Goal: Task Accomplishment & Management: Complete application form

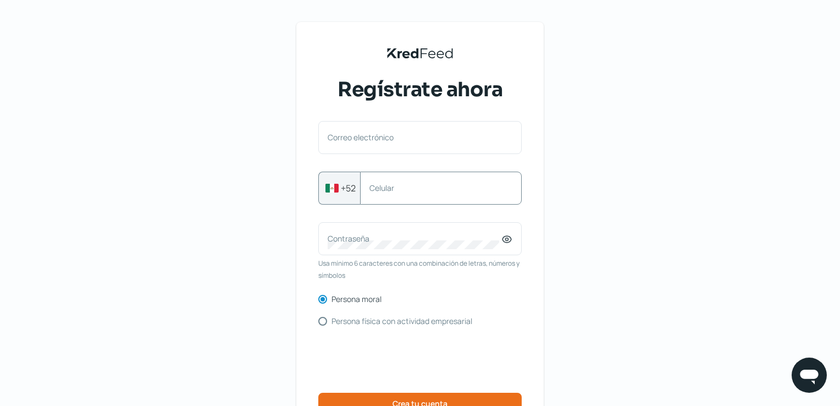
click at [449, 152] on div "Correo electrónico" at bounding box center [419, 137] width 203 height 33
click at [388, 137] on div "Correo electrónico" at bounding box center [419, 137] width 203 height 33
click at [344, 136] on div "Correo electrónico" at bounding box center [419, 137] width 203 height 33
click at [434, 135] on label "Correo electrónico" at bounding box center [415, 137] width 174 height 10
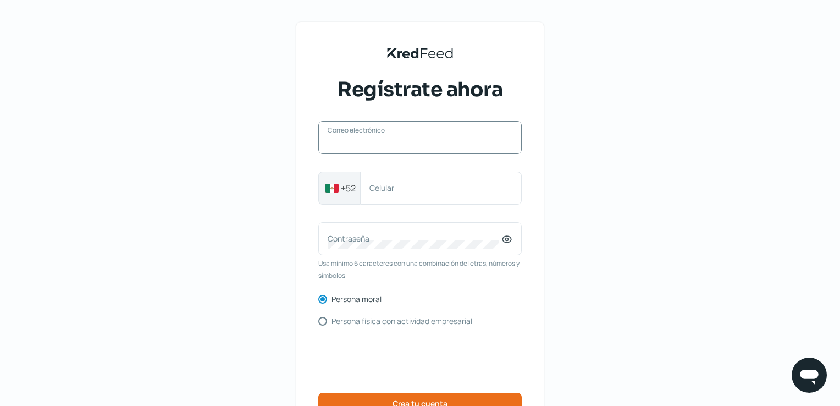
click at [434, 138] on input "Correo electrónico" at bounding box center [420, 143] width 185 height 10
paste input "[PERSON_NAME][EMAIL_ADDRESS][PERSON_NAME][DOMAIN_NAME]"
type input "[PERSON_NAME][EMAIL_ADDRESS][PERSON_NAME][DOMAIN_NAME]"
click at [372, 211] on div "[PERSON_NAME][EMAIL_ADDRESS][PERSON_NAME][DOMAIN_NAME] Correo electrónico +52 C…" at bounding box center [419, 281] width 203 height 320
click at [385, 198] on div "Celular" at bounding box center [441, 188] width 162 height 33
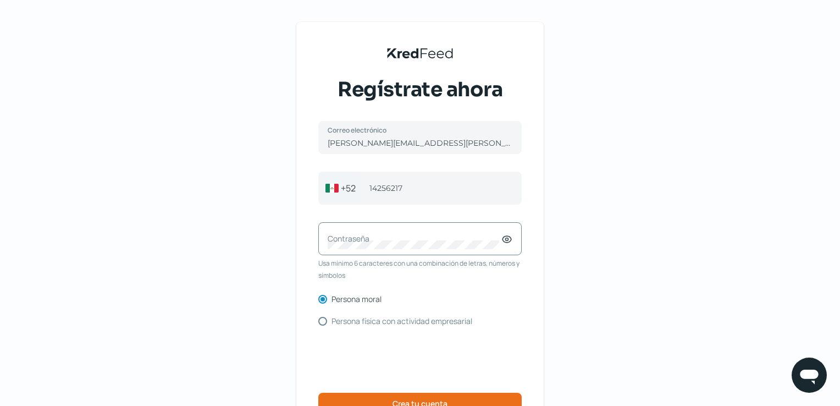
click at [377, 245] on div "Contraseña" at bounding box center [419, 238] width 203 height 33
click at [508, 243] on icon at bounding box center [506, 239] width 11 height 11
click at [605, 231] on div "KredFeed's Black Logo Regístrate ahora [PERSON_NAME][EMAIL_ADDRESS][PERSON_NAME…" at bounding box center [420, 252] width 840 height 505
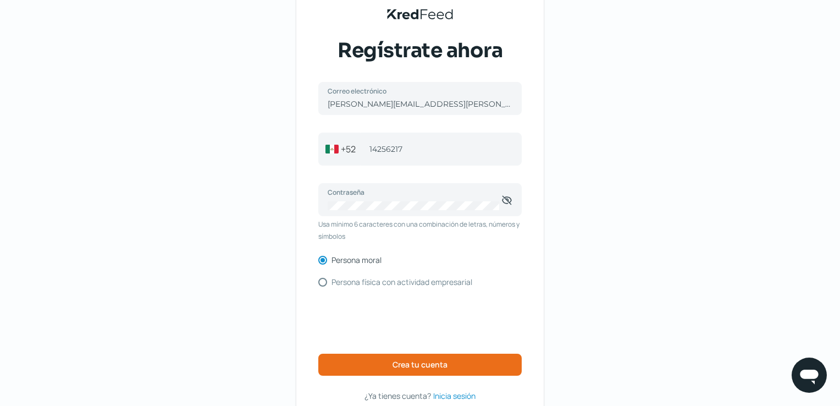
scroll to position [55, 0]
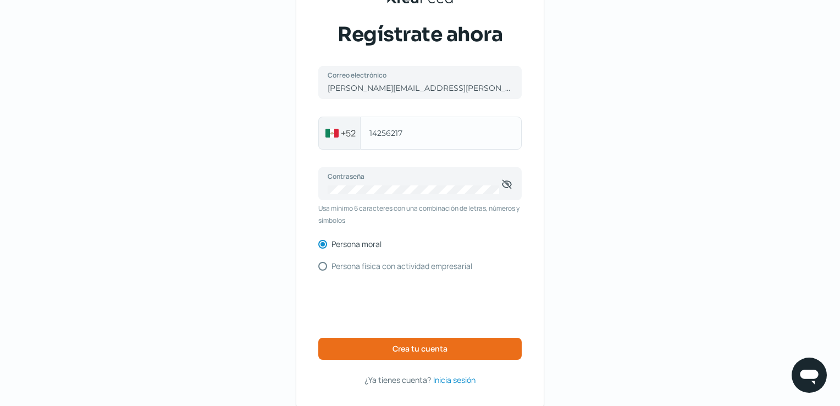
click at [367, 135] on div "[PHONE_NUMBER] Celular" at bounding box center [441, 133] width 162 height 33
click at [370, 132] on div "[PHONE_NUMBER] Celular" at bounding box center [441, 133] width 162 height 33
type input "1"
type input "3314256217"
click at [543, 128] on div "KredFeed's Black Logo Regístrate ahora [PERSON_NAME][EMAIL_ADDRESS][PERSON_NAME…" at bounding box center [419, 187] width 247 height 441
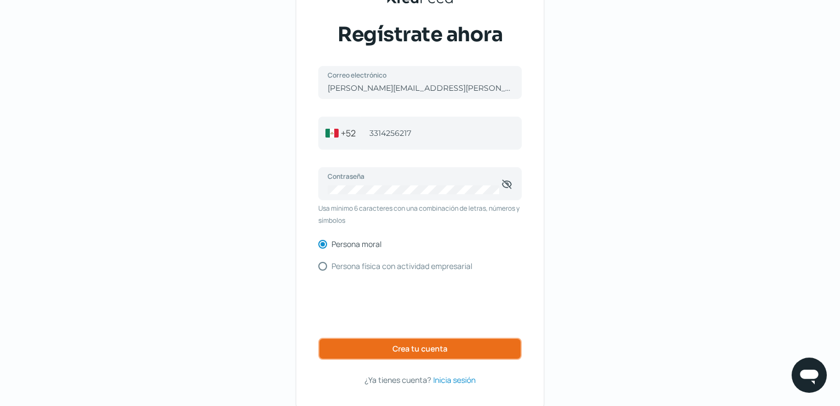
click at [473, 349] on button "Crea tu cuenta" at bounding box center [419, 349] width 203 height 22
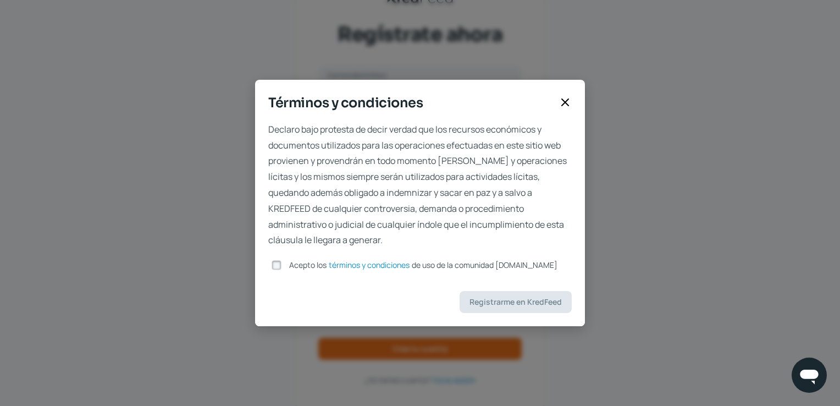
click at [286, 269] on label "Acepto los términos y condiciones de uso de la comunidad [DOMAIN_NAME]" at bounding box center [421, 265] width 273 height 8
click at [281, 269] on input "Acepto los términos y condiciones de uso de la comunidad [DOMAIN_NAME]" at bounding box center [277, 265] width 10 height 10
checkbox input "true"
click at [480, 298] on span "Registrarme en KredFeed" at bounding box center [515, 302] width 92 height 8
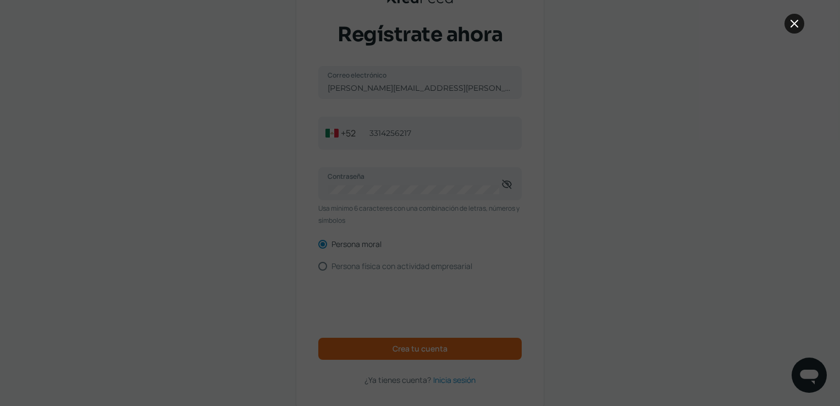
click at [793, 31] on button at bounding box center [794, 24] width 20 height 20
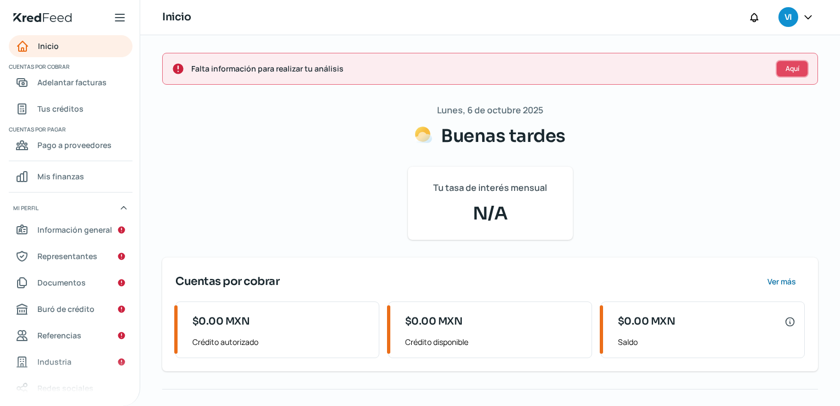
click at [798, 70] on span "Aquí" at bounding box center [793, 68] width 14 height 7
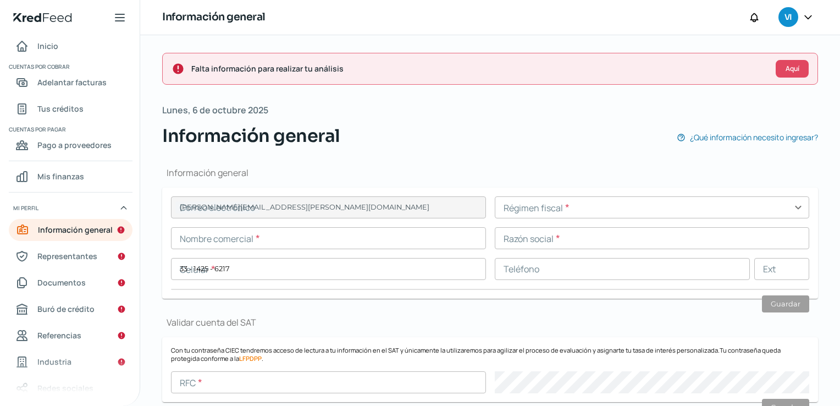
scroll to position [131, 0]
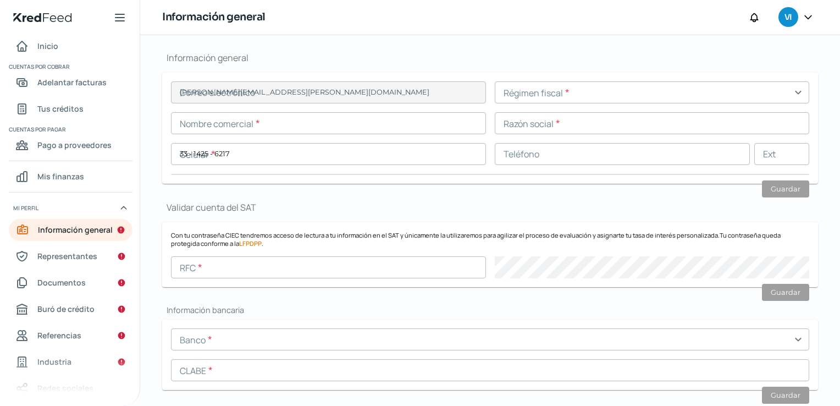
type input "[PERSON_NAME][EMAIL_ADDRESS][PERSON_NAME][DOMAIN_NAME]"
type input "33 - 1425 - 6217"
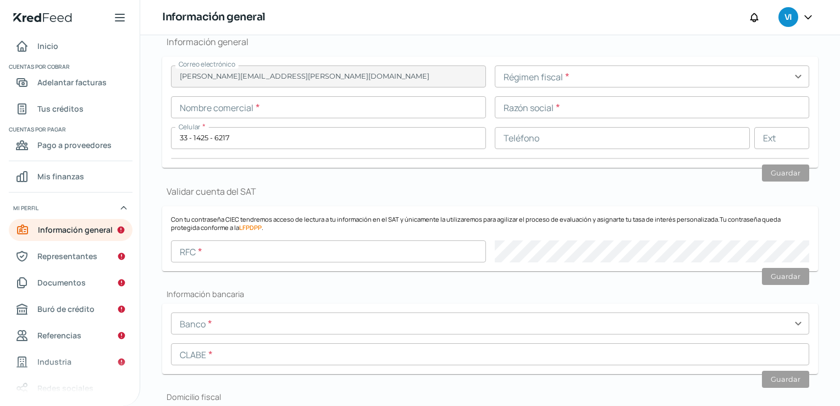
click at [561, 83] on input "text" at bounding box center [652, 76] width 315 height 22
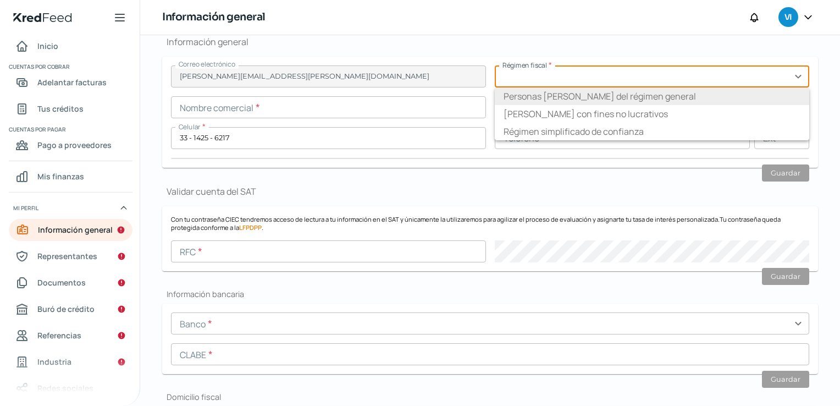
click at [556, 96] on li "Personas [PERSON_NAME] del régimen general" at bounding box center [652, 96] width 315 height 18
type input "Personas [PERSON_NAME] del régimen general"
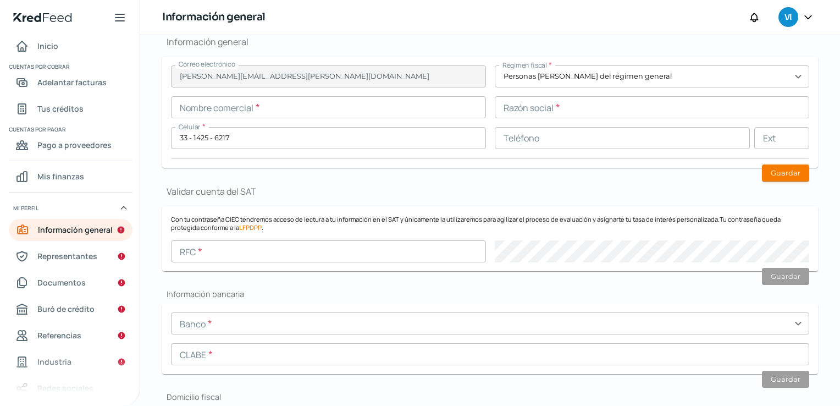
click at [556, 102] on input "text" at bounding box center [652, 107] width 315 height 22
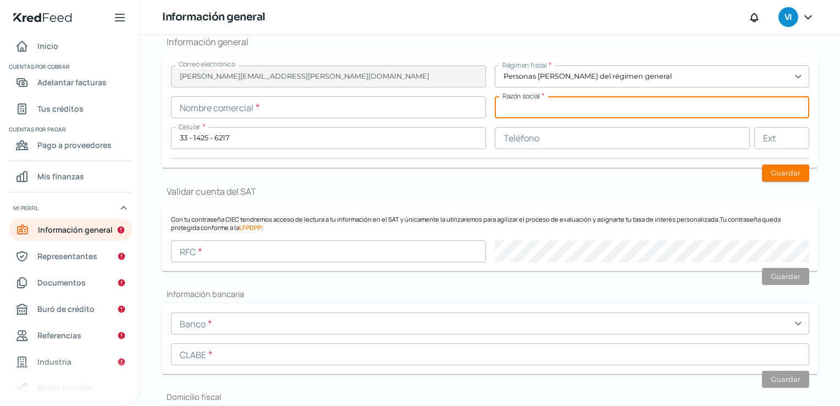
click at [555, 103] on input "text" at bounding box center [652, 107] width 315 height 22
type input "s"
type input "SAOCEM"
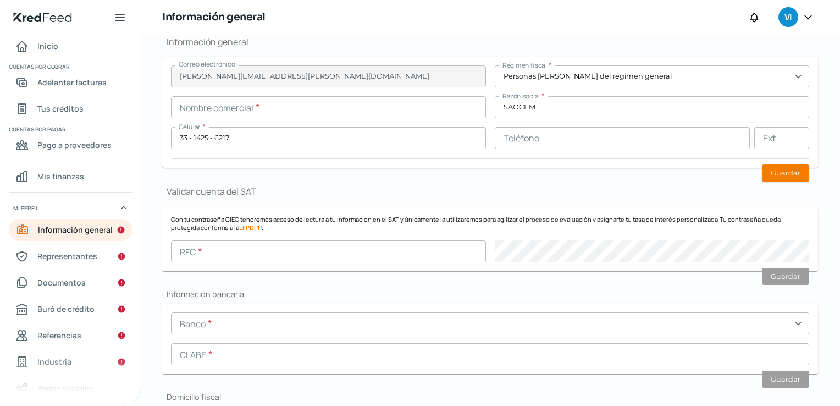
click at [355, 112] on input "text" at bounding box center [328, 107] width 315 height 22
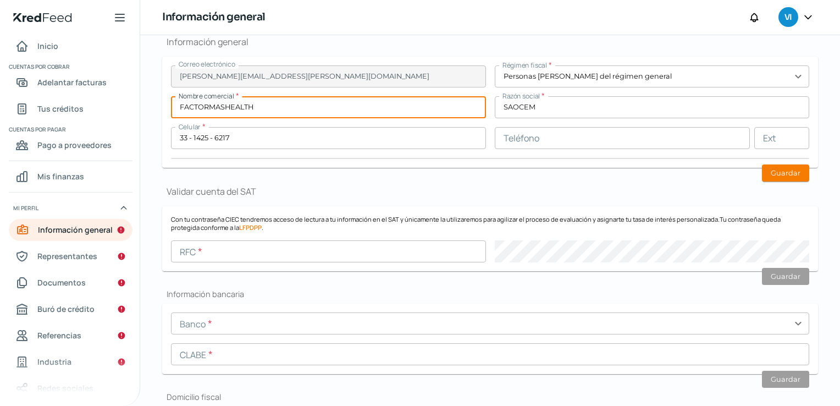
type input "FACTORMASHEALTH"
click at [544, 145] on input "text" at bounding box center [623, 138] width 256 height 22
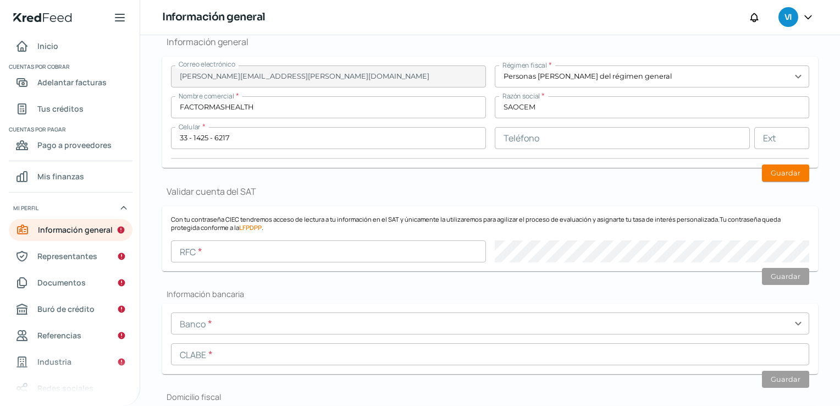
click at [585, 185] on h1 "Validar cuenta del SAT" at bounding box center [490, 191] width 656 height 12
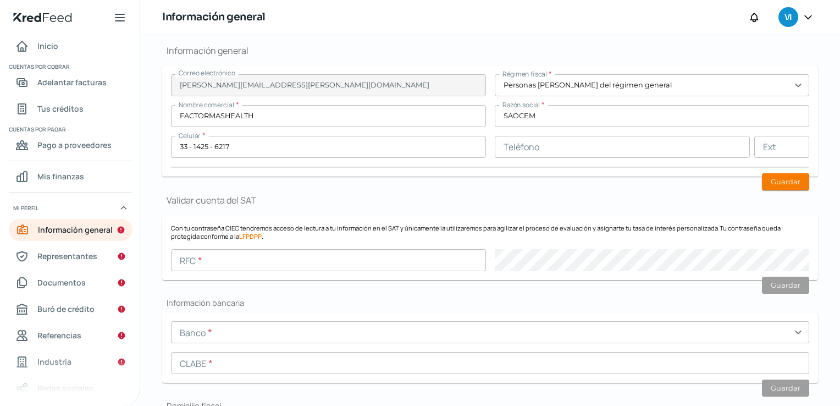
scroll to position [186, 0]
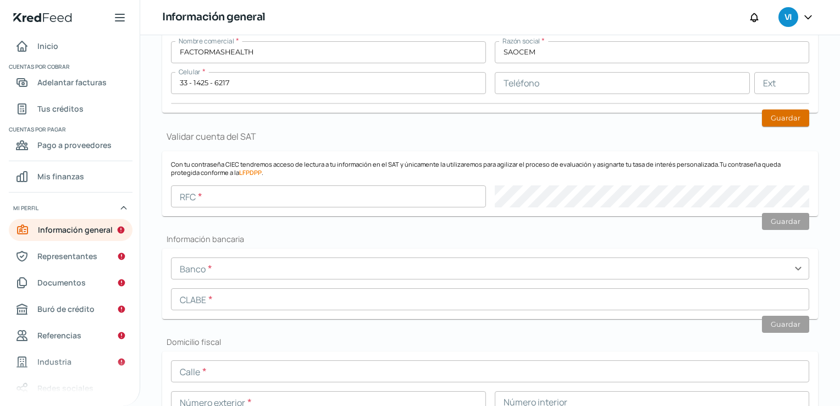
click at [786, 115] on button "Guardar" at bounding box center [785, 117] width 47 height 17
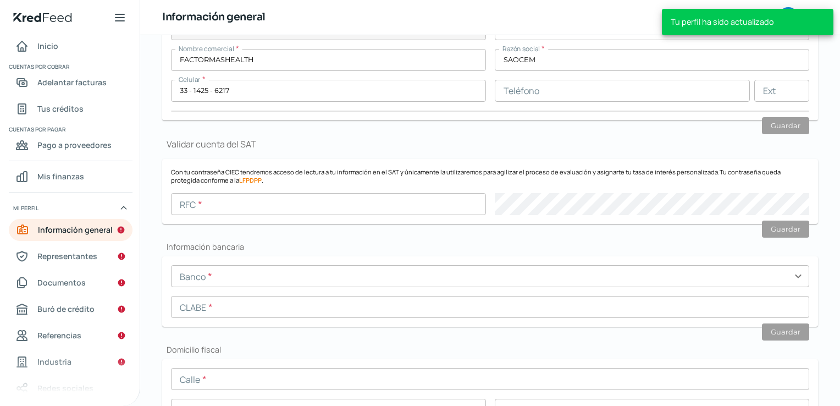
scroll to position [241, 0]
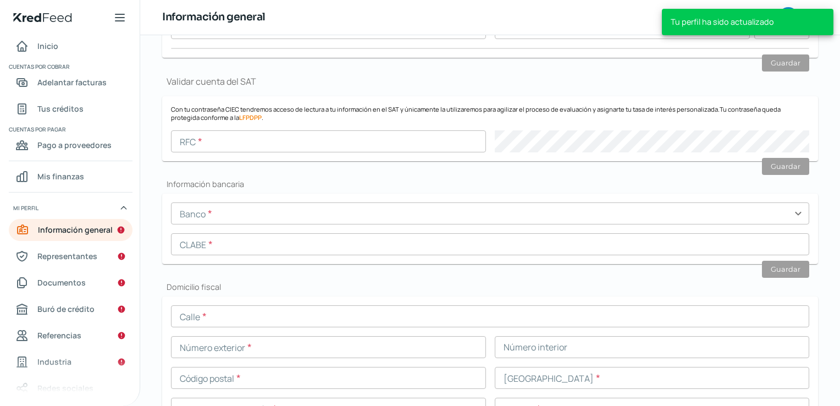
click at [283, 137] on input "text" at bounding box center [328, 141] width 315 height 22
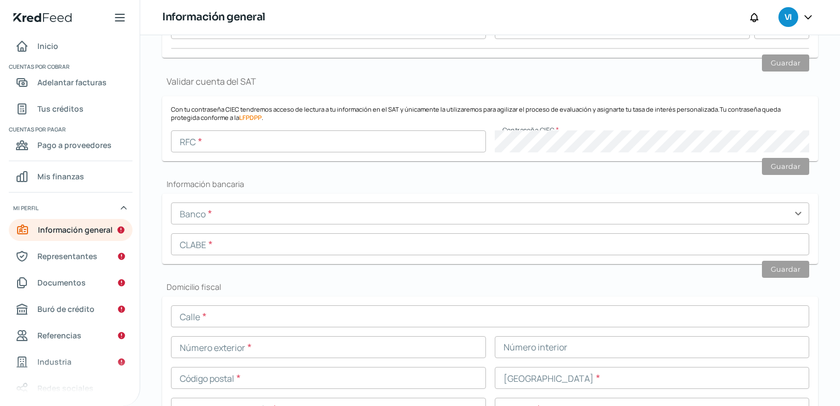
click at [620, 67] on div "Información general Correo electrónico [PERSON_NAME][EMAIL_ADDRESS][PERSON_NAME…" at bounding box center [490, 360] width 656 height 905
click at [295, 146] on input "text" at bounding box center [328, 141] width 315 height 22
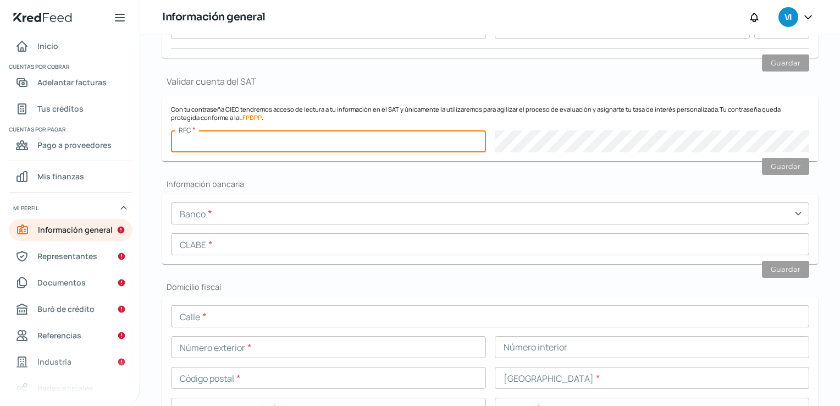
click at [269, 142] on input "text" at bounding box center [328, 141] width 315 height 22
click at [269, 142] on input "SAO230626LC9" at bounding box center [328, 141] width 315 height 22
click at [341, 167] on div "Información general Correo electrónico [PERSON_NAME][EMAIL_ADDRESS][PERSON_NAME…" at bounding box center [490, 360] width 656 height 905
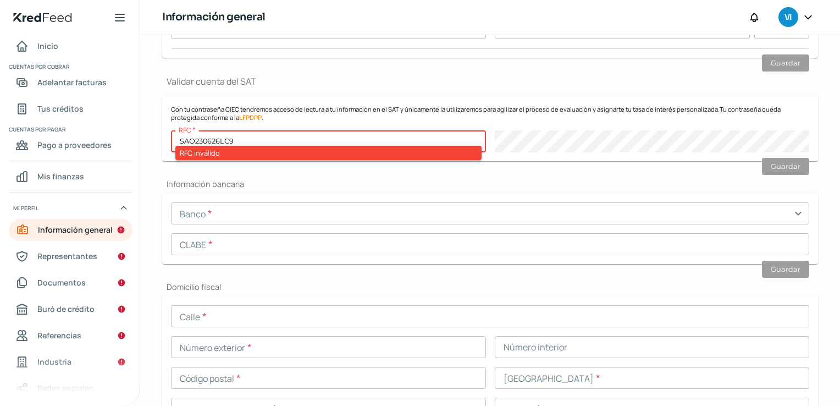
click at [291, 141] on input "SAO230626LC9" at bounding box center [328, 141] width 315 height 22
drag, startPoint x: 168, startPoint y: 123, endPoint x: 122, endPoint y: 115, distance: 46.7
click at [122, 115] on div "Inicio | KredFeed Inicio Cuentas por cobrar Adelantar facturas Tus créditos Cue…" at bounding box center [420, 203] width 840 height 406
click at [252, 139] on input "SAO230626LC9" at bounding box center [328, 141] width 315 height 22
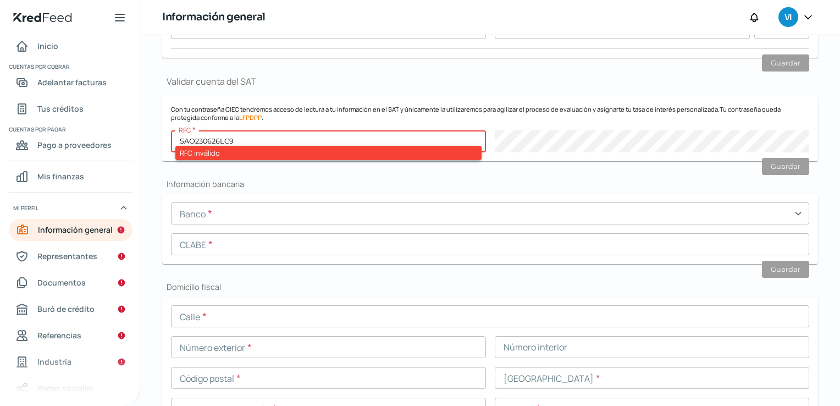
click at [252, 139] on input "SAO230626LC9" at bounding box center [328, 141] width 315 height 22
paste input "text"
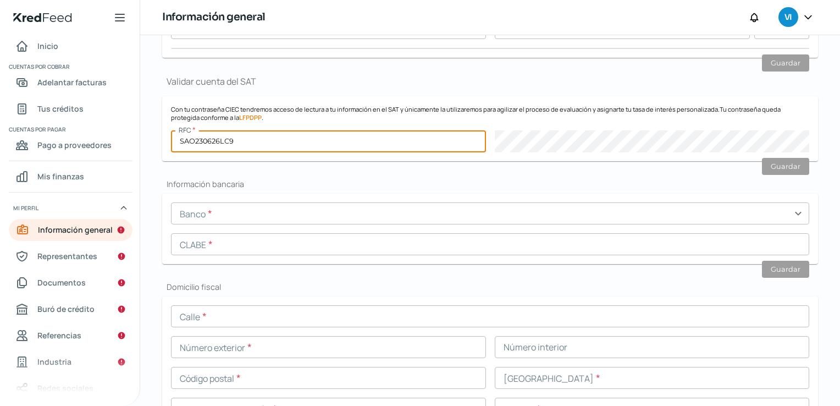
type input "SAO230626LC9"
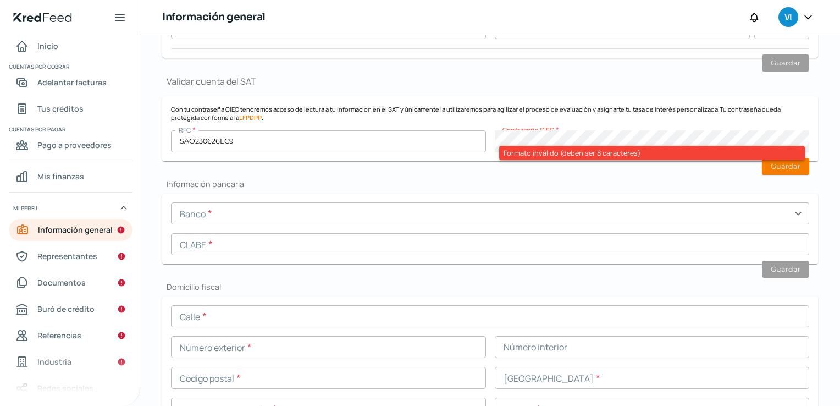
click at [515, 146] on div "Formato inválido (deben ser 8 caracteres)" at bounding box center [652, 153] width 306 height 14
click at [780, 162] on button "Guardar" at bounding box center [785, 166] width 47 height 17
click at [552, 179] on h2 "Información bancaria" at bounding box center [490, 184] width 656 height 10
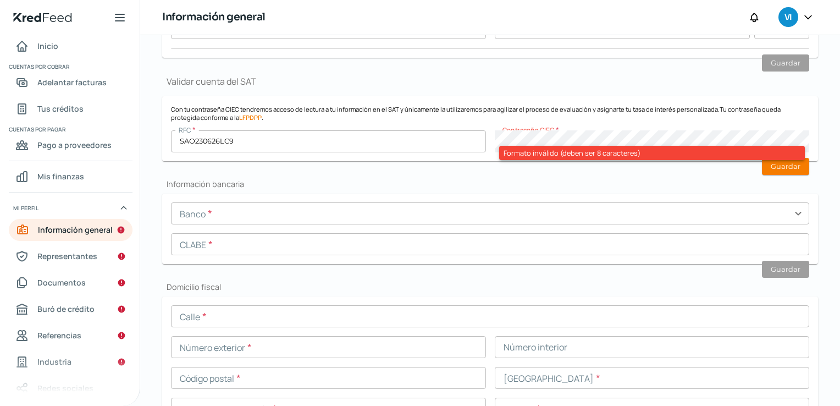
click at [552, 179] on h2 "Información bancaria" at bounding box center [490, 184] width 656 height 10
click at [700, 176] on div "Información general Correo electrónico [PERSON_NAME][EMAIL_ADDRESS][PERSON_NAME…" at bounding box center [490, 360] width 656 height 905
click at [766, 164] on button "Guardar" at bounding box center [785, 166] width 47 height 17
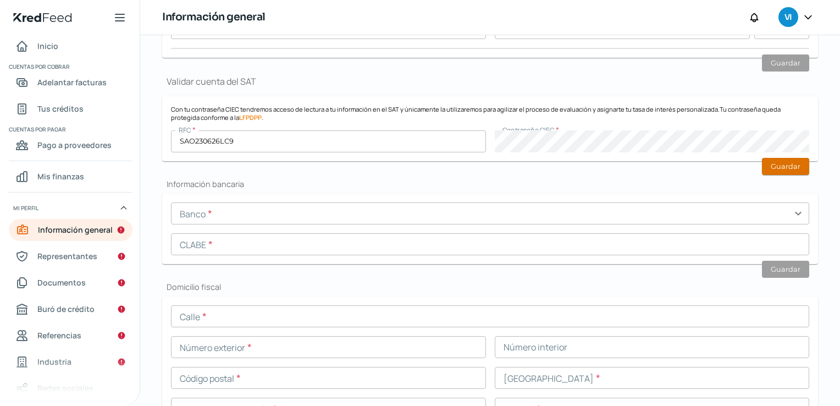
click at [786, 171] on button "Guardar" at bounding box center [785, 166] width 47 height 17
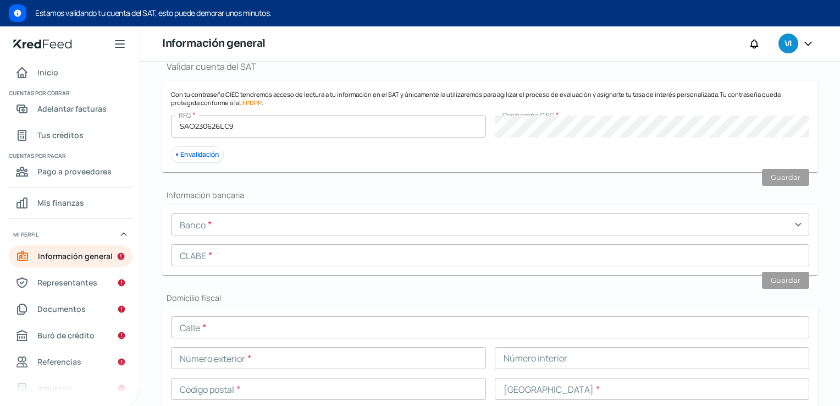
scroll to position [299, 0]
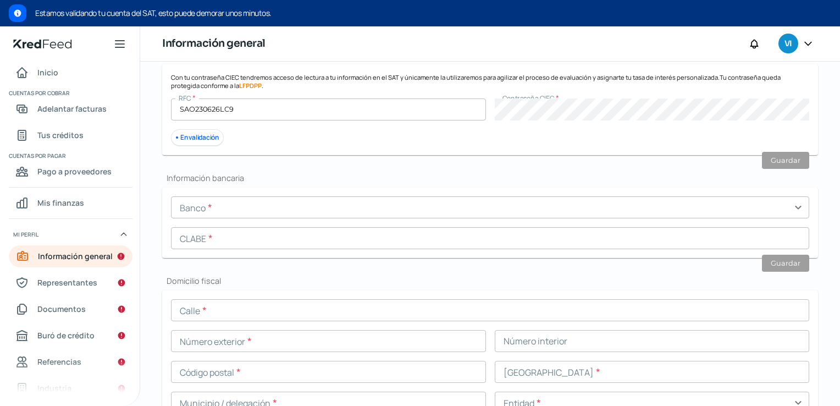
click at [310, 222] on div "Banco * expand_more CLABE *" at bounding box center [490, 222] width 638 height 53
click at [313, 215] on input "text" at bounding box center [490, 207] width 638 height 22
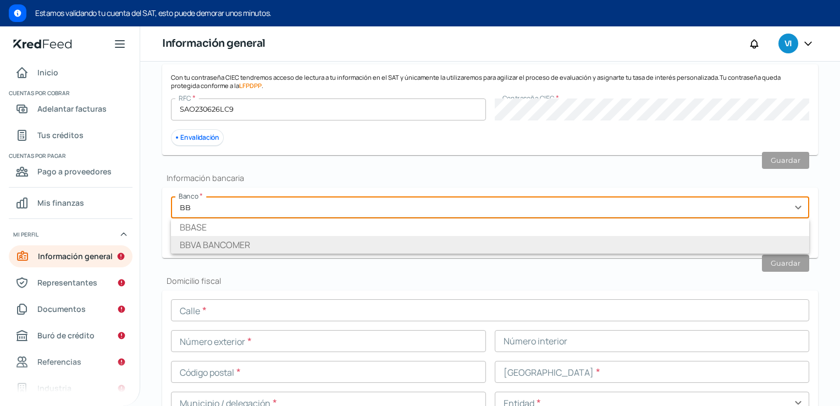
click at [245, 238] on li "BBVA BANCOMER" at bounding box center [490, 245] width 638 height 18
type input "BBVA BANCOMER"
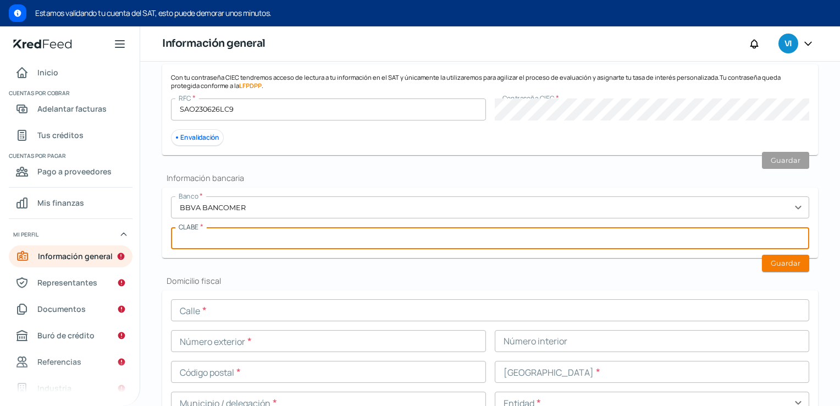
click at [245, 245] on input "text" at bounding box center [490, 238] width 638 height 22
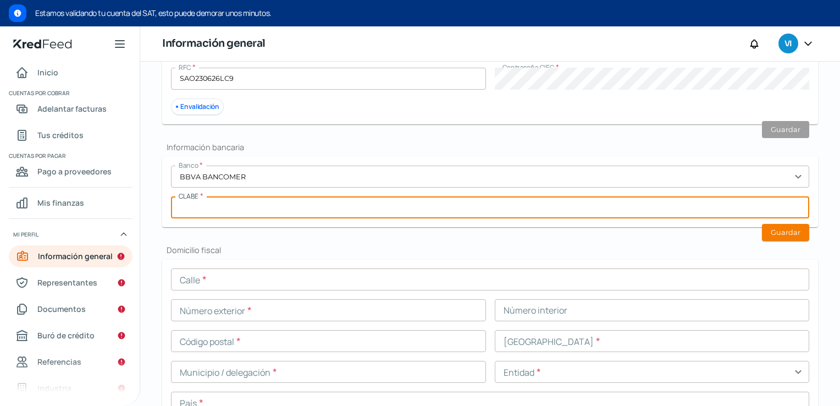
scroll to position [385, 0]
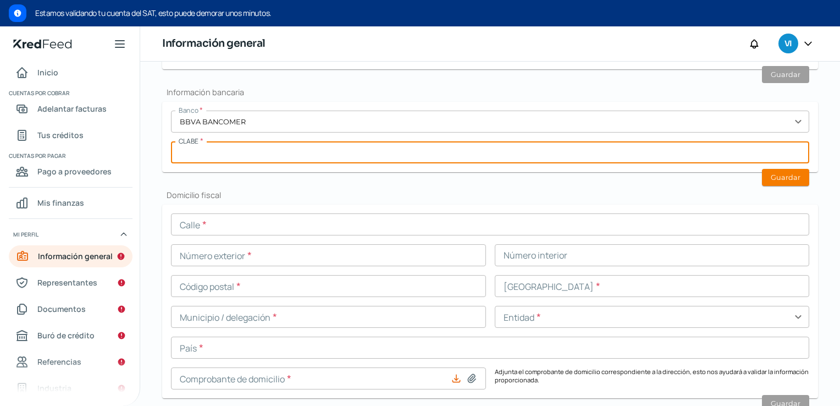
click at [171, 146] on input "text" at bounding box center [490, 152] width 638 height 22
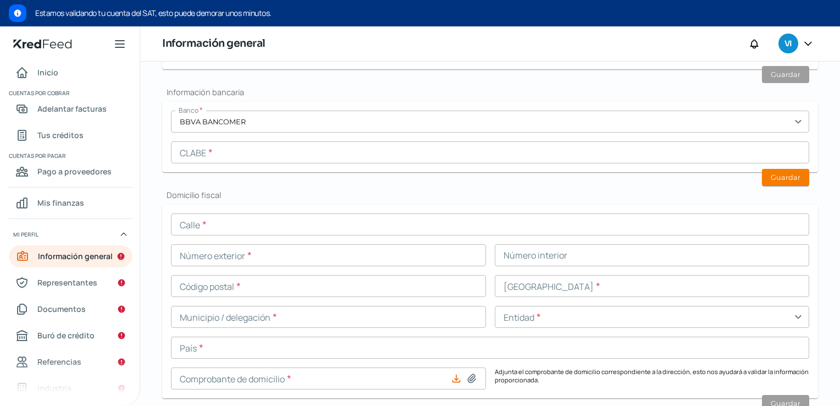
click at [251, 158] on input "text" at bounding box center [490, 152] width 638 height 22
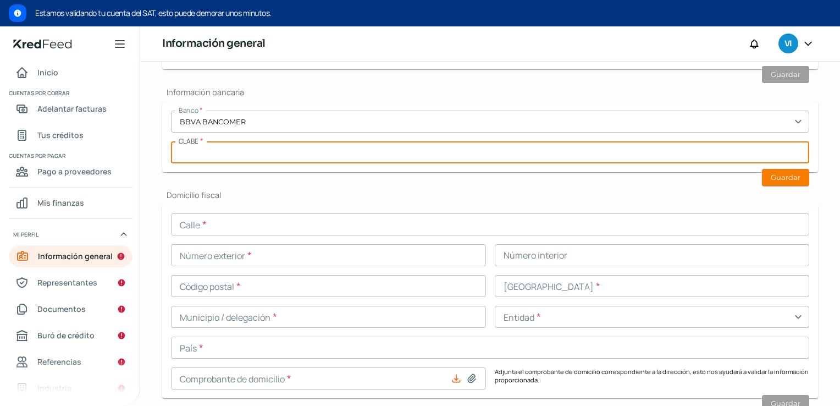
paste input "012320001207775601"
type input "012320001207775601"
click at [256, 173] on div "Información general Correo electrónico [PERSON_NAME][EMAIL_ADDRESS][PERSON_NAME…" at bounding box center [490, 256] width 656 height 931
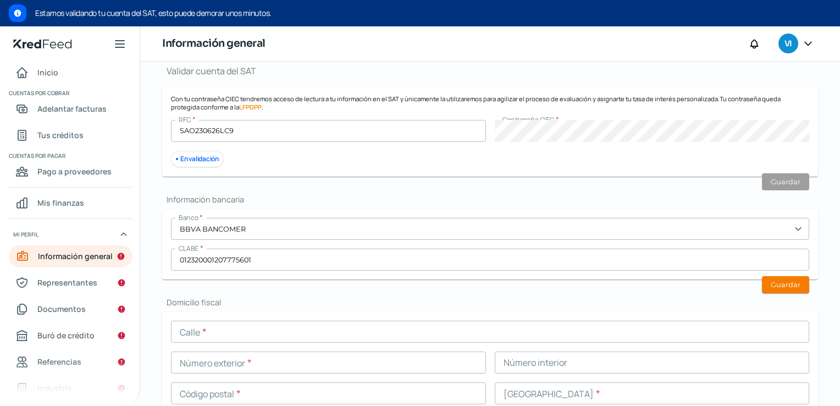
scroll to position [275, 0]
click at [768, 284] on button "Guardar" at bounding box center [785, 287] width 47 height 17
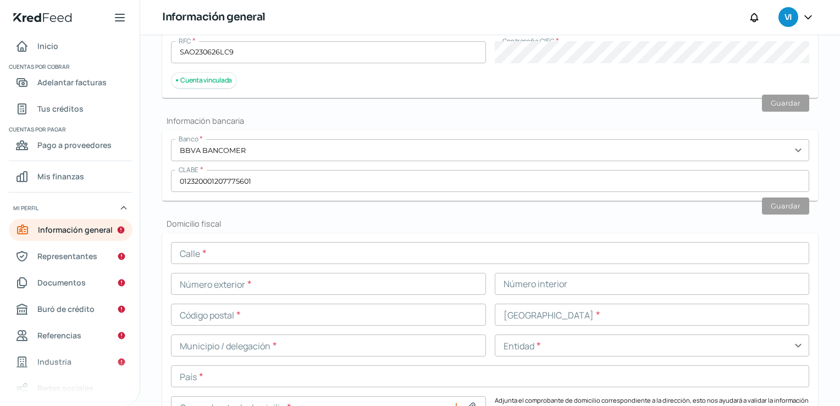
scroll to position [440, 0]
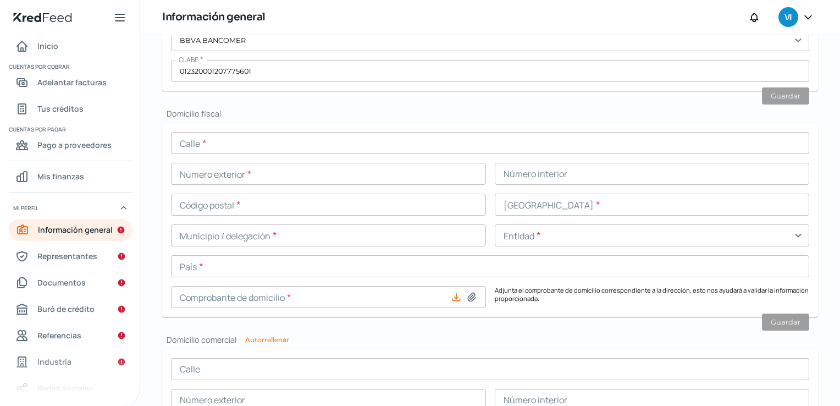
drag, startPoint x: 225, startPoint y: 123, endPoint x: 224, endPoint y: 132, distance: 9.9
click at [224, 132] on form "Calle * Número exterior * Número interior Código postal * [GEOGRAPHIC_DATA] * M…" at bounding box center [490, 219] width 656 height 193
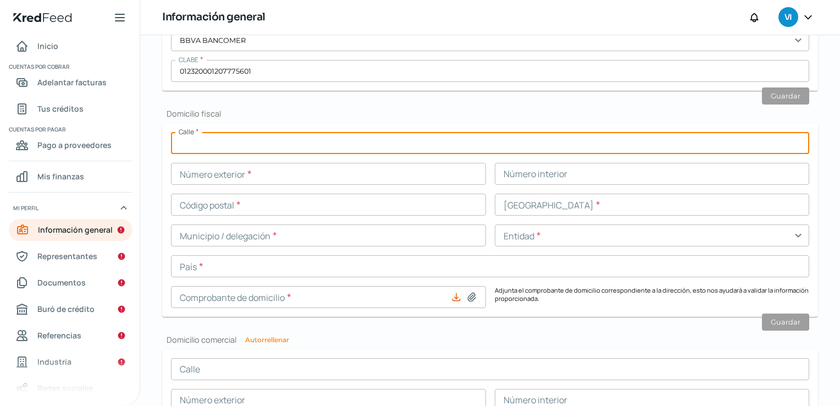
click at [228, 139] on input "text" at bounding box center [490, 143] width 638 height 22
type input "[GEOGRAPHIC_DATA]"
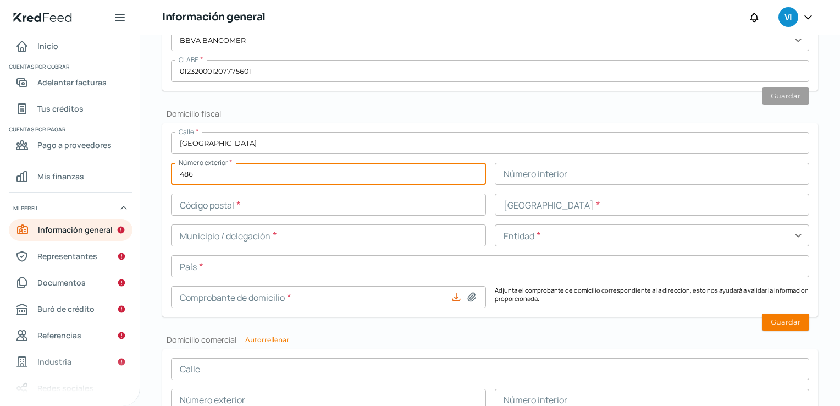
type input "486"
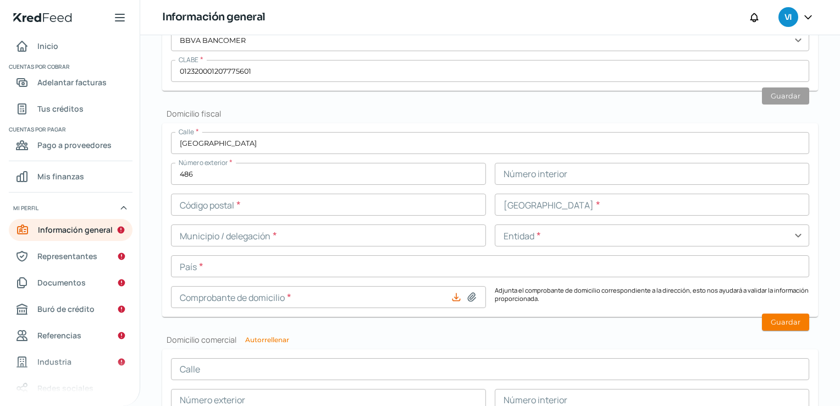
click at [347, 212] on input "text" at bounding box center [328, 204] width 315 height 22
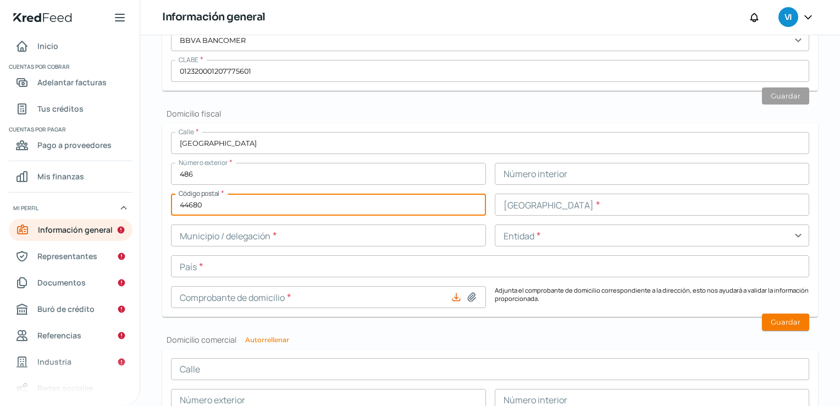
type input "44680"
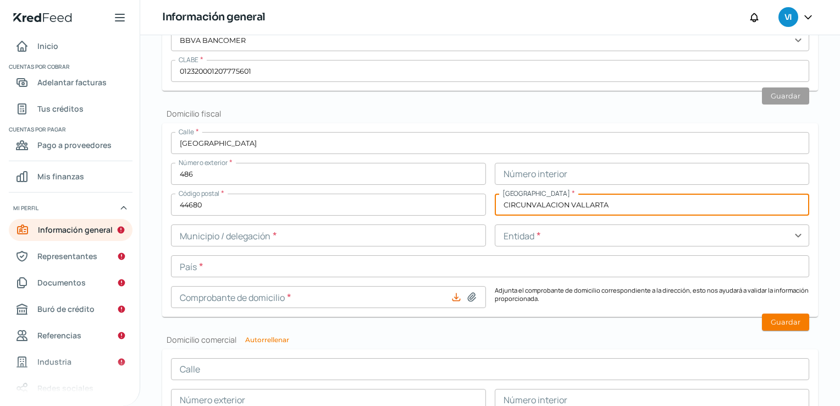
type input "CIRCUNVALACION VALLARTA"
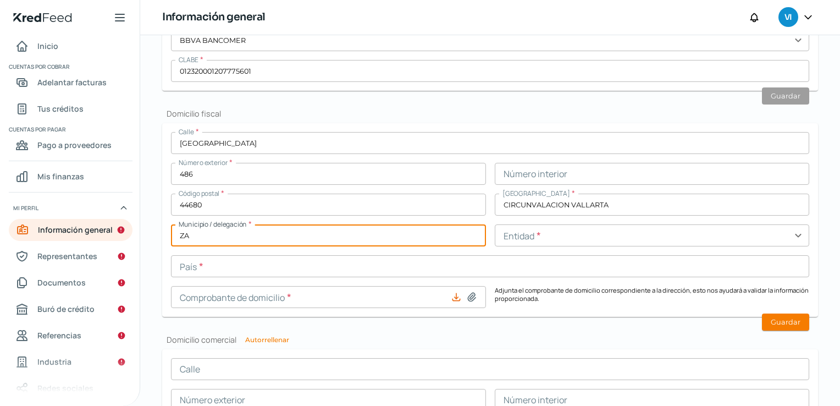
type input "Z"
type input "[GEOGRAPHIC_DATA]"
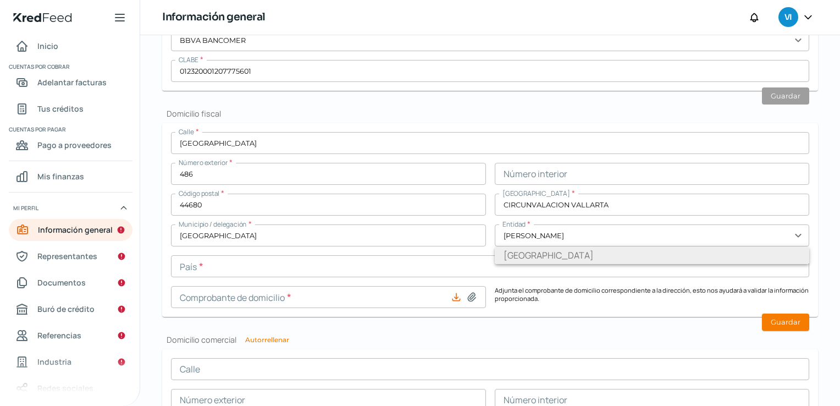
click at [512, 254] on li "[GEOGRAPHIC_DATA]" at bounding box center [652, 255] width 315 height 18
type input "[GEOGRAPHIC_DATA]"
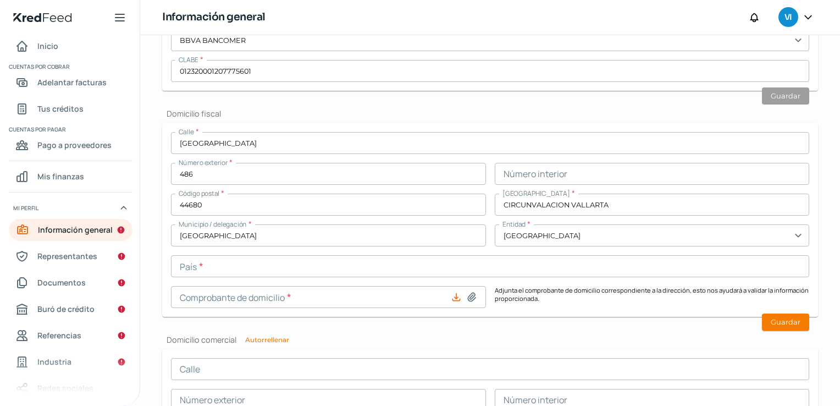
click at [468, 270] on input "text" at bounding box center [490, 266] width 638 height 22
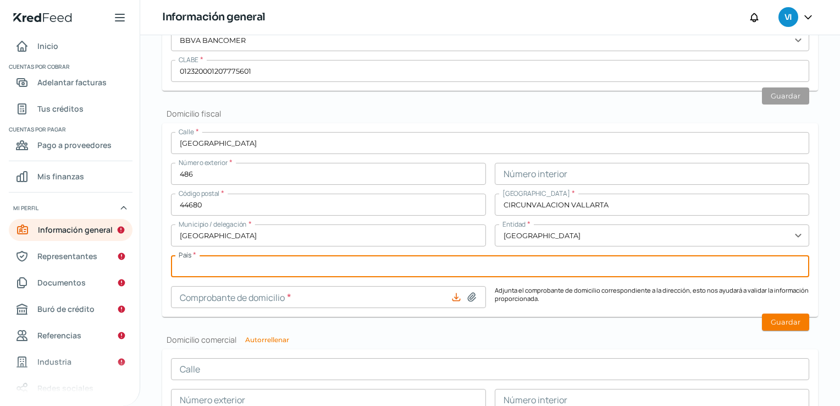
click at [330, 253] on div "Calle * ONTARIO Número exterior * 486 Número interior Código postal * 44680 [GE…" at bounding box center [490, 220] width 638 height 176
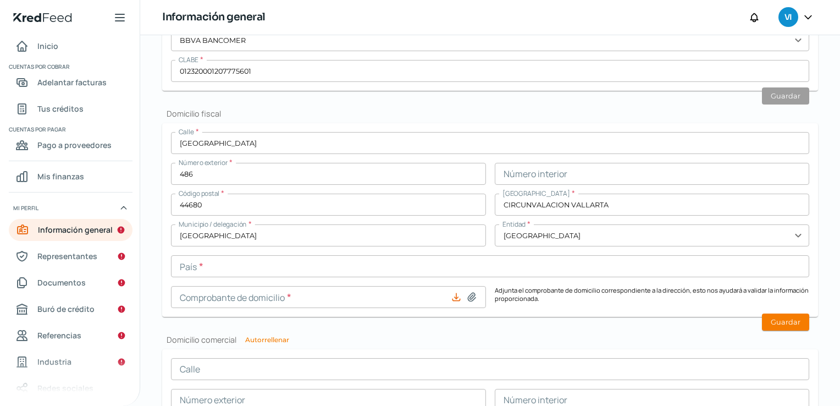
click at [334, 242] on input "[GEOGRAPHIC_DATA]" at bounding box center [328, 235] width 315 height 22
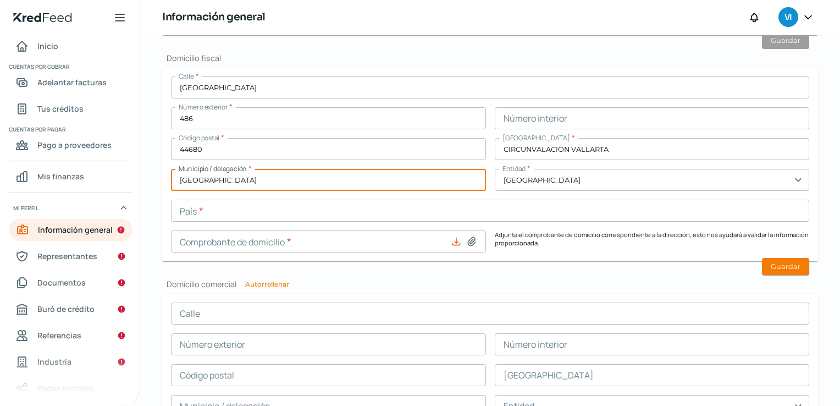
scroll to position [550, 0]
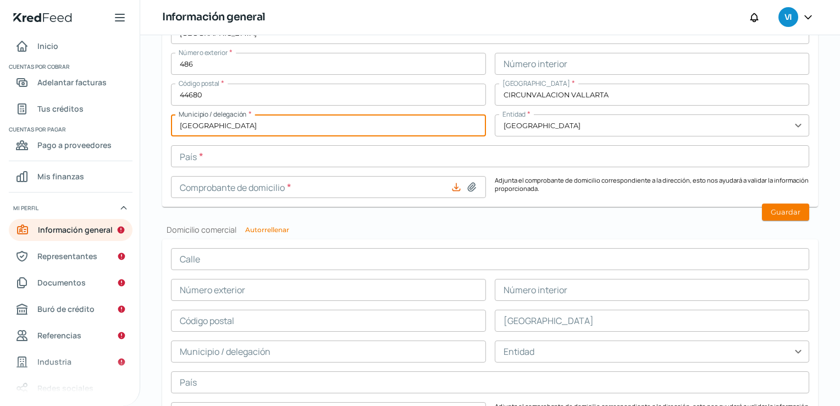
click at [375, 157] on input "text" at bounding box center [490, 156] width 638 height 22
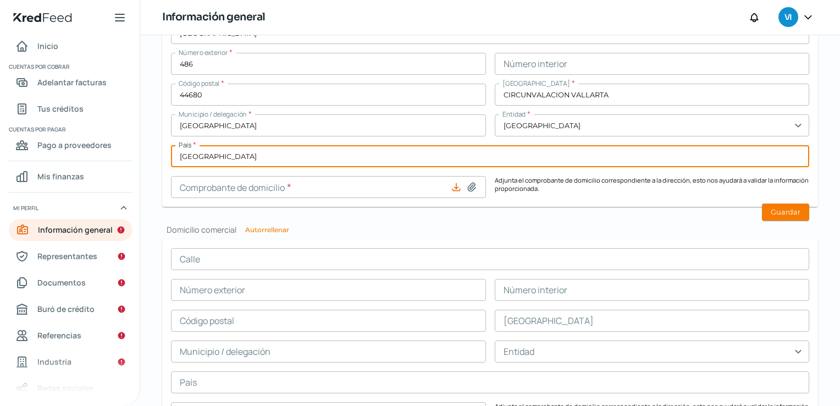
type input "[GEOGRAPHIC_DATA]"
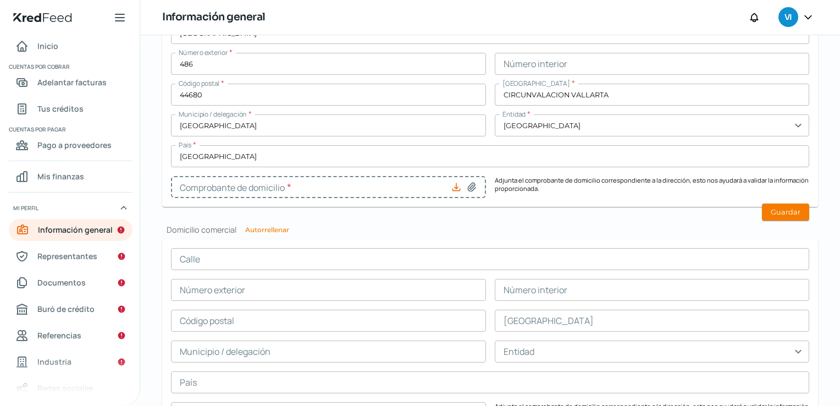
type input "Recibo-Sep SAOCEM.pdf"
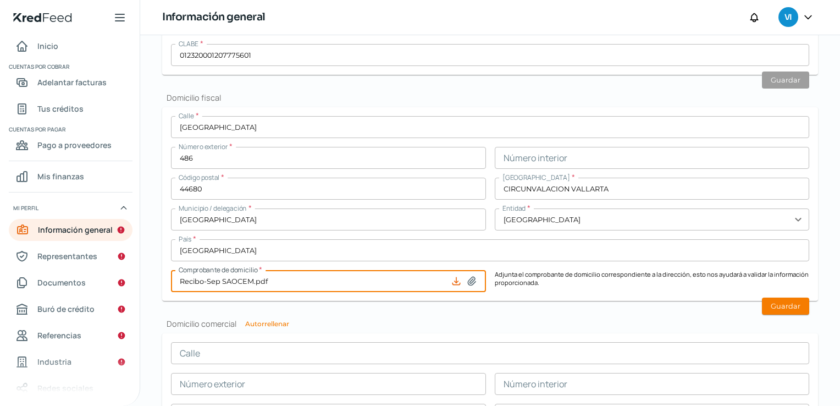
scroll to position [440, 0]
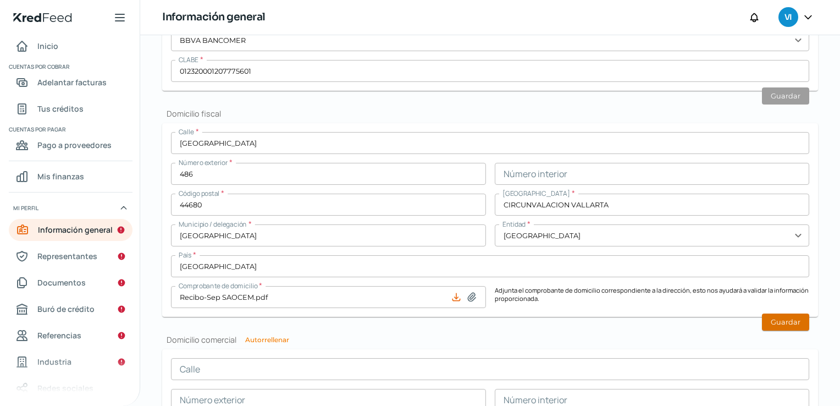
click at [789, 317] on button "Guardar" at bounding box center [785, 321] width 47 height 17
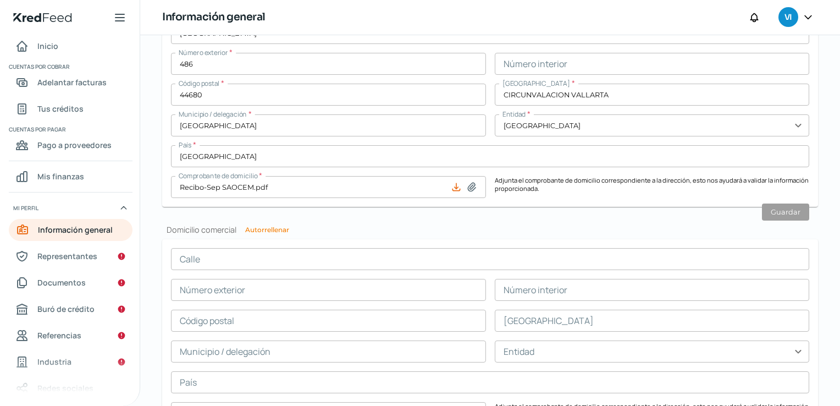
click at [246, 227] on button "Autorrellenar" at bounding box center [267, 229] width 44 height 7
type input "[GEOGRAPHIC_DATA]"
type input "486"
type input "44680"
type input "CIRCUNVALACION VALLARTA"
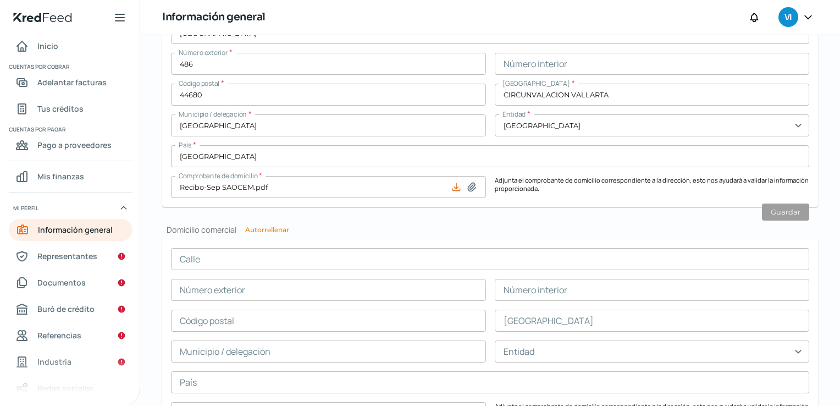
type input "[GEOGRAPHIC_DATA]"
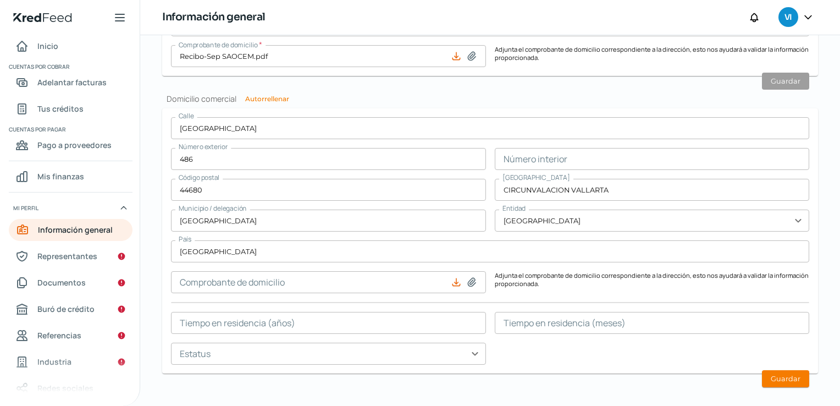
scroll to position [660, 0]
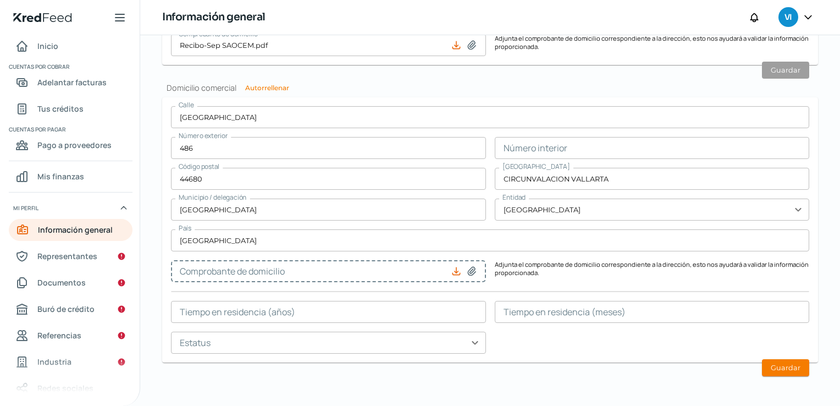
type input "Recibo-Sep SAOCEM.pdf"
click at [334, 307] on input "text" at bounding box center [328, 312] width 315 height 22
click at [539, 355] on form "[STREET_ADDRESS] Número interior Código postal 44680 Colonia CIRCUNVALACION VAL…" at bounding box center [490, 229] width 656 height 265
click at [321, 318] on input "text" at bounding box center [328, 312] width 315 height 22
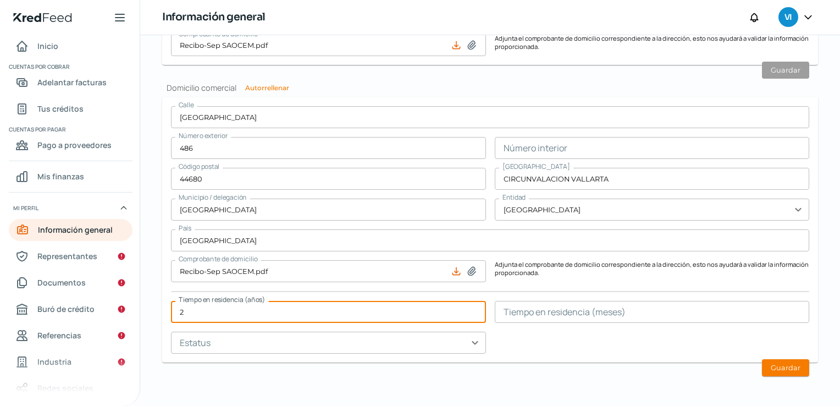
type input "2"
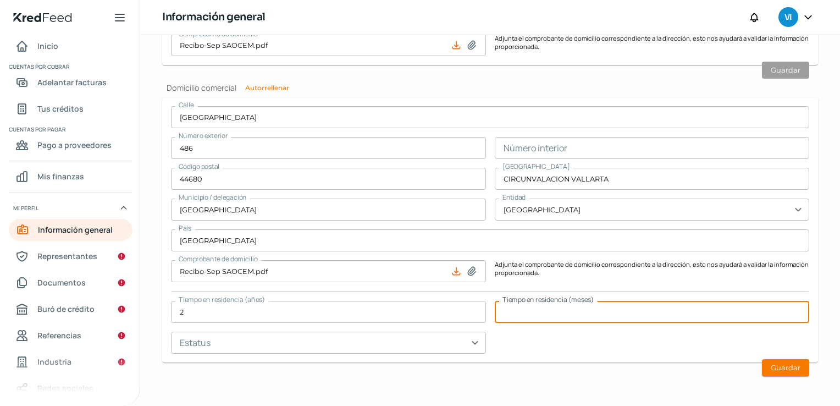
click at [556, 318] on input "text" at bounding box center [652, 312] width 315 height 22
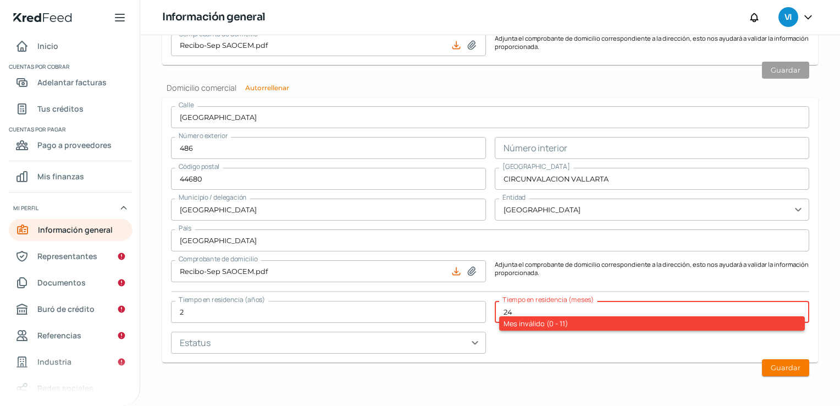
click at [540, 341] on div "[STREET_ADDRESS] Número interior Código postal 44680 Colonia CIRCUNVALACION VAL…" at bounding box center [490, 229] width 638 height 247
click at [556, 308] on input "24" at bounding box center [652, 312] width 315 height 22
click at [532, 314] on input "24" at bounding box center [652, 312] width 315 height 22
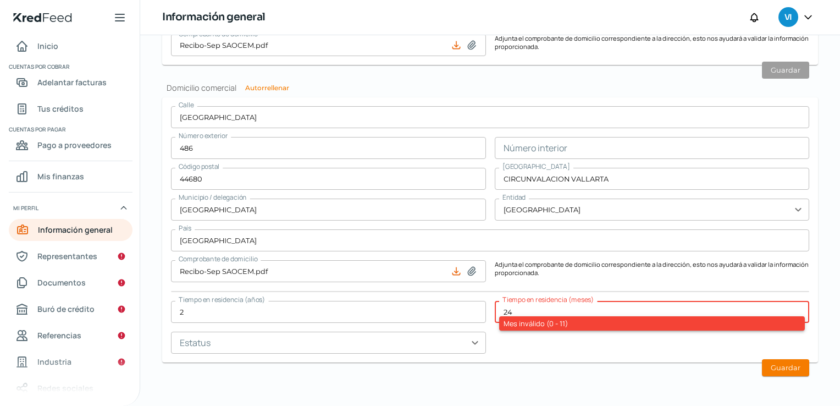
click at [534, 311] on input "24" at bounding box center [652, 312] width 315 height 22
type input "2"
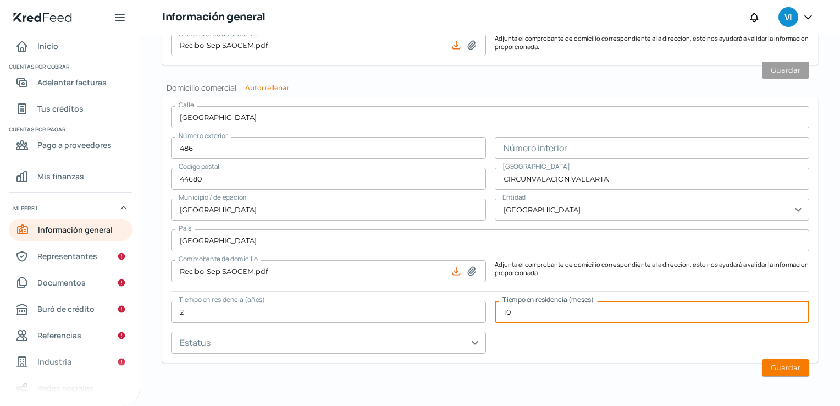
type input "10"
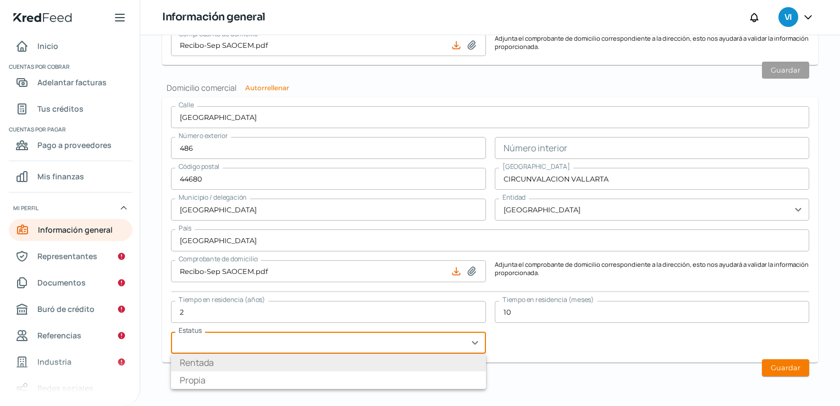
click at [358, 364] on li "Rentada" at bounding box center [328, 362] width 315 height 18
type input "Rentada"
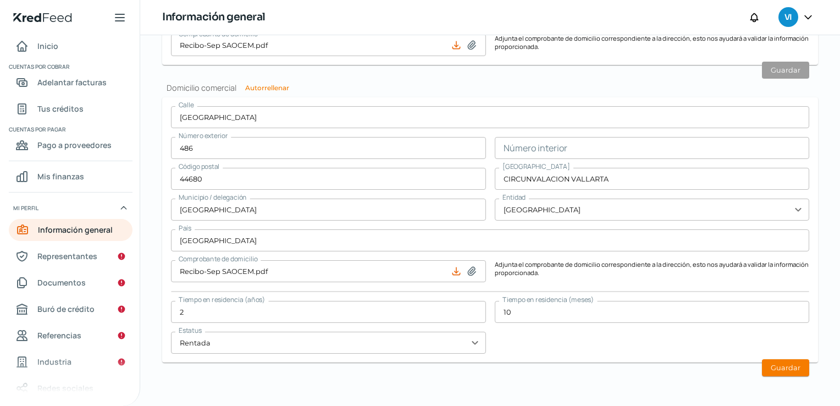
click at [569, 323] on div "[STREET_ADDRESS] Número interior Código postal 44680 Colonia CIRCUNVALACION VAL…" at bounding box center [490, 229] width 638 height 247
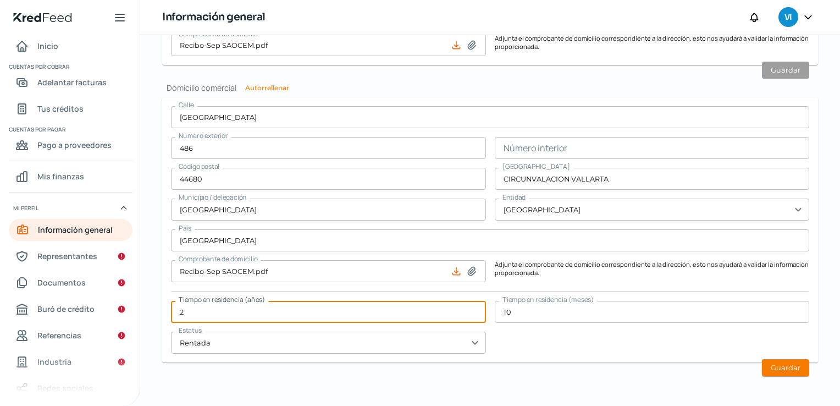
click at [322, 316] on input "2" at bounding box center [328, 312] width 315 height 22
click at [562, 357] on form "[STREET_ADDRESS] Número interior Código postal 44680 Colonia CIRCUNVALACION VAL…" at bounding box center [490, 229] width 656 height 265
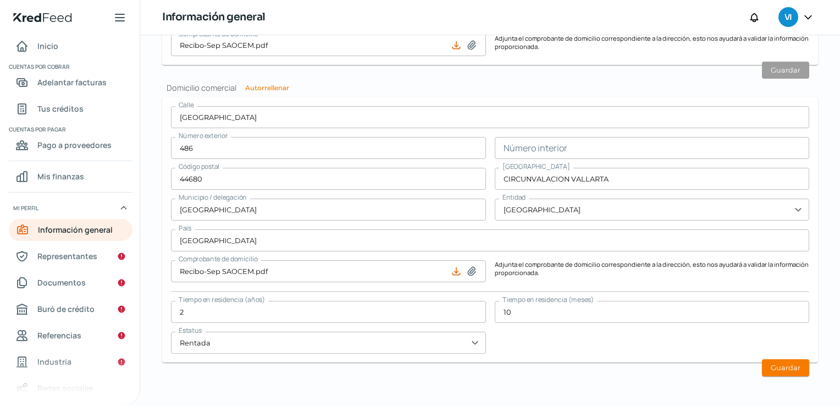
click at [787, 367] on button "Guardar" at bounding box center [785, 367] width 47 height 17
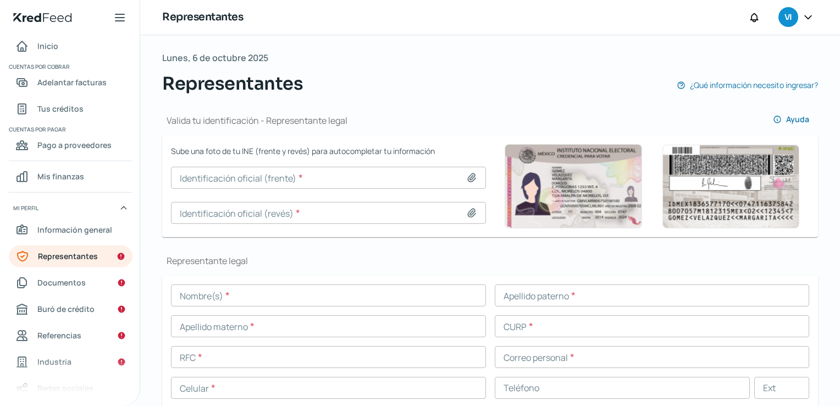
scroll to position [55, 0]
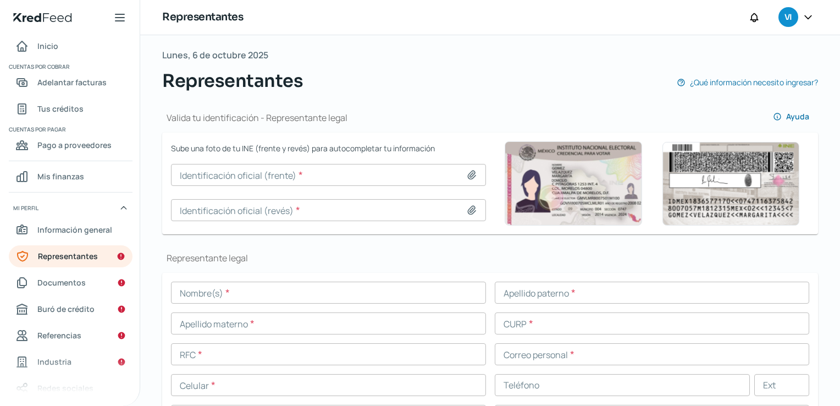
click at [269, 286] on input "text" at bounding box center [328, 292] width 315 height 22
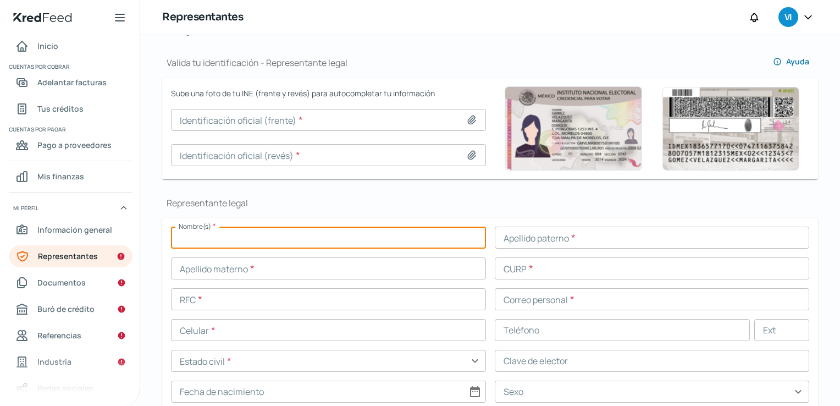
scroll to position [165, 0]
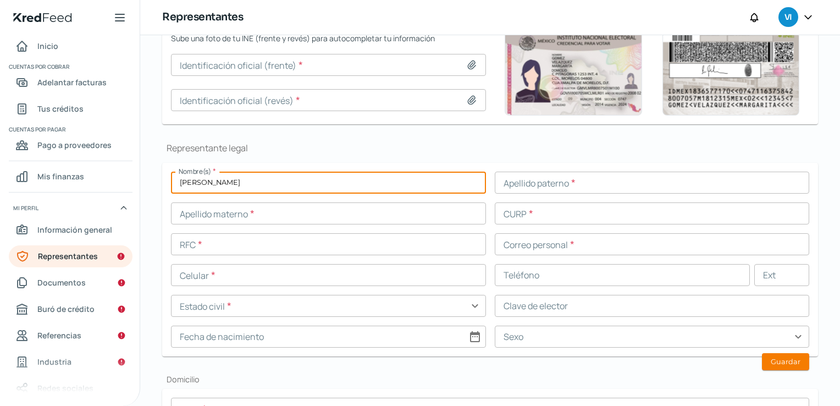
type input "[PERSON_NAME]"
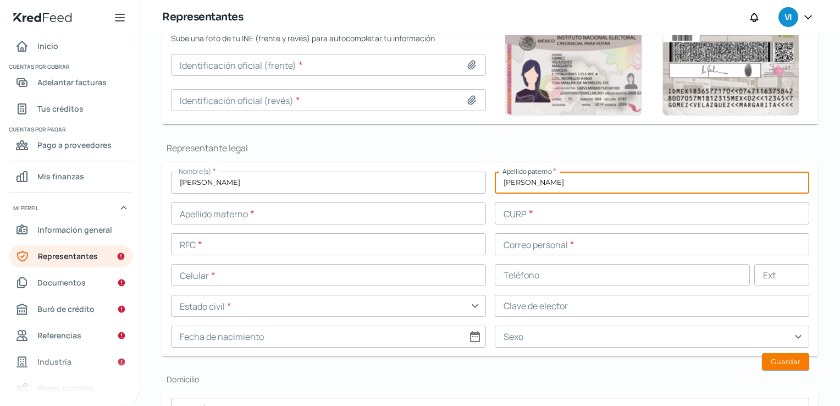
type input "[PERSON_NAME]"
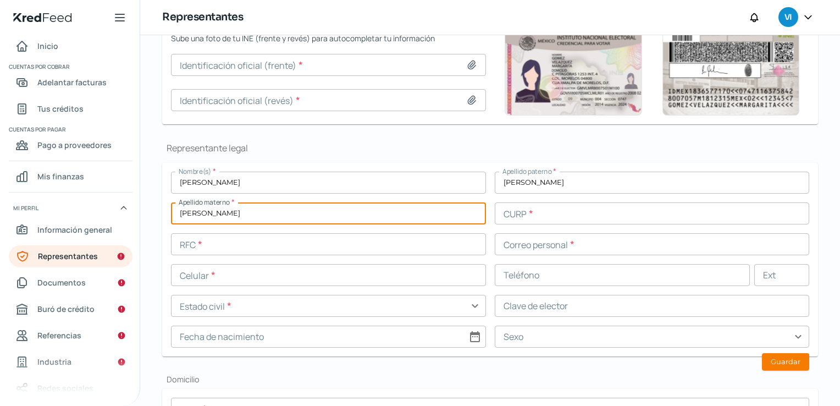
type input "[PERSON_NAME]"
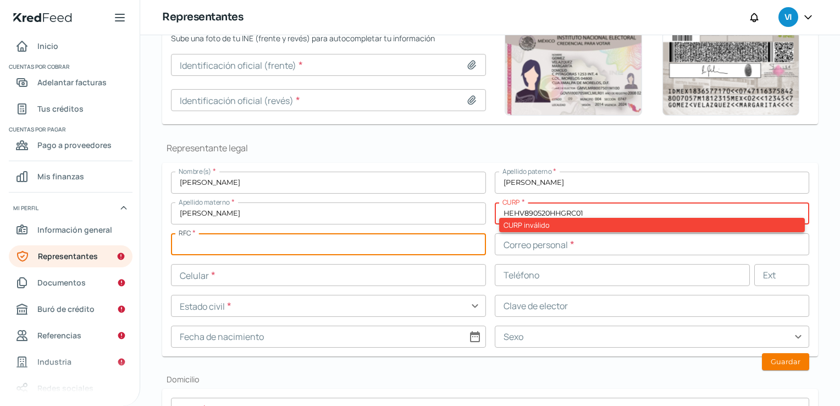
click at [568, 211] on input "HEHV890520HHGRC01" at bounding box center [652, 213] width 315 height 22
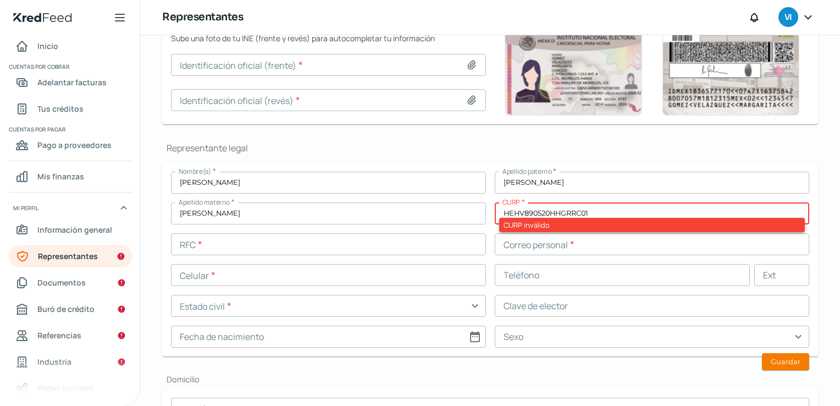
type input "HEHV890520HHGRRC01"
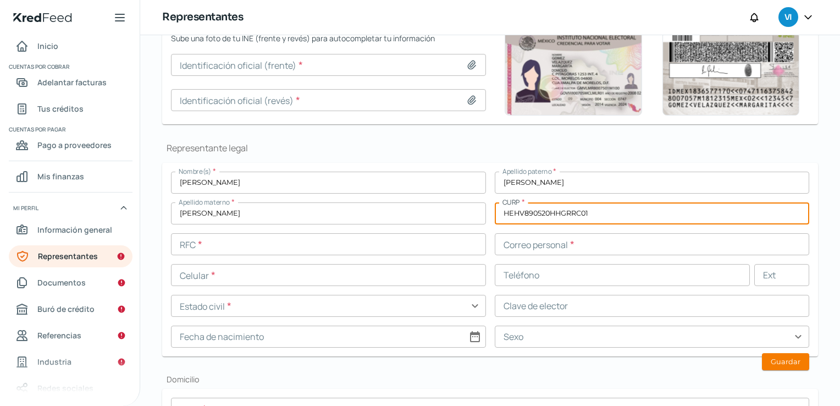
click at [629, 208] on input "HEHV890520HHGRRC01" at bounding box center [652, 213] width 315 height 22
click at [336, 231] on div "Nombre(s) * [PERSON_NAME] paterno * [PERSON_NAME] materno * [PERSON_NAME] * HEH…" at bounding box center [490, 260] width 638 height 176
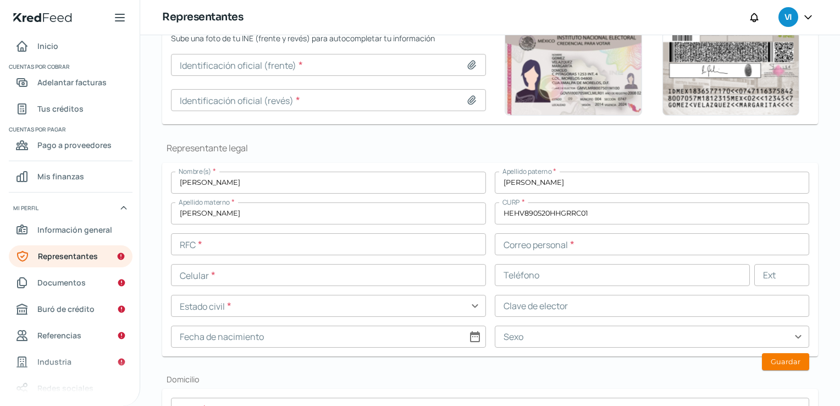
click at [334, 243] on input "text" at bounding box center [328, 244] width 315 height 22
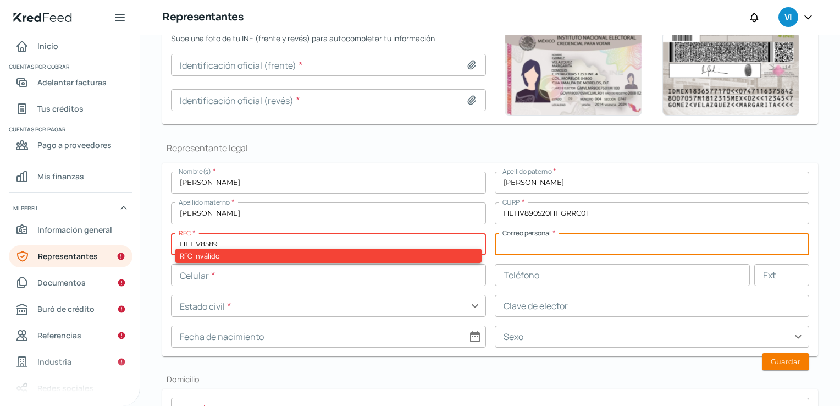
click at [335, 242] on input "HEHV8589" at bounding box center [328, 244] width 315 height 22
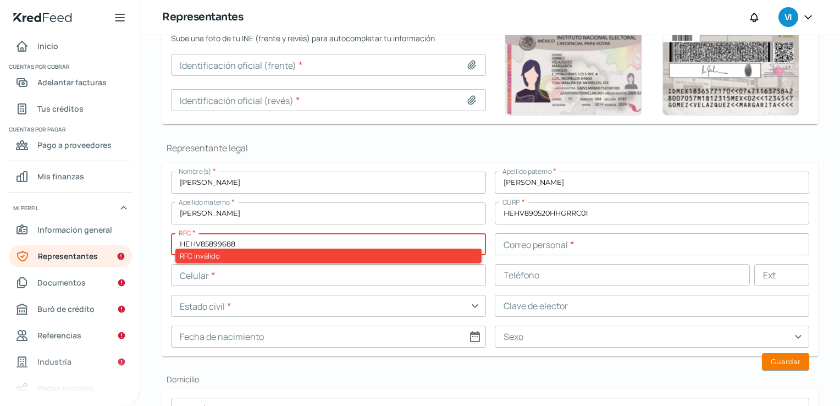
type input "HEHV85899688"
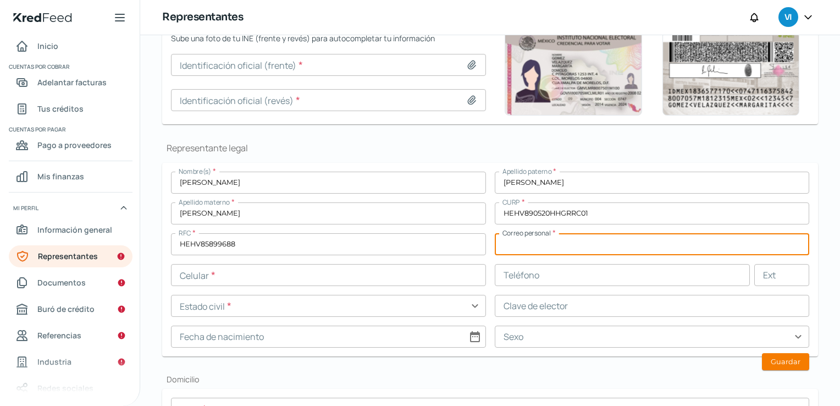
click at [343, 249] on input "HEHV85899688" at bounding box center [328, 244] width 315 height 22
click at [578, 248] on input "text" at bounding box center [652, 244] width 315 height 22
type input "V"
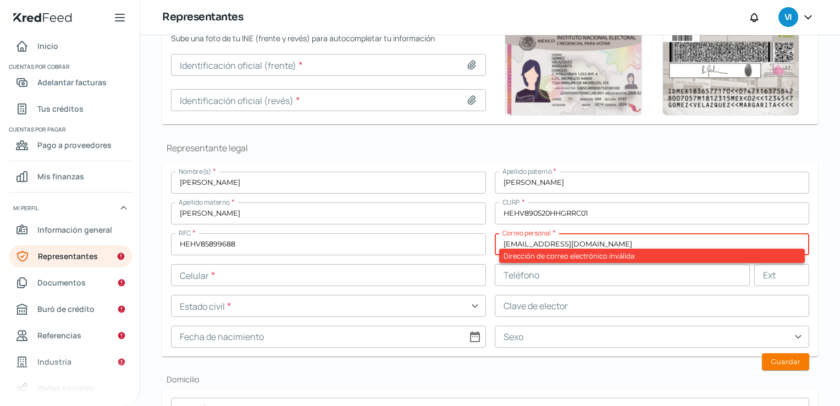
type input "[EMAIL_ADDRESS][DOMAIN_NAME]"
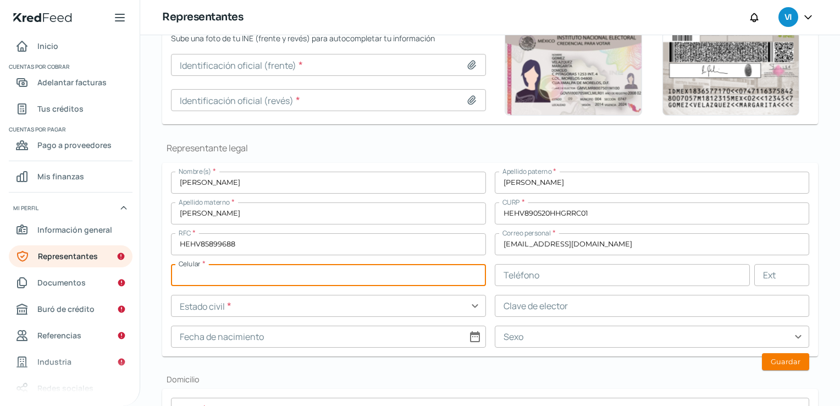
click at [346, 274] on input "text" at bounding box center [328, 275] width 315 height 22
type input "33 - 1425 - 6217"
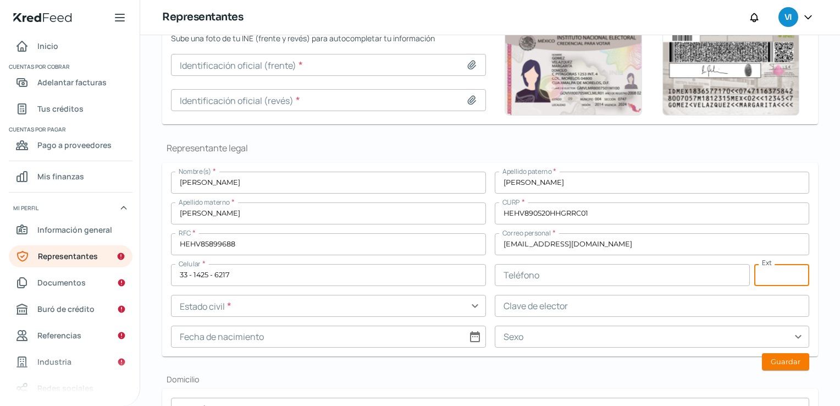
click at [329, 316] on div "Nombre(s) * [PERSON_NAME] paterno * [PERSON_NAME] materno * [PERSON_NAME] * HEH…" at bounding box center [490, 260] width 638 height 176
click at [335, 307] on input "text" at bounding box center [328, 306] width 315 height 22
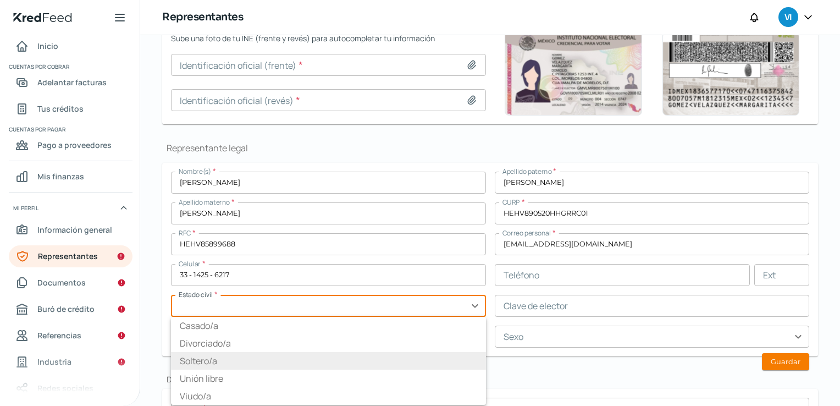
click at [204, 352] on li "Soltero/a" at bounding box center [328, 361] width 315 height 18
type input "Soltero/a"
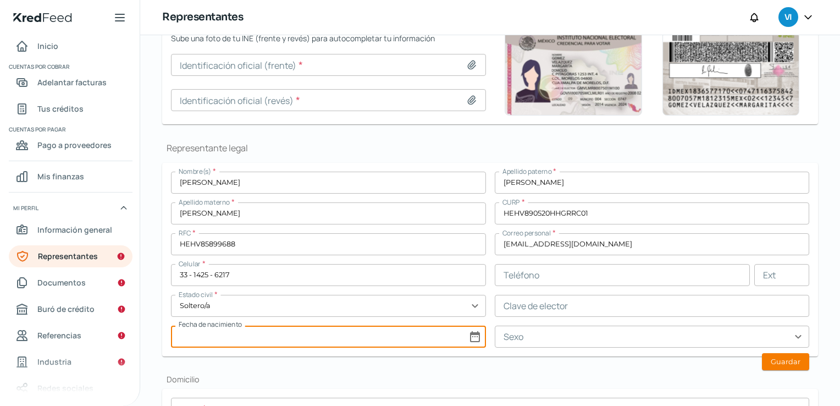
click at [423, 326] on input at bounding box center [328, 336] width 315 height 22
select select "9"
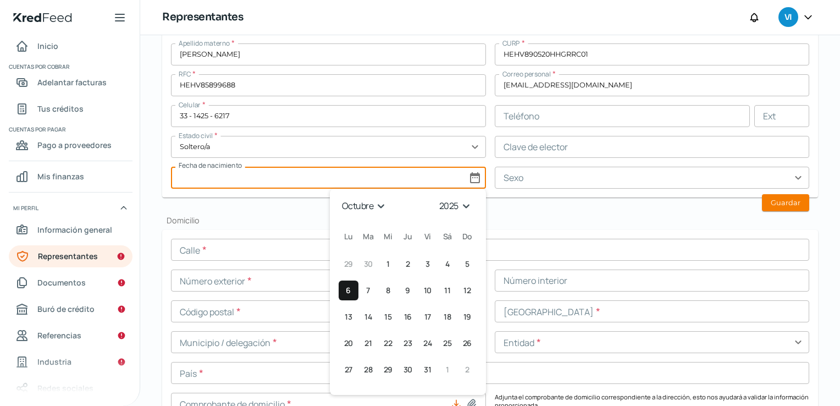
scroll to position [330, 0]
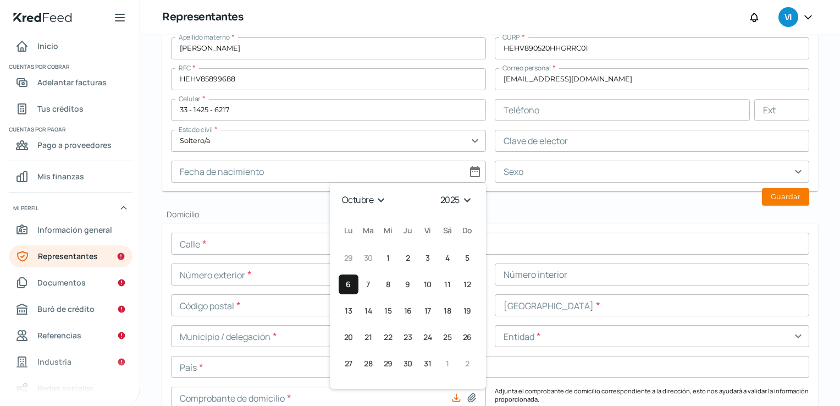
click at [452, 195] on select "1925 1926 1927 1928 1929 1930 1931 1932 1933 1934 1935 1936 1937 1938 1939 1940…" at bounding box center [457, 199] width 39 height 17
select select "1989"
click at [438, 191] on select "1925 1926 1927 1928 1929 1930 1931 1932 1933 1934 1935 1936 1937 1938 1939 1940…" at bounding box center [457, 199] width 39 height 17
click at [373, 201] on select "enero febrero marzo [PERSON_NAME] [PERSON_NAME] septiembre octubre noviembre di…" at bounding box center [365, 199] width 52 height 17
select select "4"
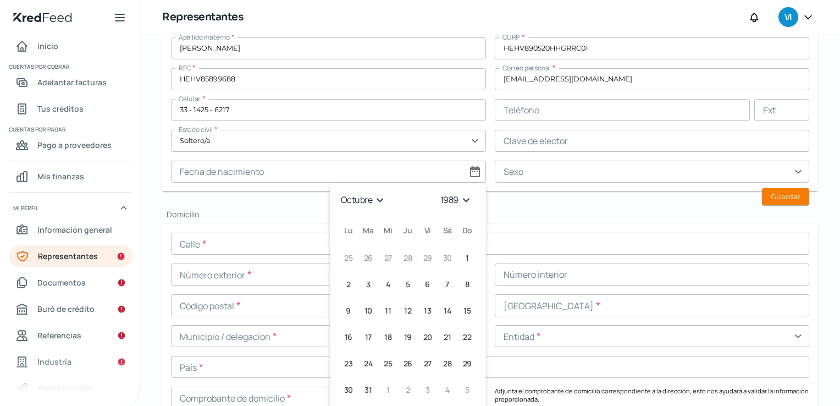
click at [339, 191] on select "enero febrero marzo [PERSON_NAME] [PERSON_NAME] septiembre octubre noviembre di…" at bounding box center [365, 199] width 52 height 17
click at [443, 305] on span "20" at bounding box center [447, 310] width 9 height 13
type input "[DATE]"
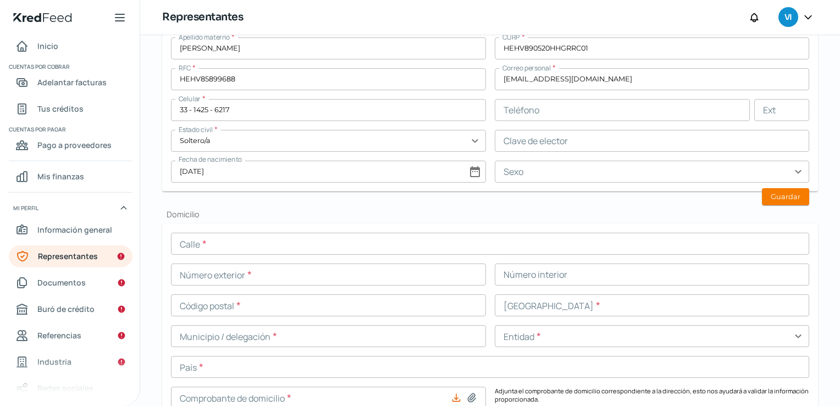
click at [560, 169] on input "text" at bounding box center [652, 172] width 315 height 22
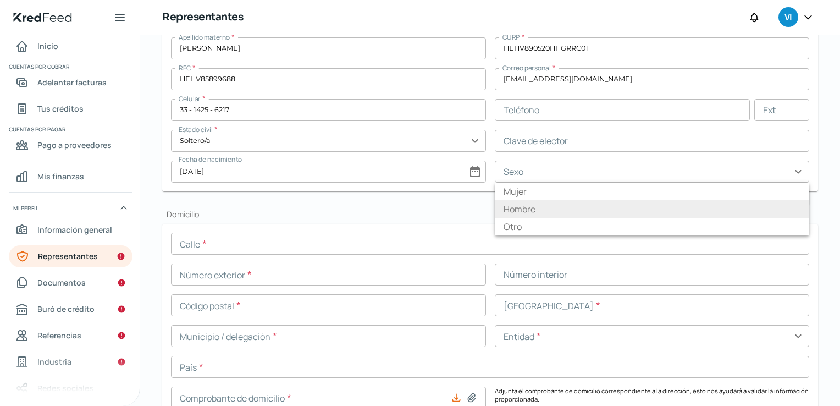
drag, startPoint x: 539, startPoint y: 189, endPoint x: 534, endPoint y: 207, distance: 18.8
click at [534, 207] on ul "Mujer Hombre Otro" at bounding box center [652, 208] width 315 height 53
click at [534, 207] on li "Hombre" at bounding box center [652, 209] width 315 height 18
type input "Hombre"
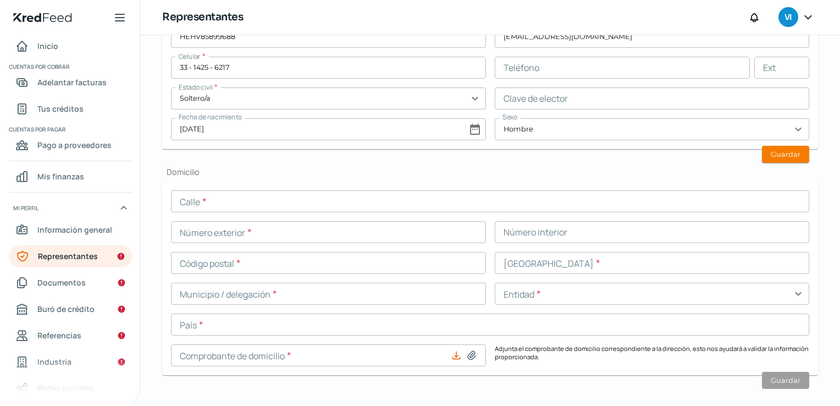
scroll to position [385, 0]
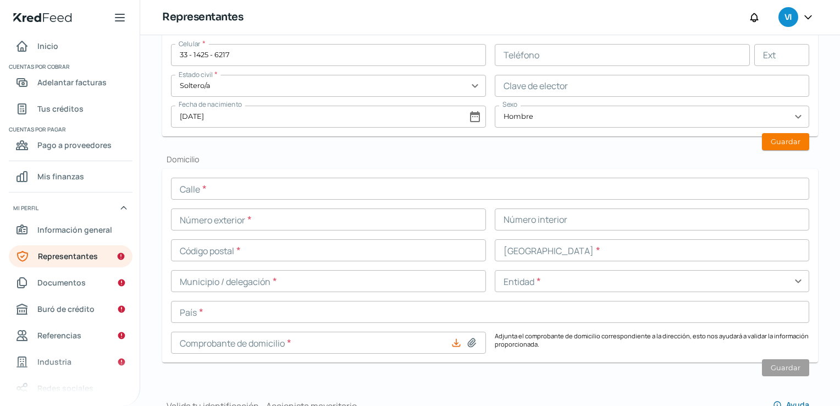
click at [306, 192] on input "text" at bounding box center [490, 189] width 638 height 22
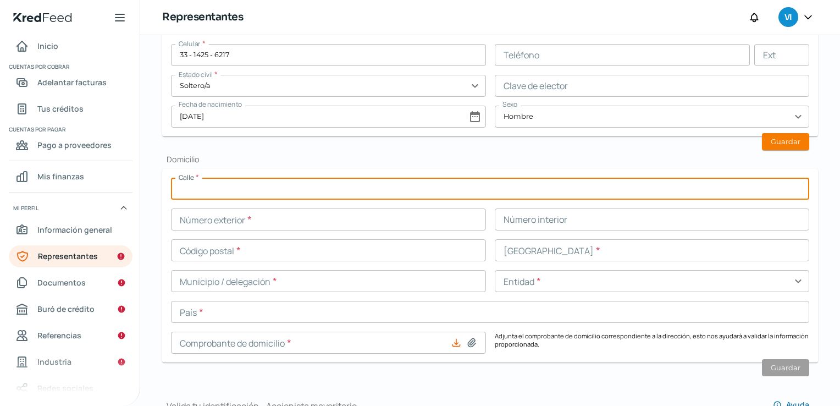
click at [306, 192] on input "text" at bounding box center [490, 189] width 638 height 22
type input "PRIVADA GUADALUPE"
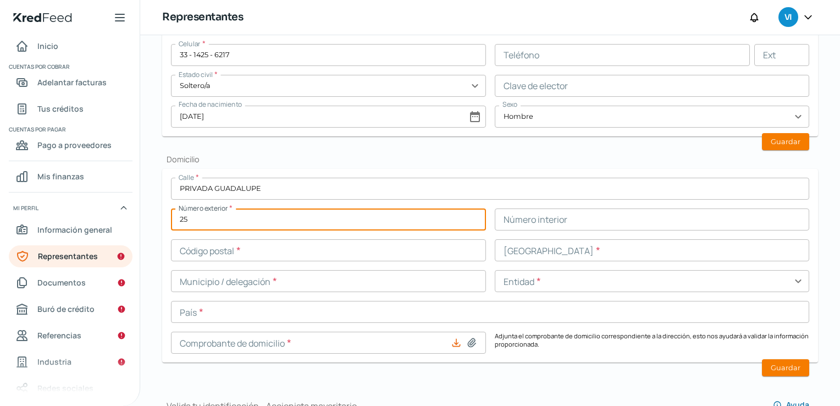
type input "25"
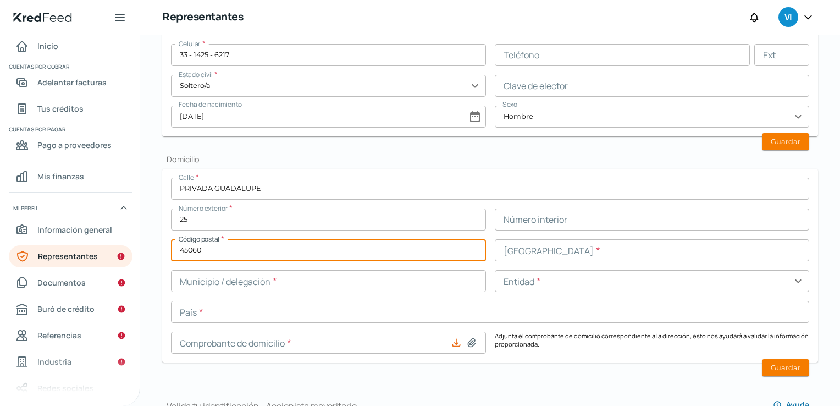
type input "45060"
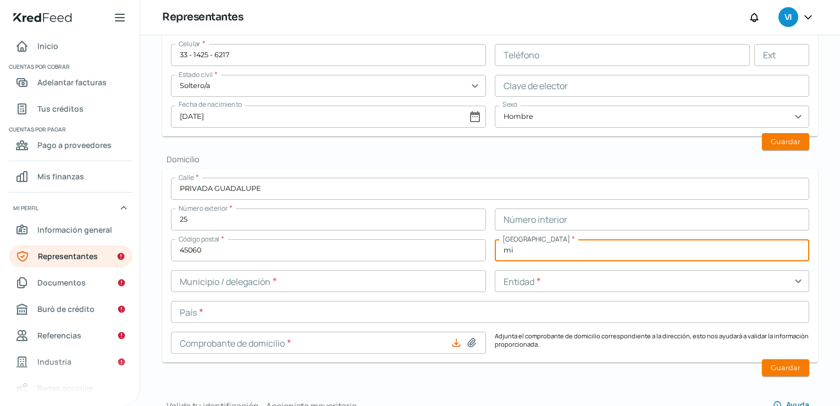
type input "m"
type input "MIRAMAR"
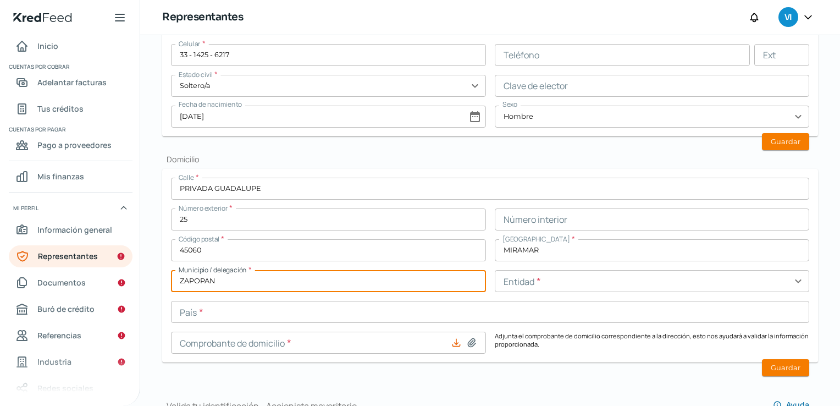
type input "ZAPOPAN"
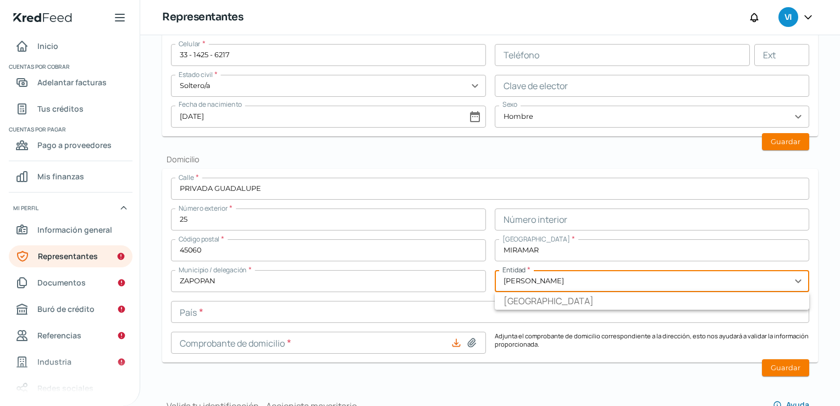
type input "[GEOGRAPHIC_DATA]"
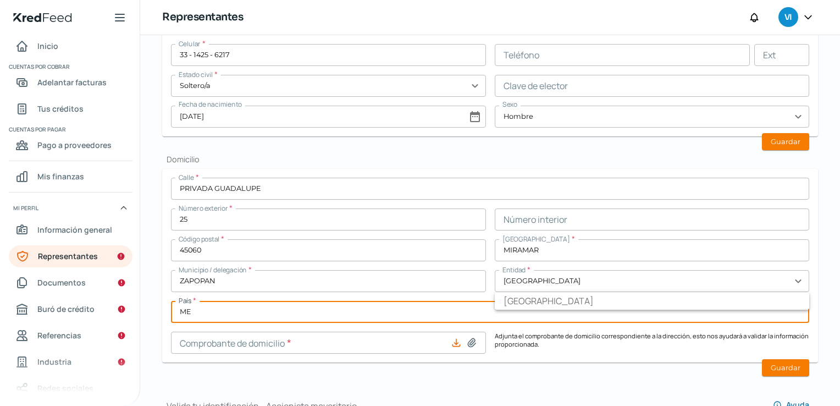
type input "[GEOGRAPHIC_DATA]"
click at [277, 383] on div "Valida tu identificación - Accionista mayoritario [PERSON_NAME]" at bounding box center [490, 401] width 656 height 38
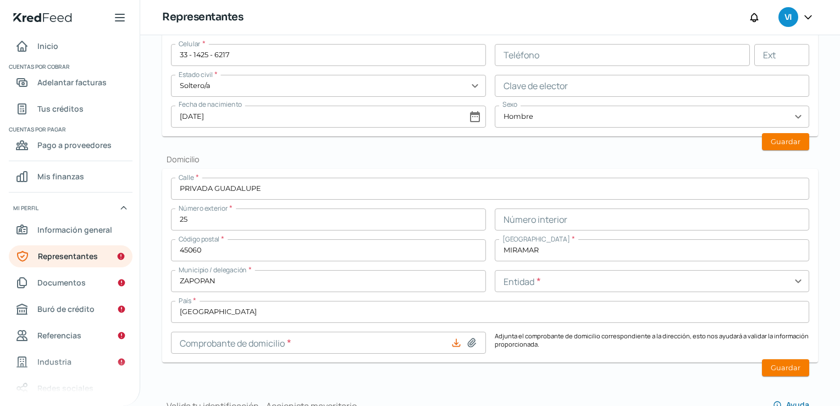
click at [543, 279] on div "Calle * PRIVADA GUADALUPE Número exterior * 25 Número interior Código postal * …" at bounding box center [490, 266] width 638 height 176
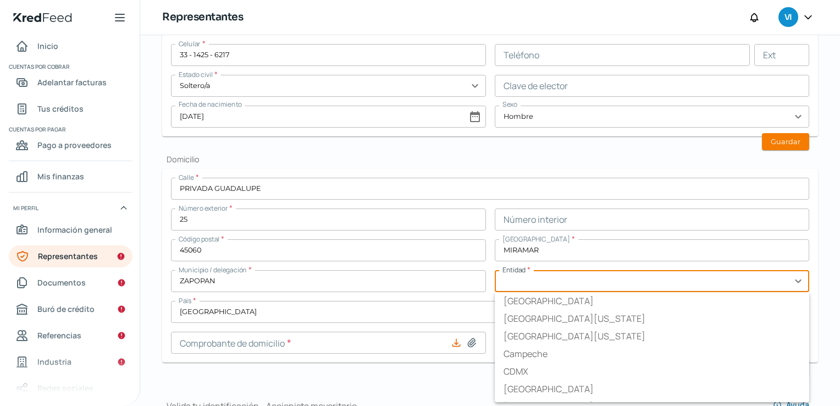
click at [543, 278] on input "text" at bounding box center [652, 281] width 315 height 22
type input "[GEOGRAPHIC_DATA]"
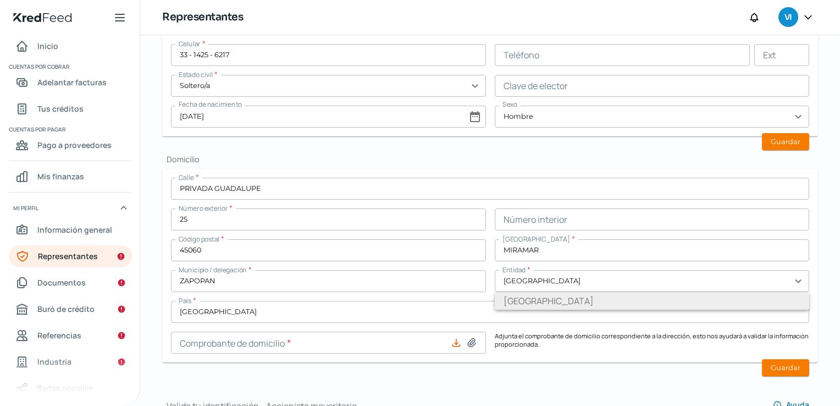
click at [529, 299] on li "[GEOGRAPHIC_DATA]" at bounding box center [652, 301] width 315 height 18
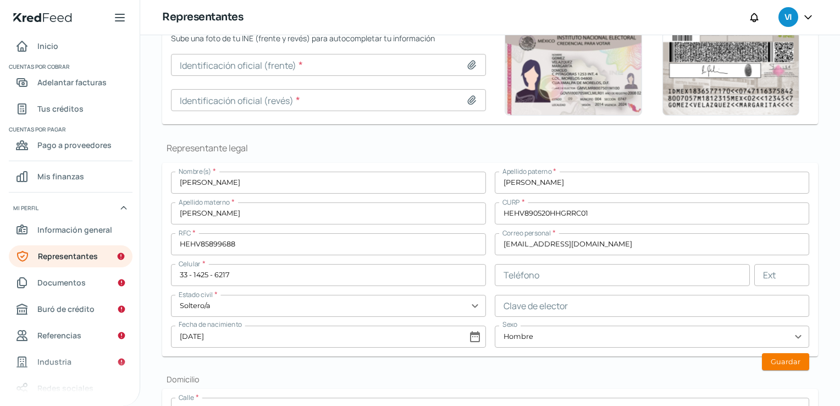
scroll to position [275, 0]
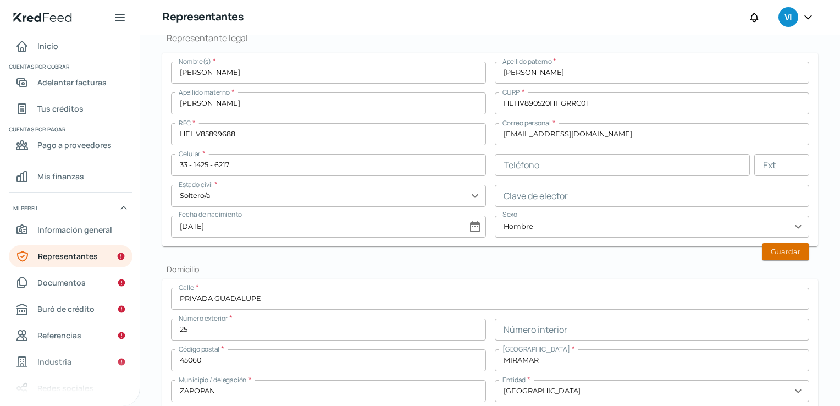
click at [792, 249] on button "Guardar" at bounding box center [785, 251] width 47 height 17
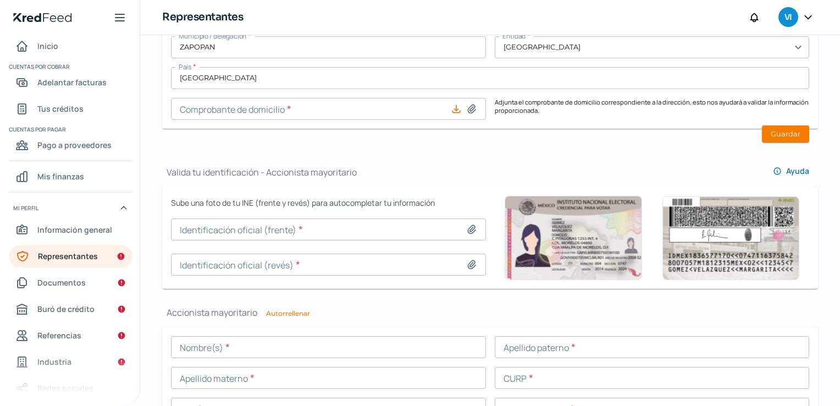
scroll to position [771, 0]
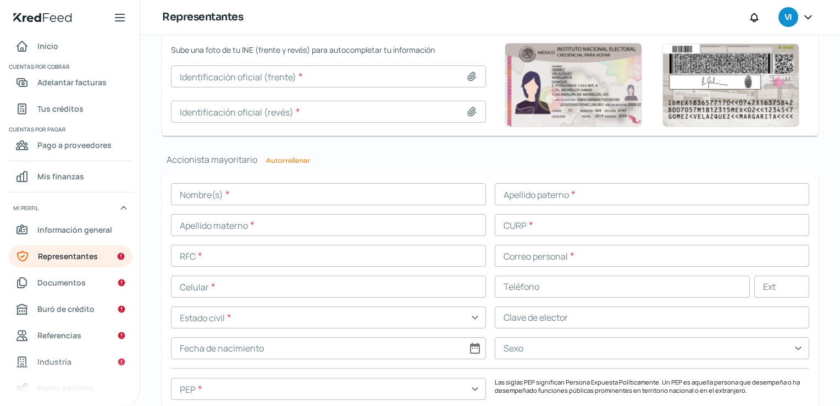
click at [345, 207] on div "Nombre(s) * Apellido paterno * Apellido materno * CURP * RFC * Correo personal …" at bounding box center [490, 293] width 638 height 220
click at [350, 200] on input "text" at bounding box center [328, 194] width 315 height 22
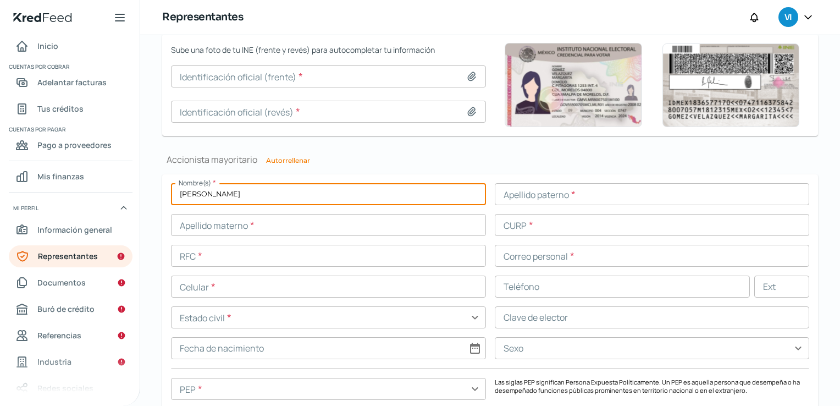
type input "[PERSON_NAME]"
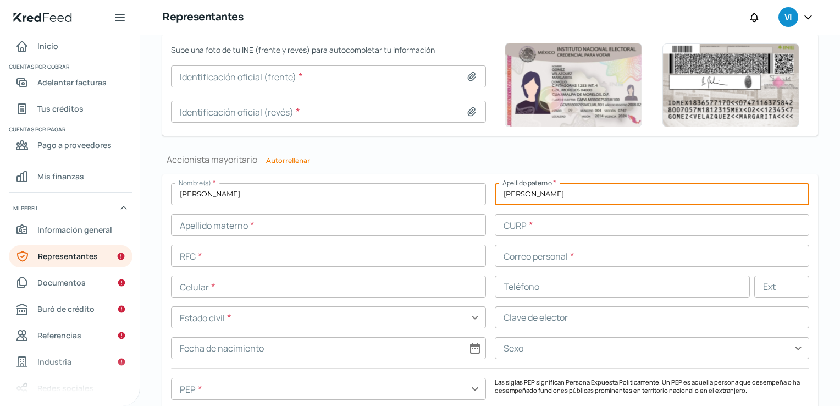
type input "[PERSON_NAME]"
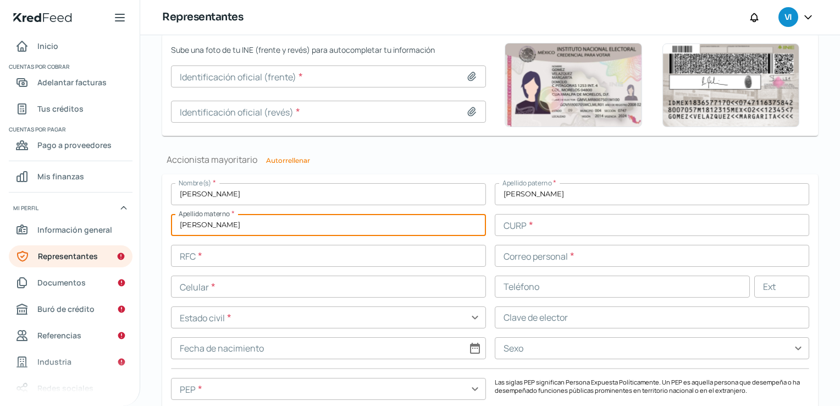
type input "[PERSON_NAME]"
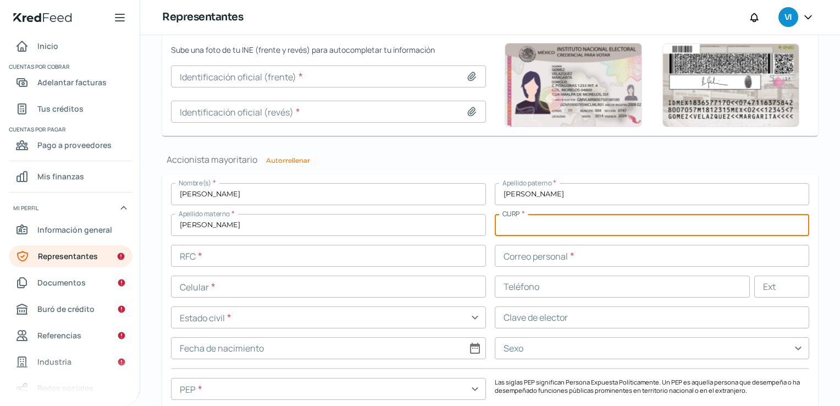
click at [395, 269] on div "Nombre(s) * [PERSON_NAME] paterno * [PERSON_NAME] materno * [PERSON_NAME] CURP …" at bounding box center [490, 293] width 638 height 220
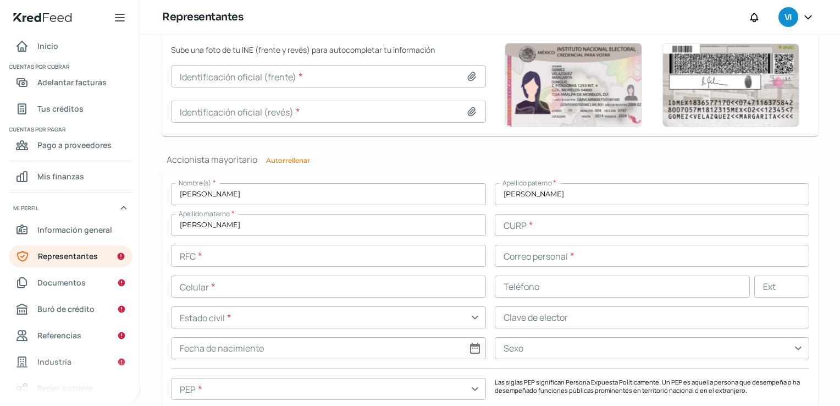
click at [400, 258] on input "text" at bounding box center [328, 256] width 315 height 22
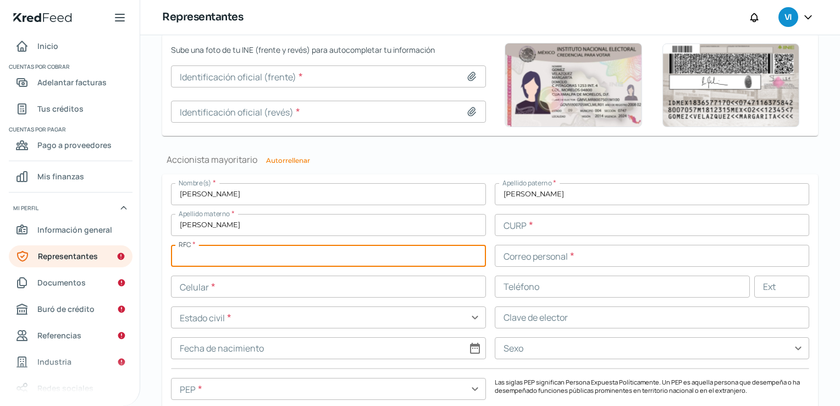
click at [400, 258] on input "text" at bounding box center [328, 256] width 315 height 22
click at [358, 285] on input "text" at bounding box center [328, 286] width 315 height 22
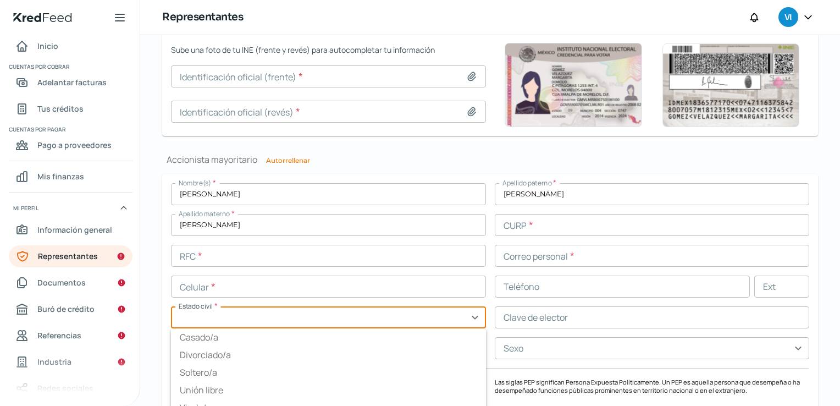
drag, startPoint x: 314, startPoint y: 314, endPoint x: 314, endPoint y: 322, distance: 7.7
click at [314, 322] on input "text" at bounding box center [328, 317] width 315 height 22
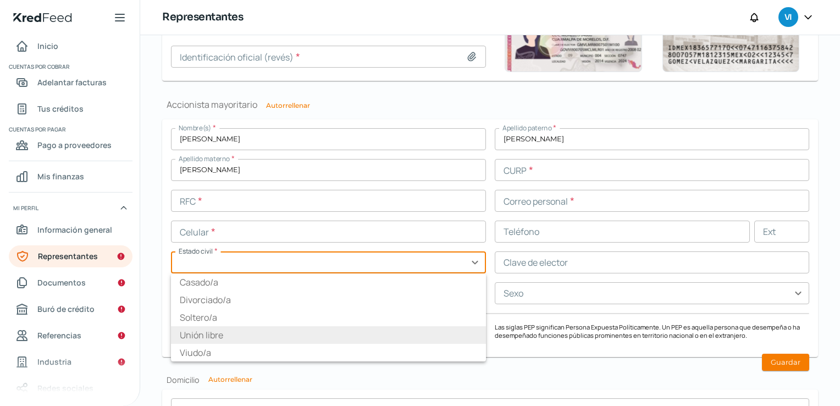
click at [213, 333] on li "Unión libre" at bounding box center [328, 335] width 315 height 18
type input "Unión libre"
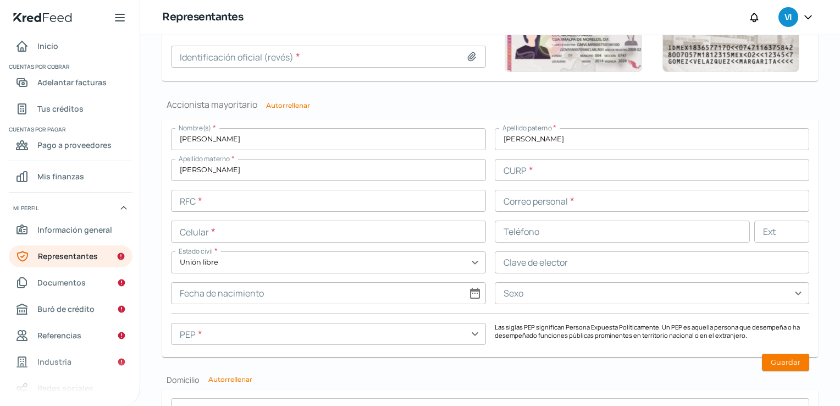
click at [530, 262] on input "text" at bounding box center [652, 262] width 315 height 22
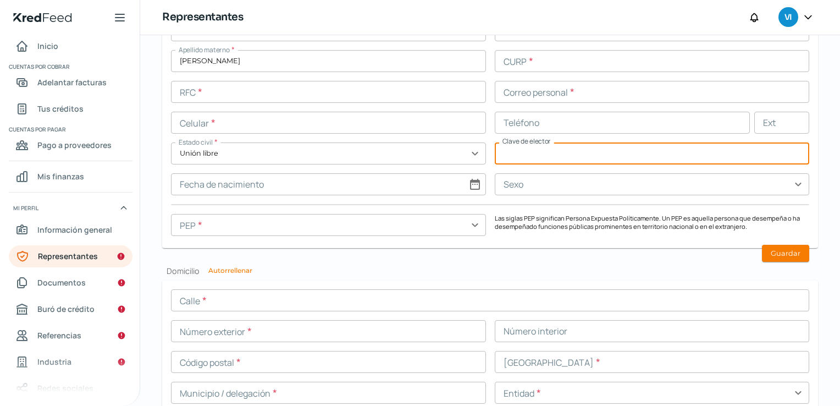
scroll to position [936, 0]
click at [551, 181] on input "text" at bounding box center [652, 183] width 315 height 22
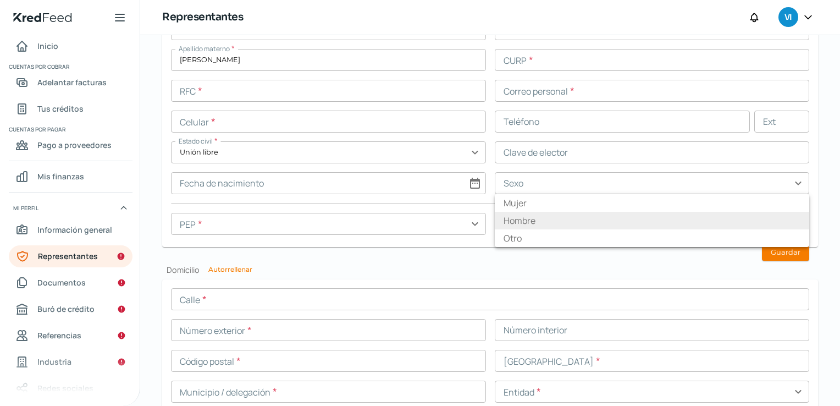
click at [514, 222] on li "Hombre" at bounding box center [652, 221] width 315 height 18
type input "Hombre"
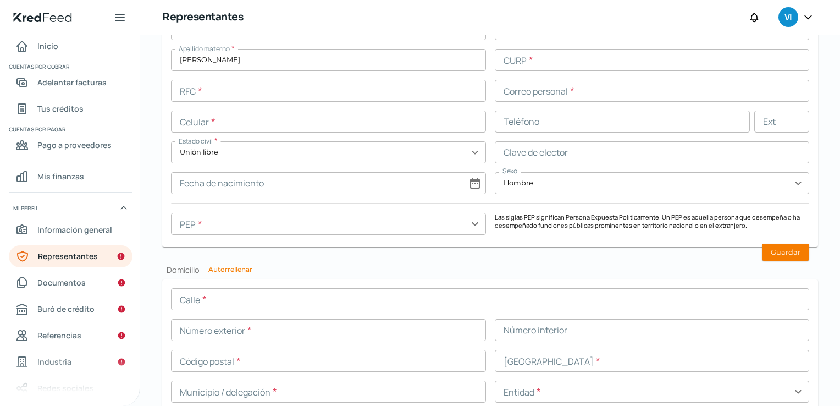
click at [347, 213] on input "text" at bounding box center [328, 224] width 315 height 22
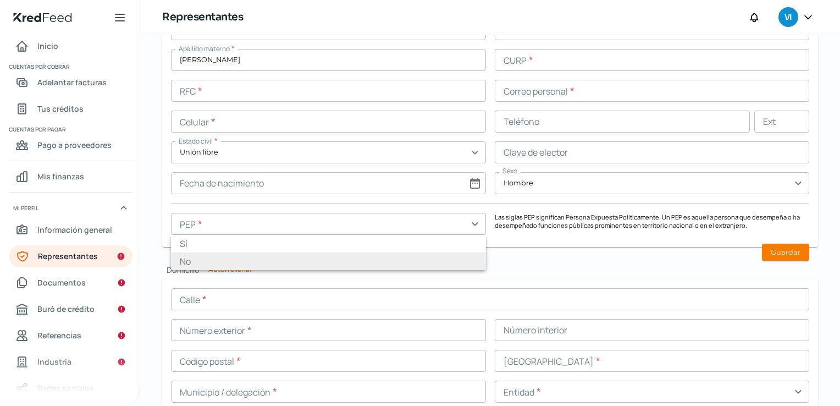
click at [317, 252] on li "No" at bounding box center [328, 261] width 315 height 18
type input "No"
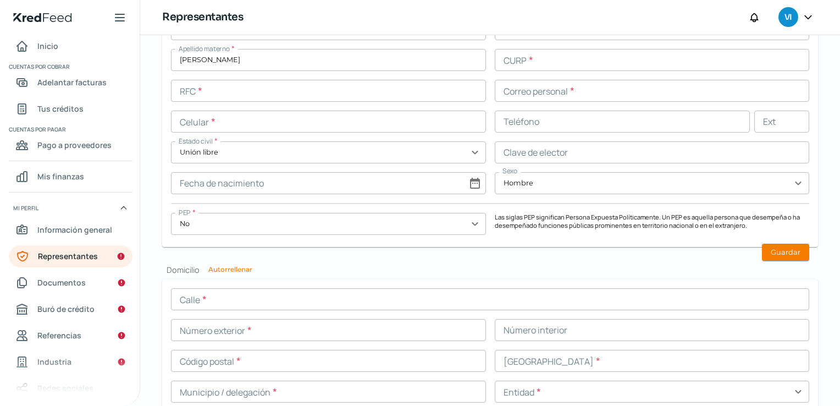
click at [334, 195] on div "Nombre(s) * [PERSON_NAME] paterno * [PERSON_NAME] materno * [PERSON_NAME] CURP …" at bounding box center [490, 128] width 638 height 220
click at [343, 187] on input at bounding box center [328, 183] width 315 height 22
select select "9"
select select "2025"
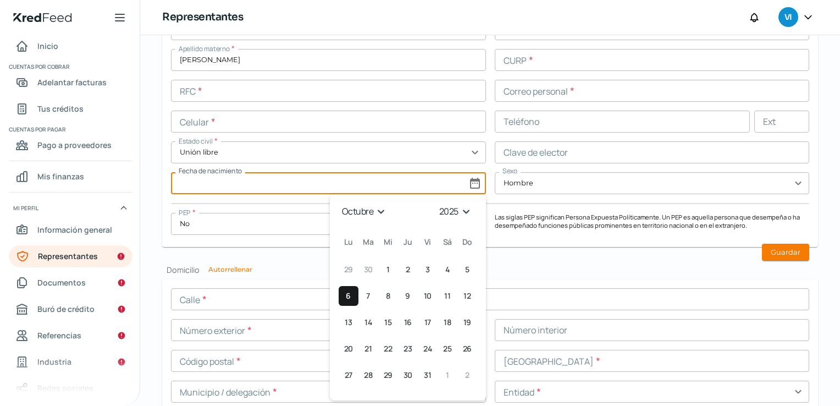
click at [343, 187] on input at bounding box center [328, 183] width 315 height 22
select select "9"
select select "2025"
click at [378, 213] on select "enero febrero marzo [PERSON_NAME] [PERSON_NAME] septiembre octubre noviembre di…" at bounding box center [365, 211] width 52 height 17
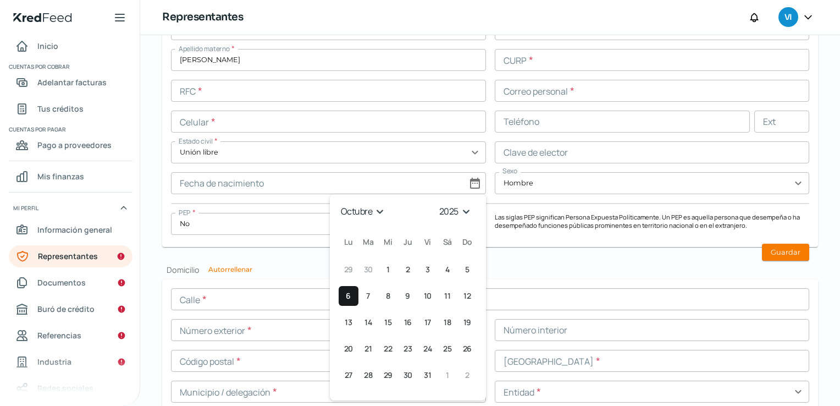
click at [375, 212] on select "enero febrero marzo [PERSON_NAME] [PERSON_NAME] septiembre octubre noviembre di…" at bounding box center [365, 211] width 52 height 17
select select "5"
click at [339, 203] on select "enero febrero marzo [PERSON_NAME] [PERSON_NAME] septiembre octubre noviembre di…" at bounding box center [365, 211] width 52 height 17
click at [449, 209] on select "1925 1926 1927 1928 1929 1930 1931 1932 1933 1934 1935 1936 1937 1938 1939 1940…" at bounding box center [457, 211] width 39 height 17
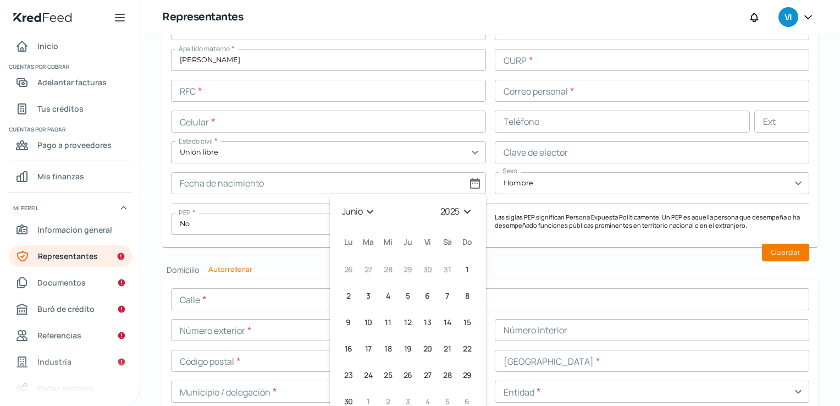
select select "1985"
click at [438, 203] on select "1925 1926 1927 1928 1929 1930 1931 1932 1933 1934 1935 1936 1937 1938 1939 1940…" at bounding box center [457, 211] width 39 height 17
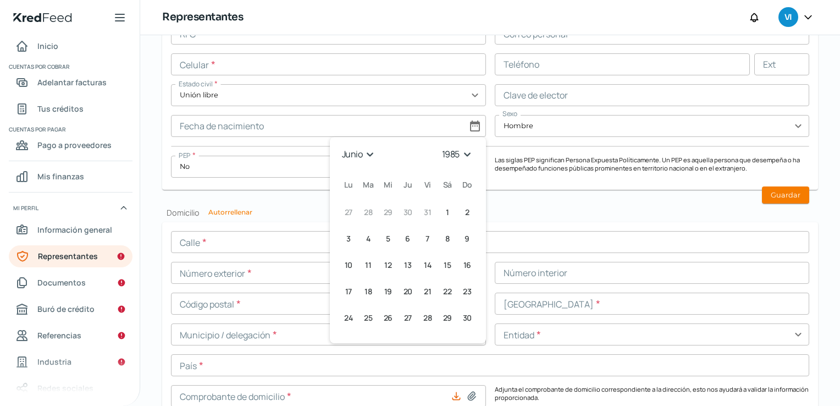
scroll to position [1046, 0]
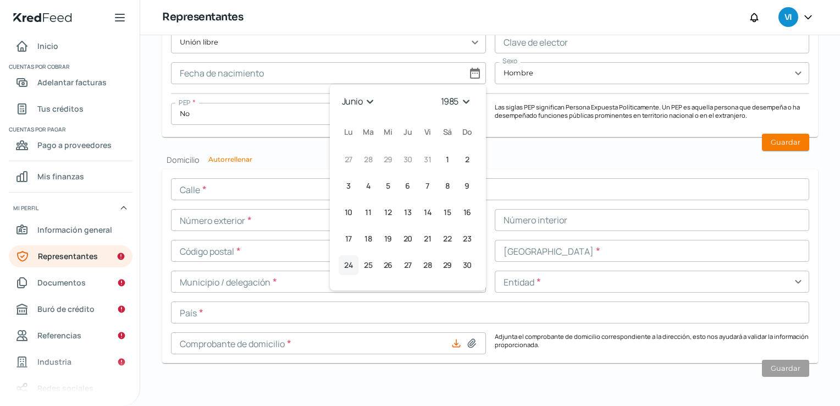
click at [344, 259] on span "24" at bounding box center [348, 264] width 8 height 13
type input "[DATE]"
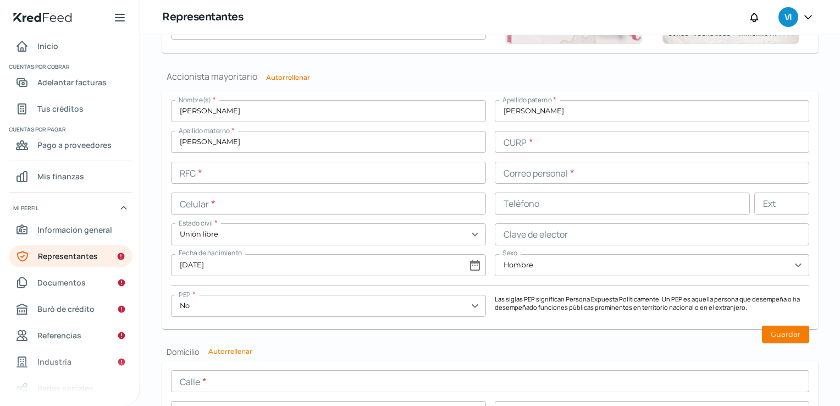
scroll to position [881, 0]
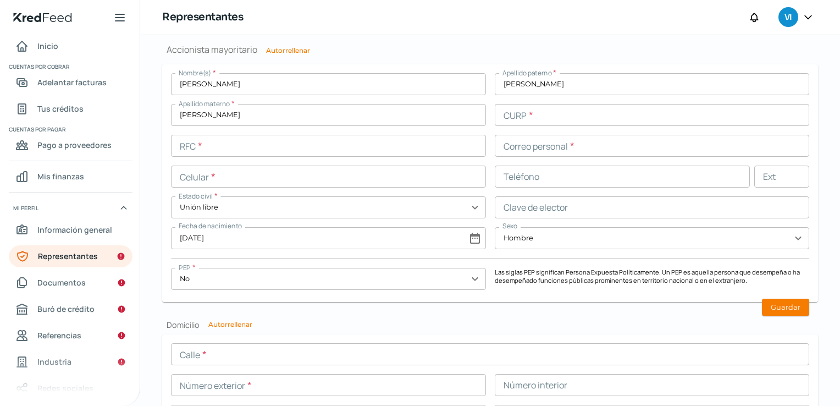
click at [211, 150] on input "text" at bounding box center [328, 146] width 315 height 22
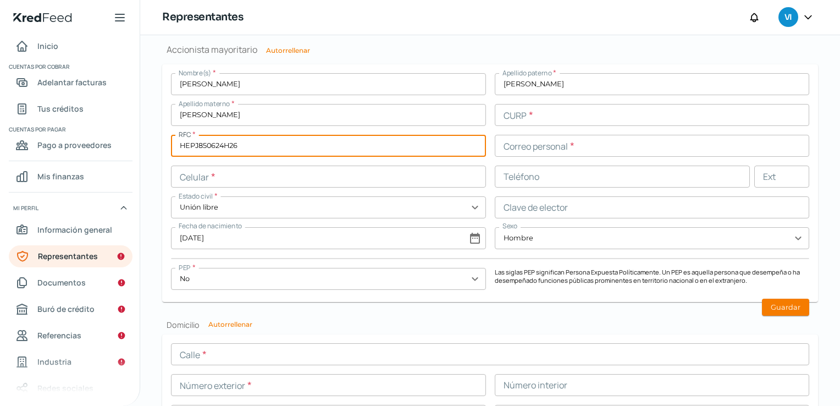
type input "HEPJ850624H26"
click at [503, 119] on input "text" at bounding box center [652, 115] width 315 height 22
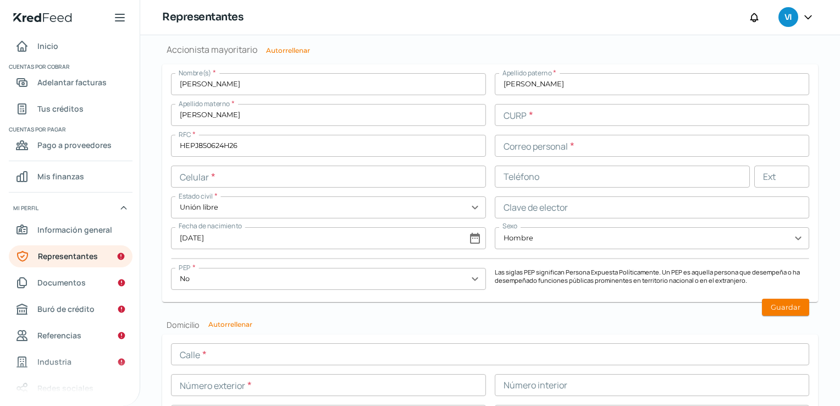
click at [591, 118] on input "text" at bounding box center [652, 115] width 315 height 22
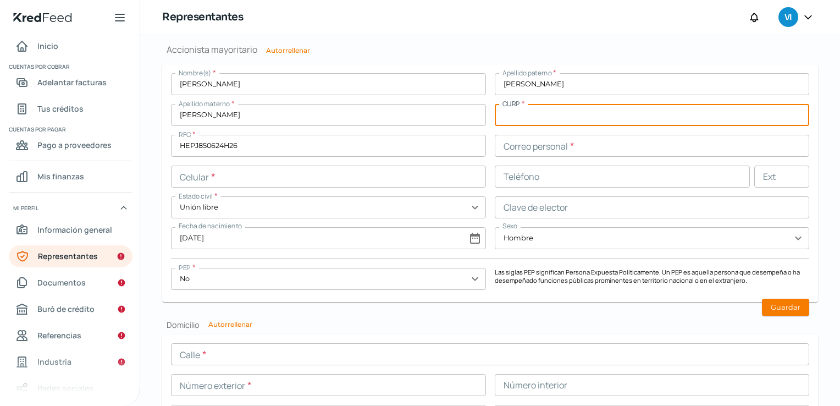
paste input "HEPJ850624HJCRLN10"
type input "HEPJ850624HJCRLN10"
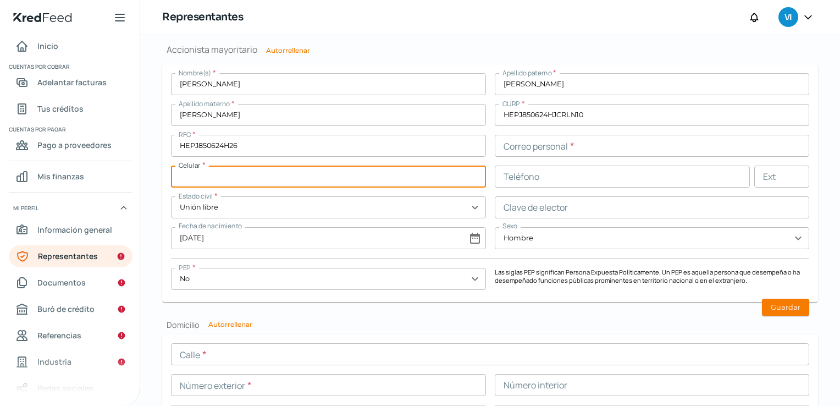
click at [292, 169] on input "text" at bounding box center [328, 176] width 315 height 22
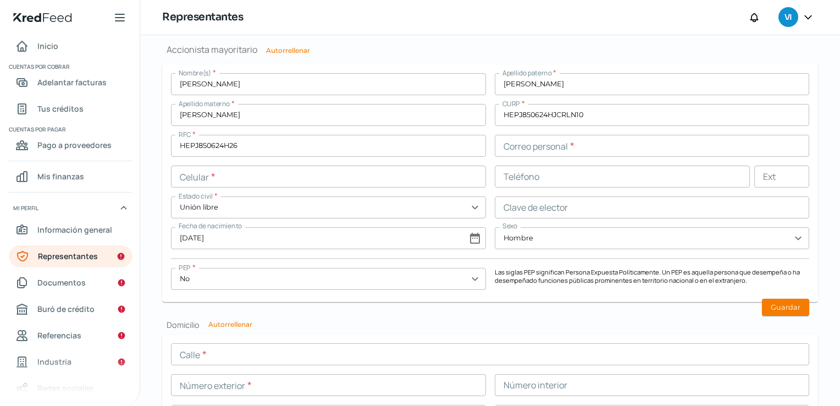
click at [584, 169] on input "text" at bounding box center [623, 176] width 256 height 22
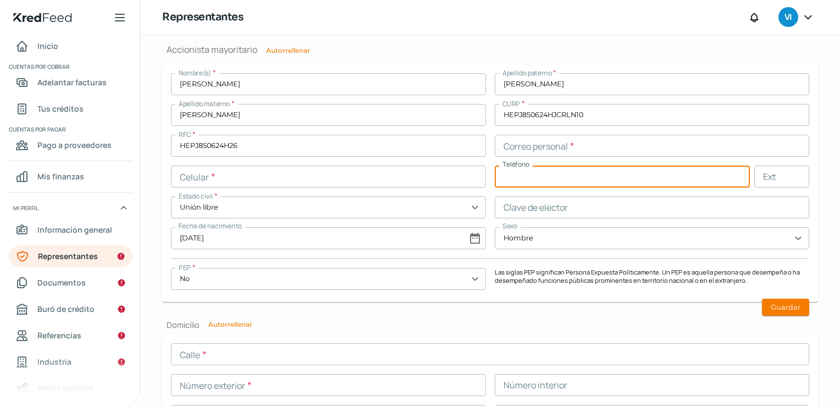
click at [563, 168] on input "text" at bounding box center [623, 176] width 256 height 22
click at [306, 170] on input "text" at bounding box center [328, 176] width 315 height 22
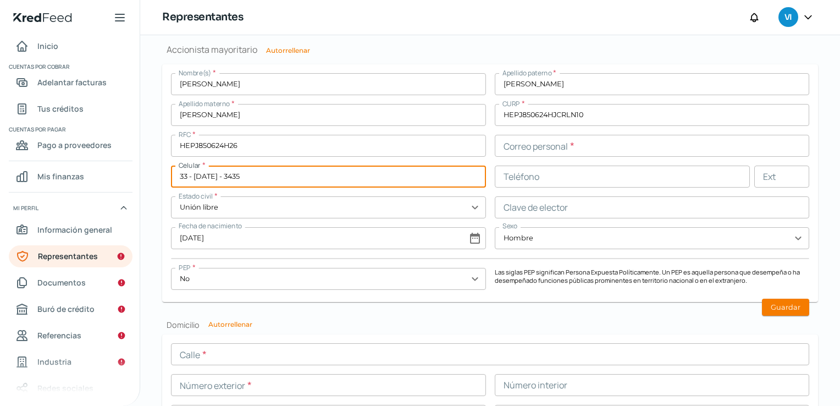
type input "33 - [DATE] - 3435"
click at [550, 168] on input "text" at bounding box center [623, 176] width 256 height 22
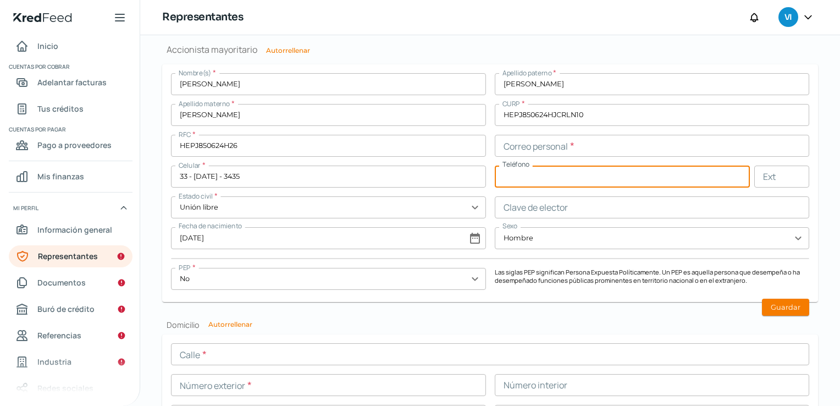
click at [558, 201] on input "text" at bounding box center [652, 207] width 315 height 22
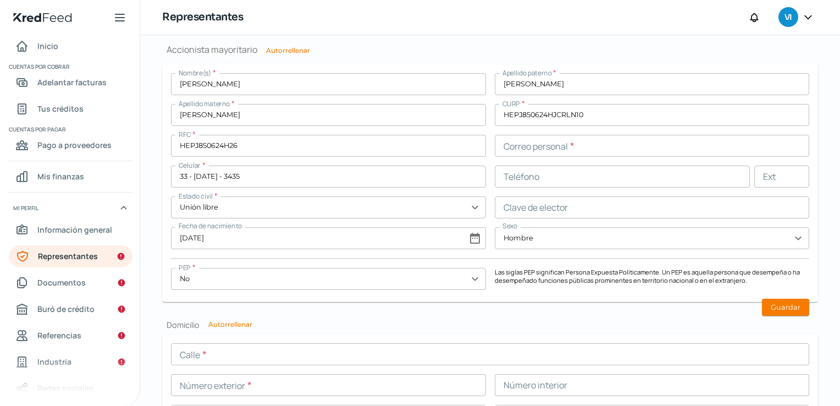
click at [511, 142] on input "text" at bounding box center [652, 146] width 315 height 22
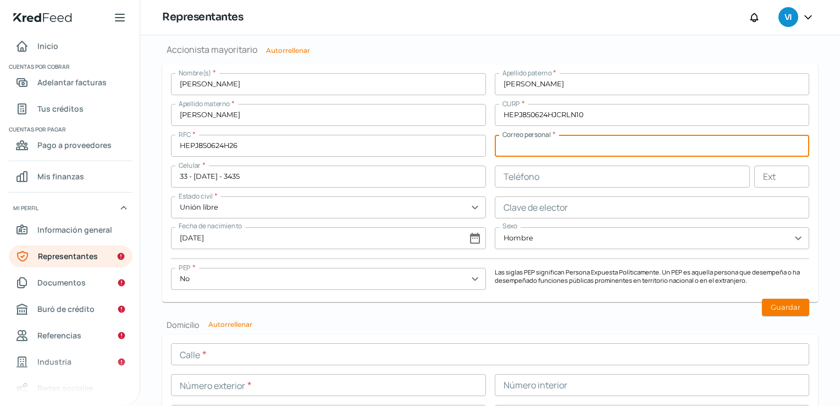
click at [511, 142] on input "text" at bounding box center [652, 146] width 315 height 22
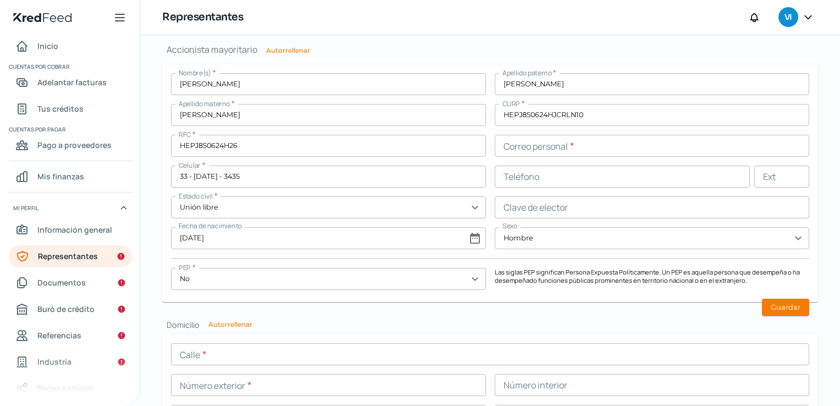
click at [541, 150] on input "text" at bounding box center [652, 146] width 315 height 22
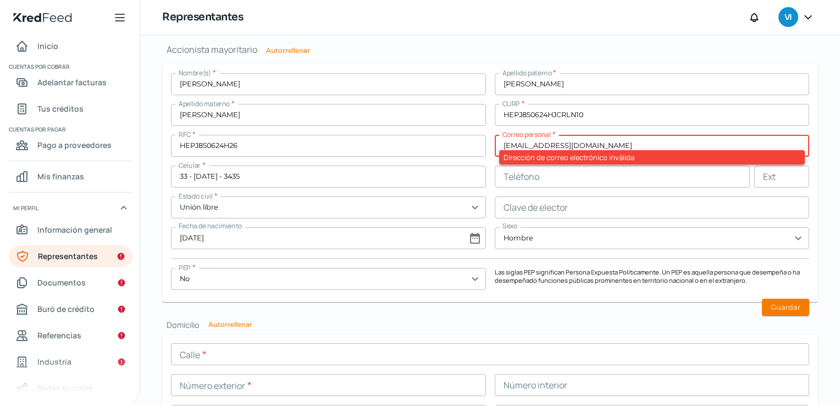
type input "[EMAIL_ADDRESS][DOMAIN_NAME]"
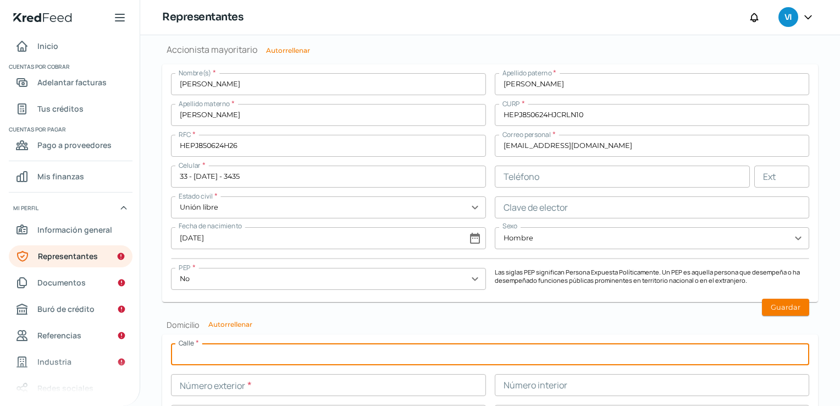
click at [581, 346] on input "text" at bounding box center [490, 354] width 638 height 22
click at [400, 205] on input "text" at bounding box center [328, 207] width 315 height 22
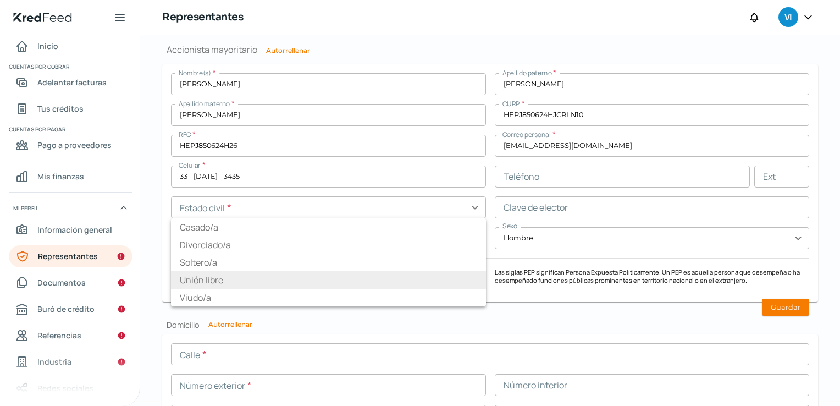
click at [196, 278] on li "Unión libre" at bounding box center [328, 280] width 315 height 18
type input "Unión libre"
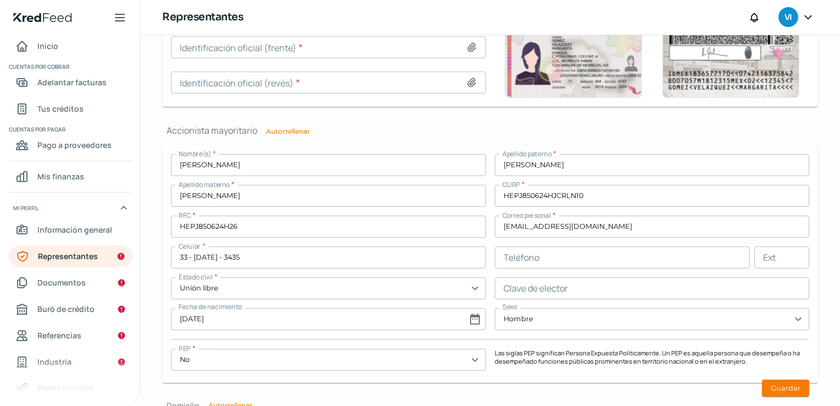
scroll to position [826, 0]
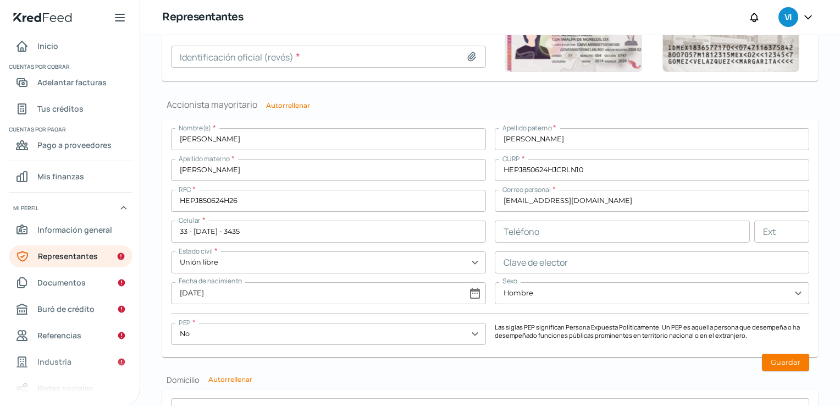
click at [765, 198] on input "[EMAIL_ADDRESS][DOMAIN_NAME]" at bounding box center [652, 201] width 315 height 22
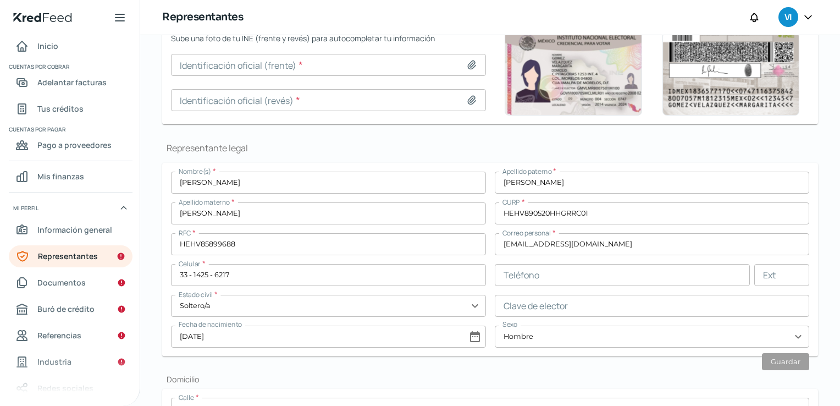
scroll to position [55, 0]
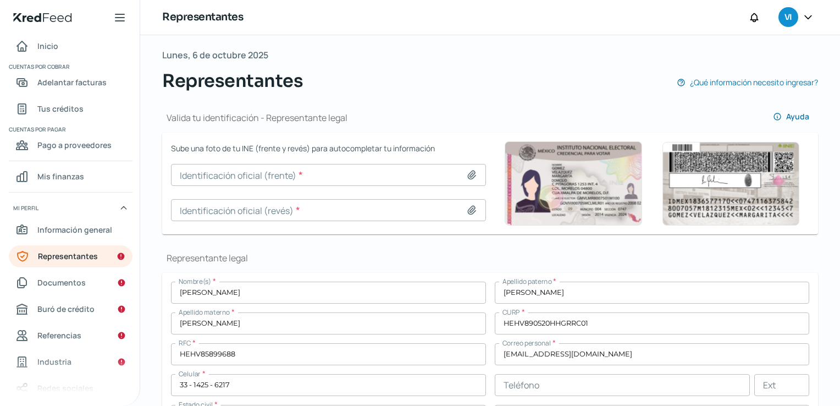
click at [466, 172] on icon at bounding box center [471, 174] width 11 height 11
type input "C:\fakepath\INE-1.pdf"
click at [391, 157] on div "Sube una foto de tu INE (frente y revés) para autocompletar tu información Iden…" at bounding box center [328, 183] width 315 height 84
click at [386, 171] on input at bounding box center [328, 175] width 315 height 22
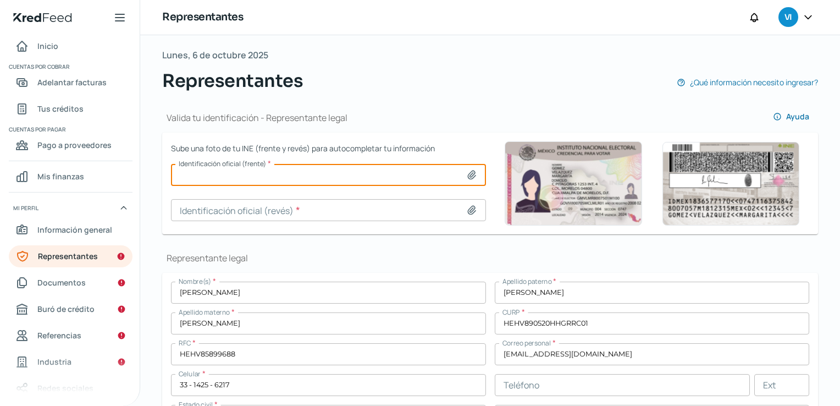
click at [474, 169] on div at bounding box center [473, 174] width 15 height 11
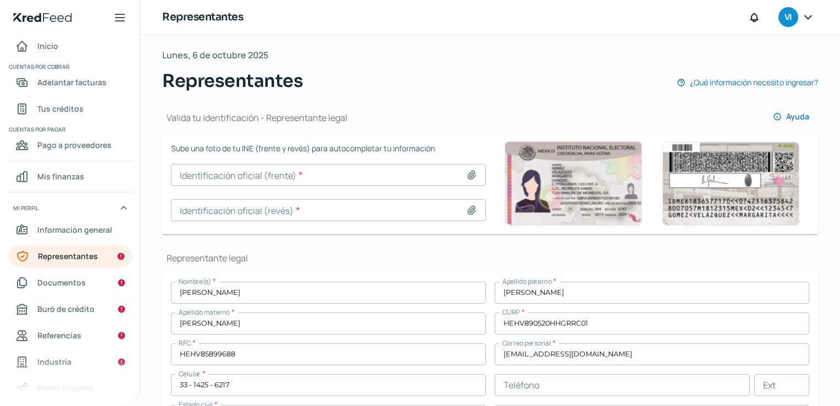
click at [468, 176] on icon at bounding box center [472, 175] width 8 height 8
type input "C:\fakepath\img13.jpg"
type input "img13.jpg"
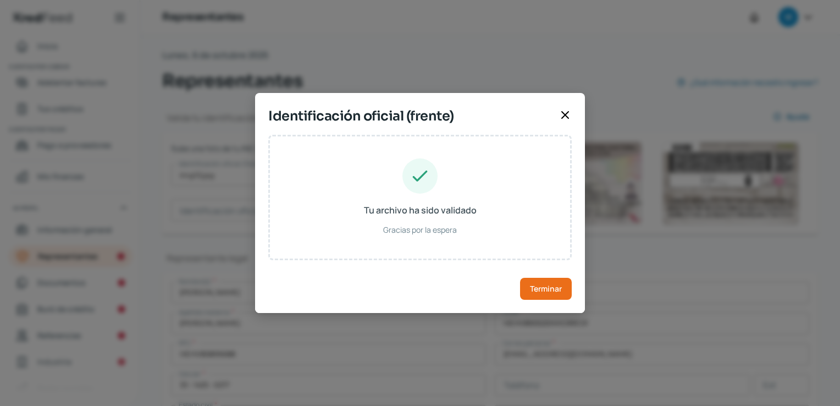
type input "[PERSON_NAME]"
type input "HRHRVC89052013H100"
click at [535, 280] on button "Terminar" at bounding box center [546, 289] width 52 height 22
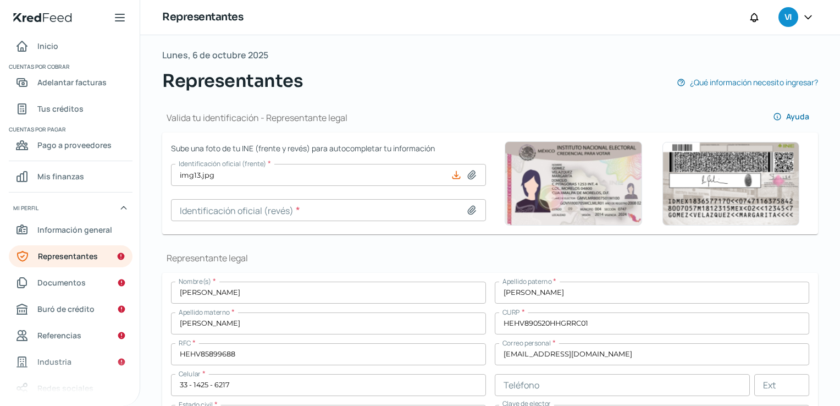
click at [468, 211] on icon at bounding box center [472, 210] width 8 height 8
type input "C:\fakepath\img14.jpg"
type input "img14.jpg"
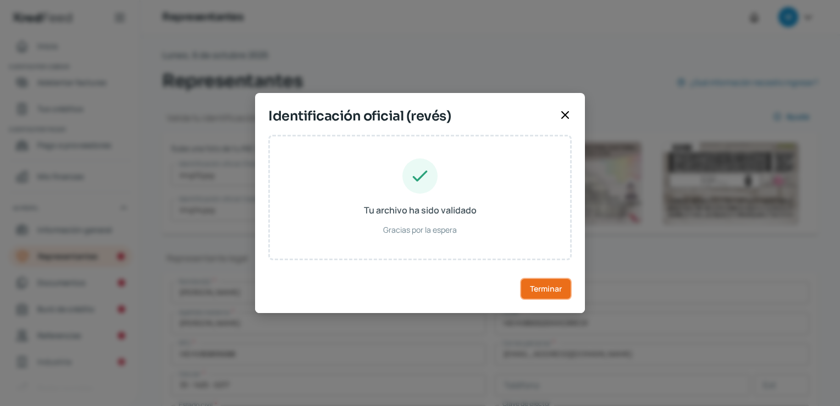
click at [543, 287] on span "Terminar" at bounding box center [546, 289] width 32 height 8
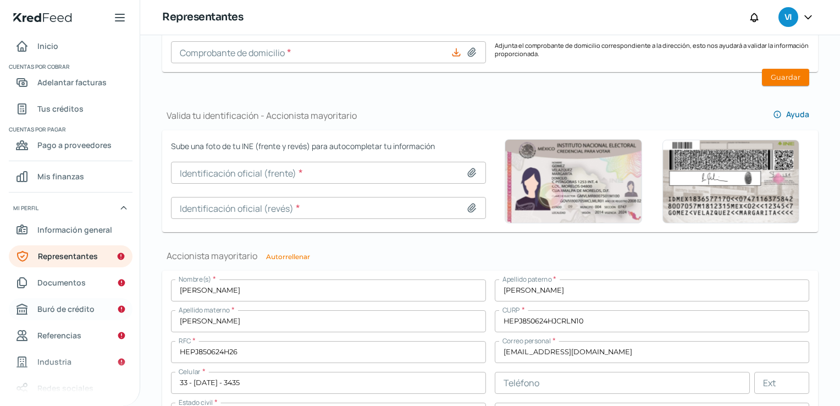
scroll to position [715, 0]
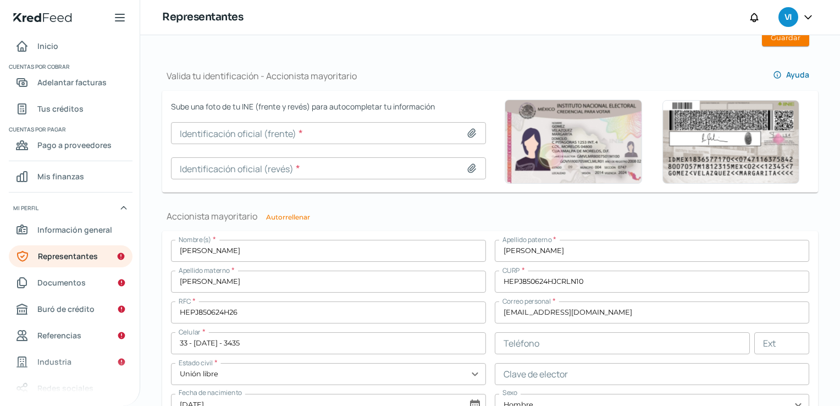
click at [466, 130] on icon at bounding box center [471, 133] width 11 height 11
type input "C:\fakepath\img15.jpg"
type input "img15.jpg"
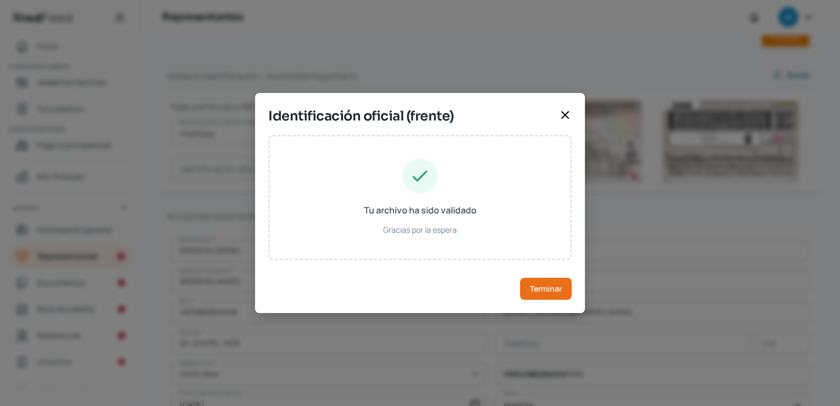
type input "[PERSON_NAME]"
type input "HRPLJN85062414H400"
click at [552, 293] on button "Terminar" at bounding box center [546, 289] width 52 height 22
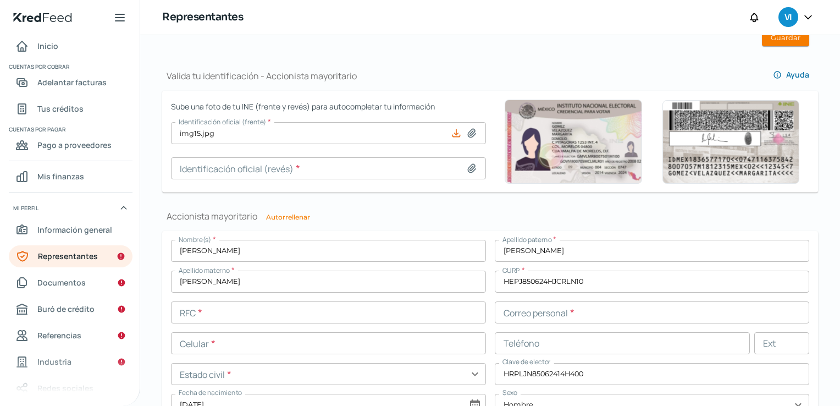
click at [467, 172] on icon at bounding box center [471, 168] width 11 height 11
type input "C:\fakepath\img16.jpg"
type input "img16.jpg"
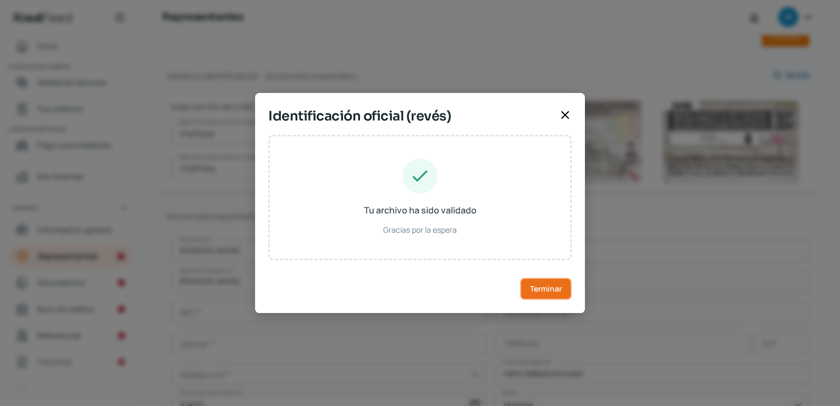
click at [569, 296] on button "Terminar" at bounding box center [546, 289] width 52 height 22
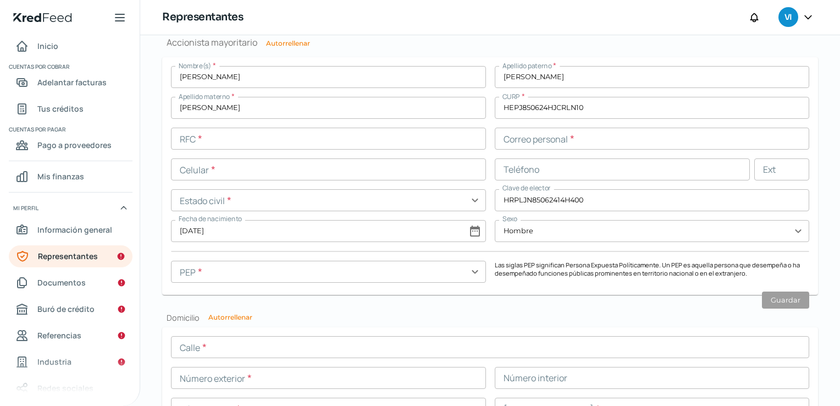
scroll to position [833, 0]
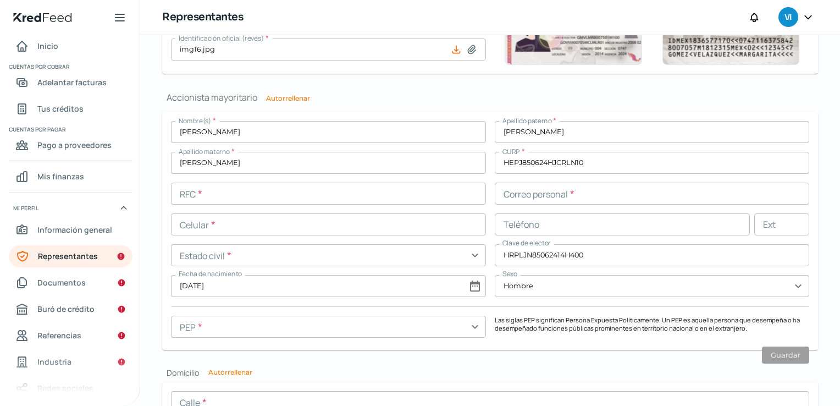
click at [314, 196] on input "text" at bounding box center [328, 193] width 315 height 22
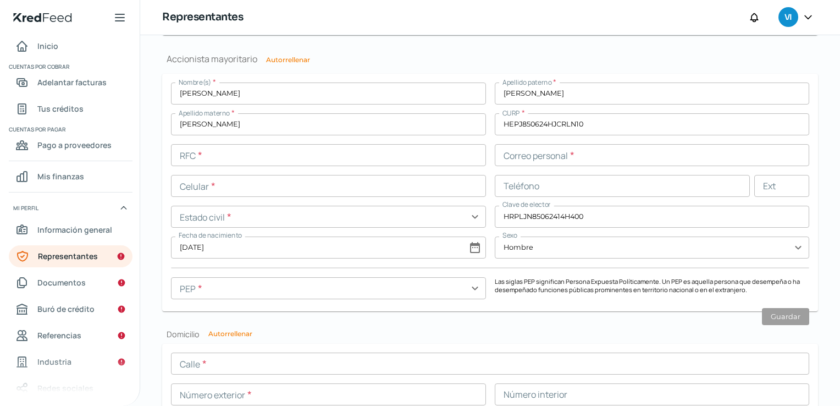
scroll to position [888, 0]
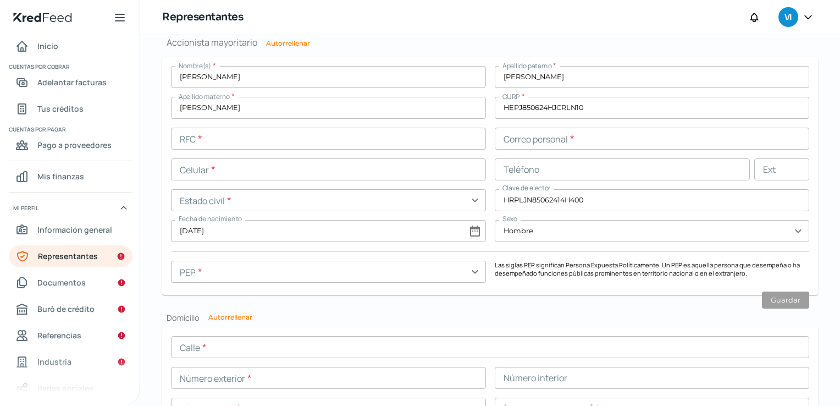
click at [235, 147] on input "text" at bounding box center [328, 139] width 315 height 22
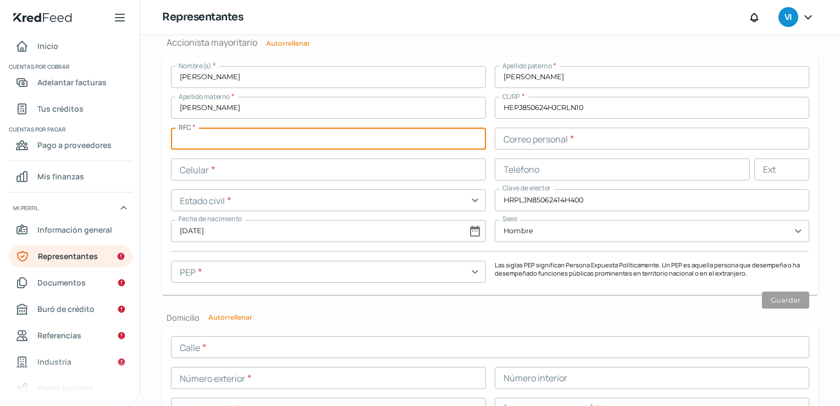
paste input "HEPJ850624H26"
type input "HEPJ850624H26"
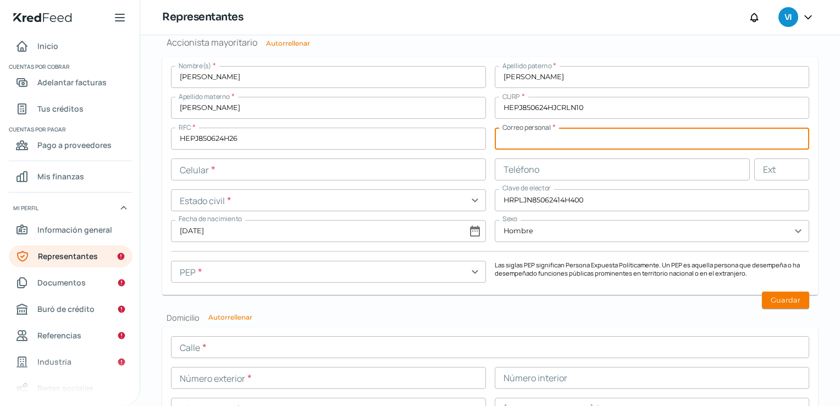
click at [538, 134] on input "text" at bounding box center [652, 139] width 315 height 22
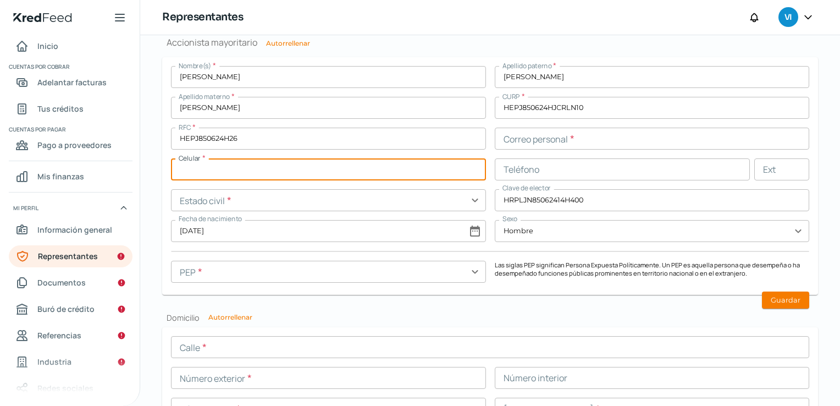
click at [339, 176] on input "text" at bounding box center [328, 169] width 315 height 22
type input "33 - [DATE] - 3435"
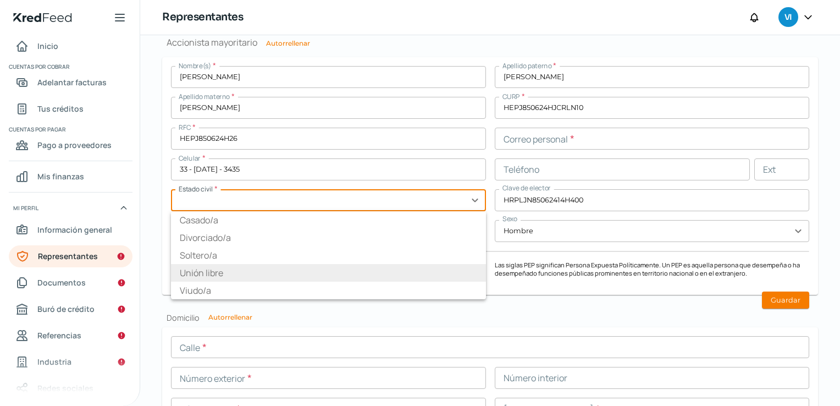
click at [321, 198] on input "text" at bounding box center [328, 200] width 315 height 22
click at [193, 268] on li "Unión libre" at bounding box center [328, 273] width 315 height 18
type input "Unión libre"
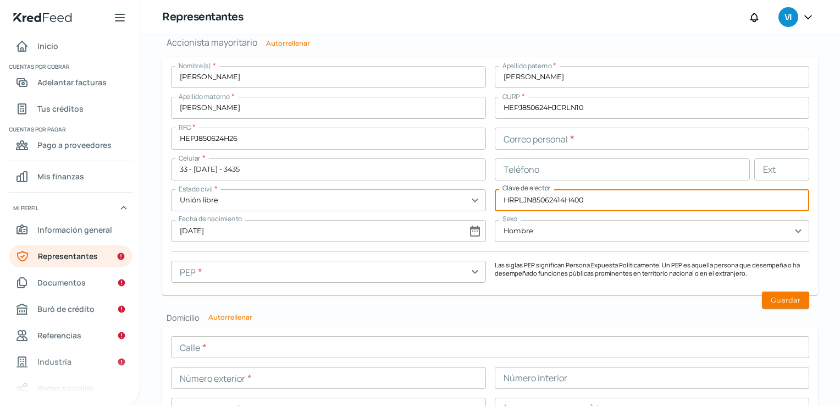
click at [374, 279] on input "text" at bounding box center [328, 272] width 315 height 22
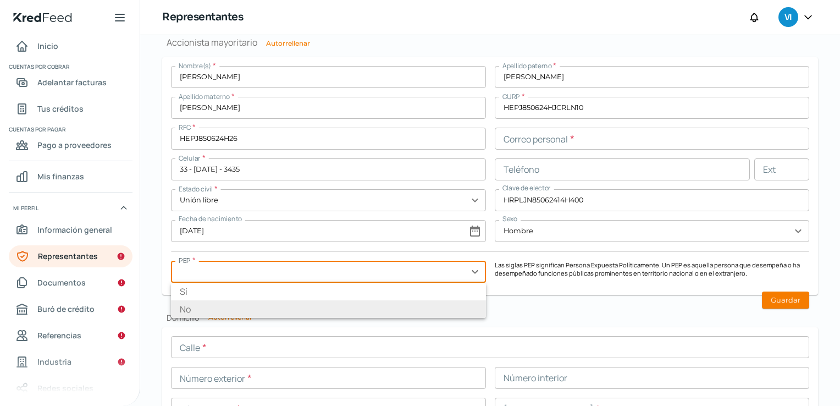
click at [266, 301] on li "No" at bounding box center [328, 309] width 315 height 18
type input "No"
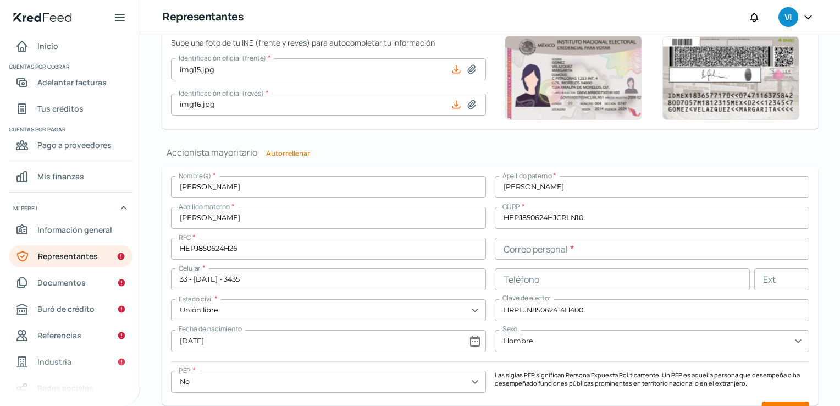
scroll to position [833, 0]
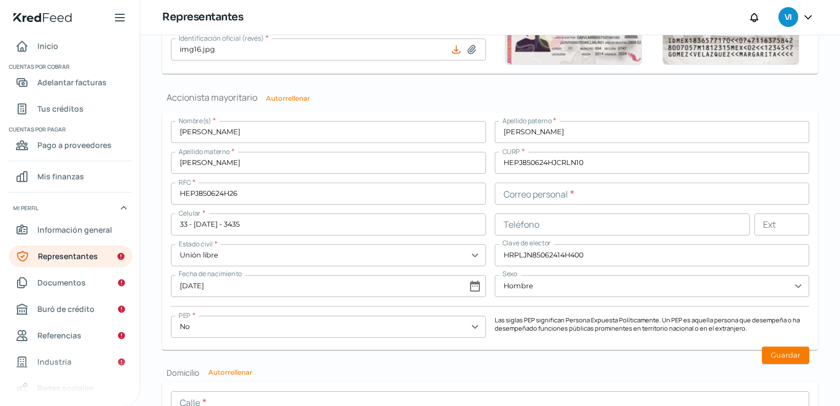
click at [526, 203] on div "Nombre(s) * [PERSON_NAME] paterno * [PERSON_NAME] materno * [PERSON_NAME] CURP …" at bounding box center [490, 231] width 638 height 220
click at [528, 198] on input "text" at bounding box center [652, 193] width 315 height 22
click at [554, 196] on input "text" at bounding box center [652, 193] width 315 height 22
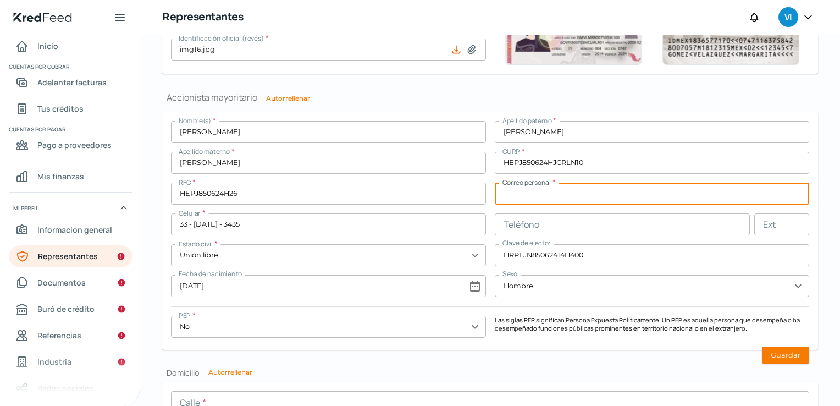
paste input "[EMAIL_ADDRESS][DOMAIN_NAME]"
type input "[EMAIL_ADDRESS][DOMAIN_NAME]"
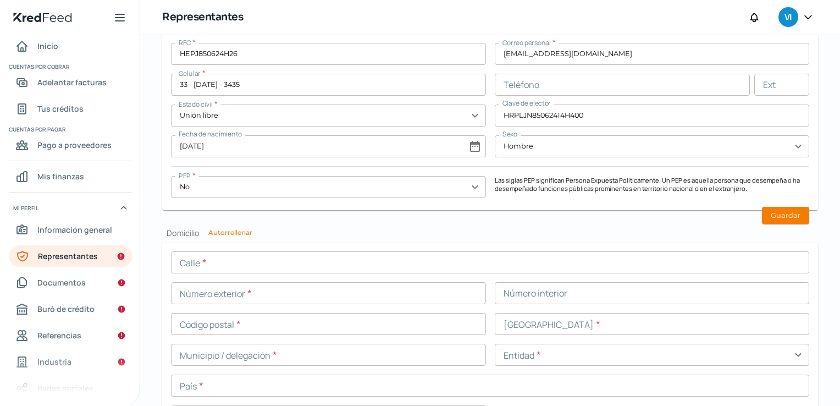
scroll to position [991, 0]
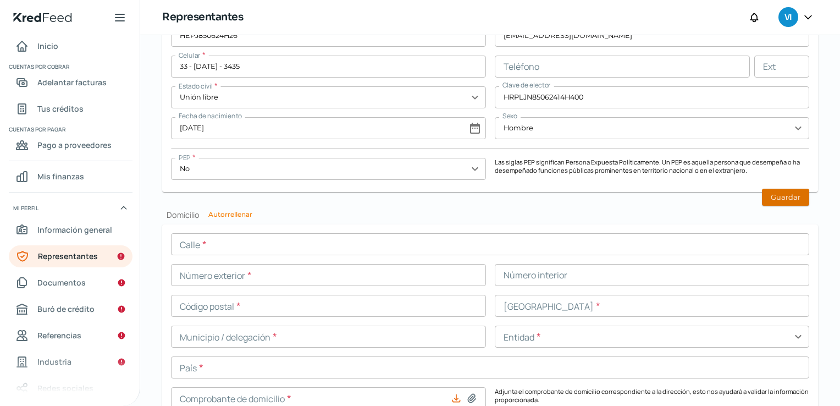
click at [786, 198] on button "Guardar" at bounding box center [785, 197] width 47 height 17
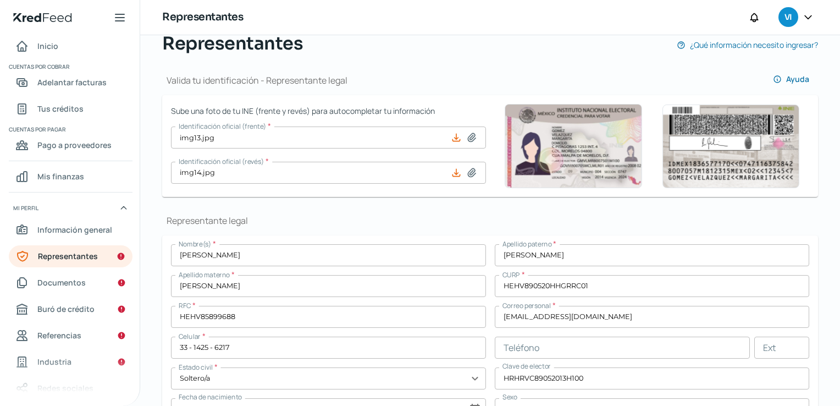
scroll to position [107, 0]
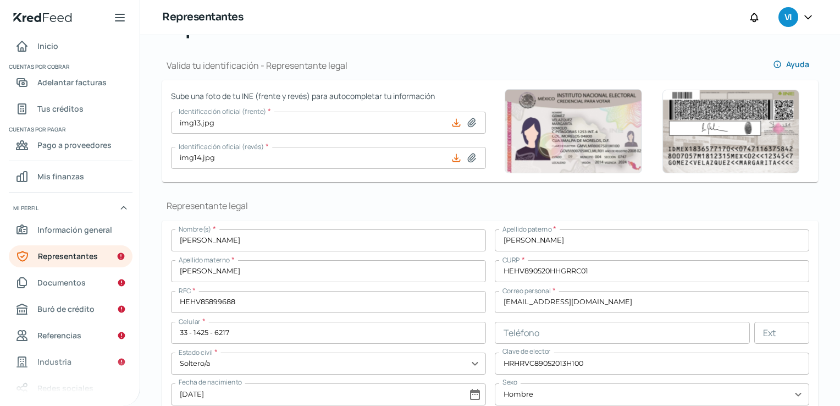
click at [566, 8] on div "Representantes VI" at bounding box center [490, 17] width 700 height 35
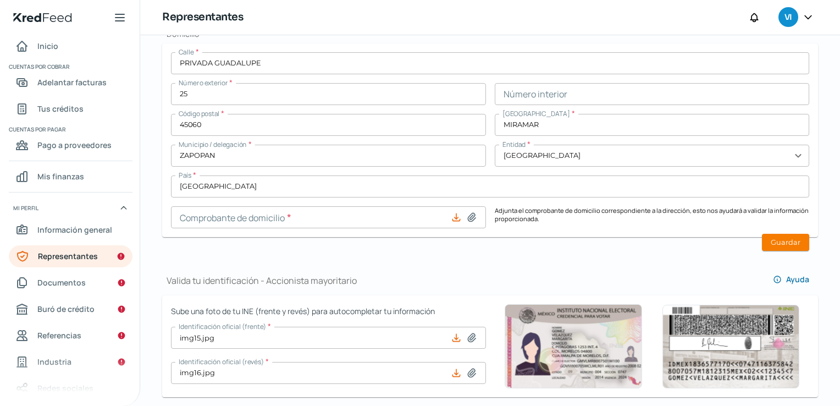
scroll to position [492, 0]
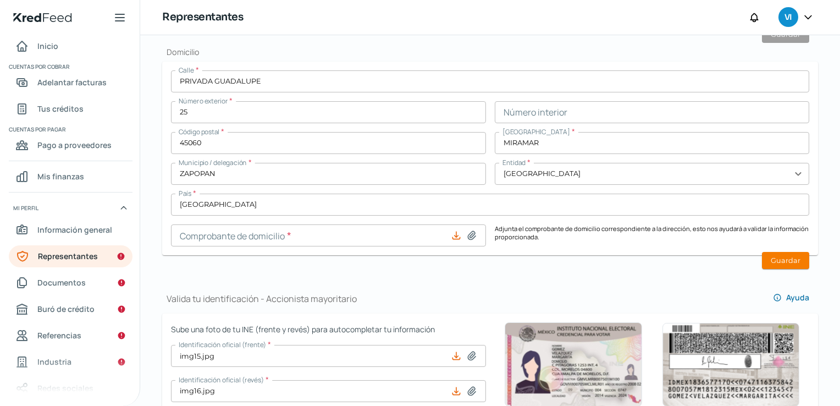
click at [457, 232] on icon at bounding box center [456, 235] width 11 height 11
click at [456, 235] on icon at bounding box center [455, 234] width 7 height 7
click at [469, 236] on icon at bounding box center [472, 235] width 8 height 8
type input "C:\fakepath\Recibo-Sep.pdf"
type input "Recibo-Sep.pdf"
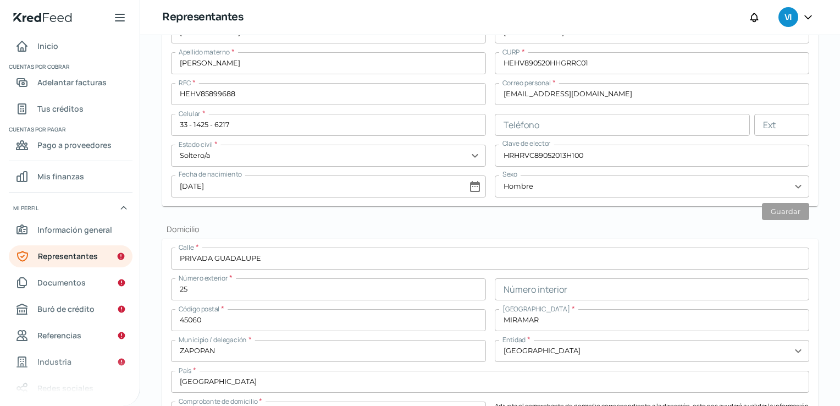
scroll to position [382, 0]
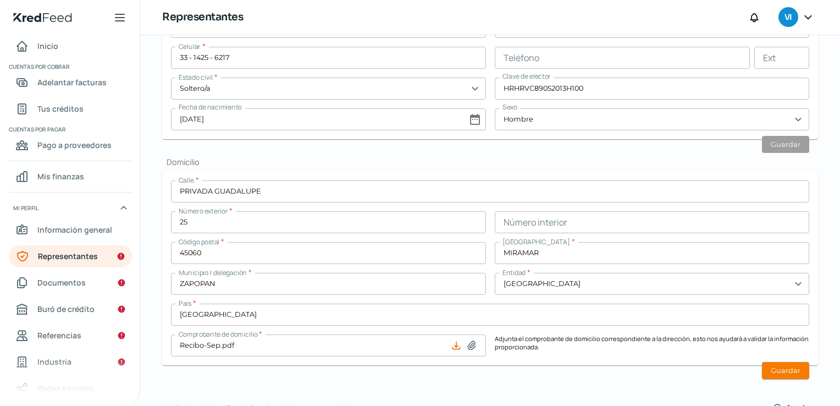
click at [270, 195] on input "PRIVADA GUADALUPE" at bounding box center [490, 191] width 638 height 22
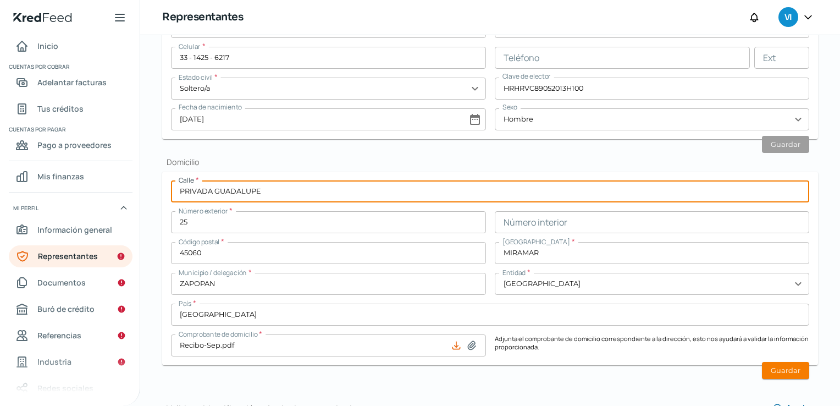
type input "PRIVADA GUADALUPE"
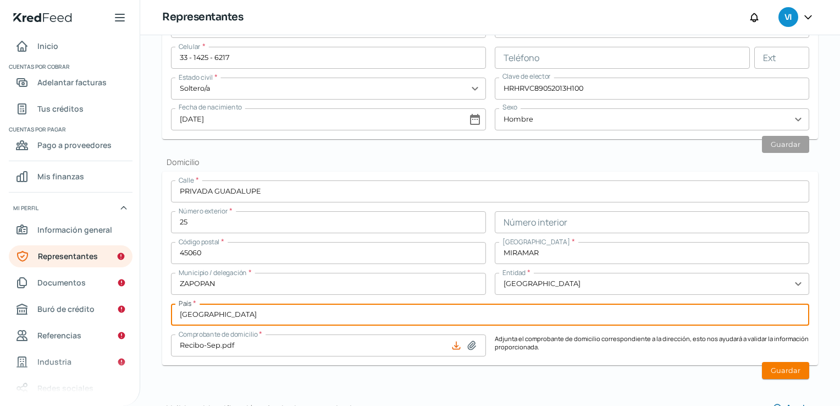
click at [226, 313] on input "[GEOGRAPHIC_DATA]" at bounding box center [490, 314] width 638 height 22
type input "[GEOGRAPHIC_DATA]"
click at [317, 291] on input "ZAPOPAN" at bounding box center [328, 284] width 315 height 22
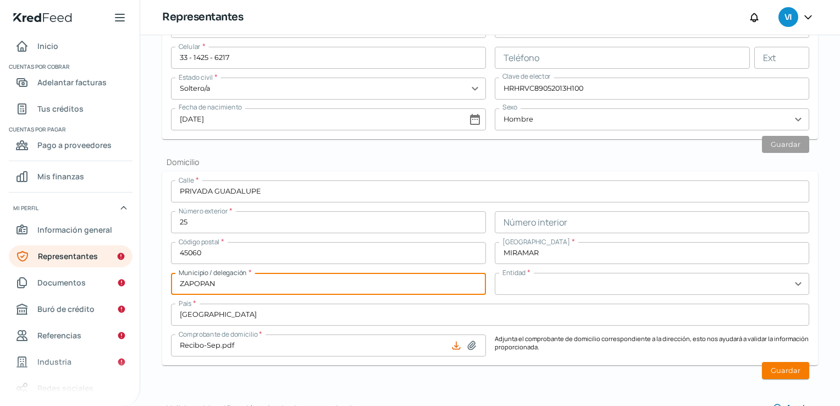
click at [544, 285] on input "text" at bounding box center [652, 284] width 315 height 22
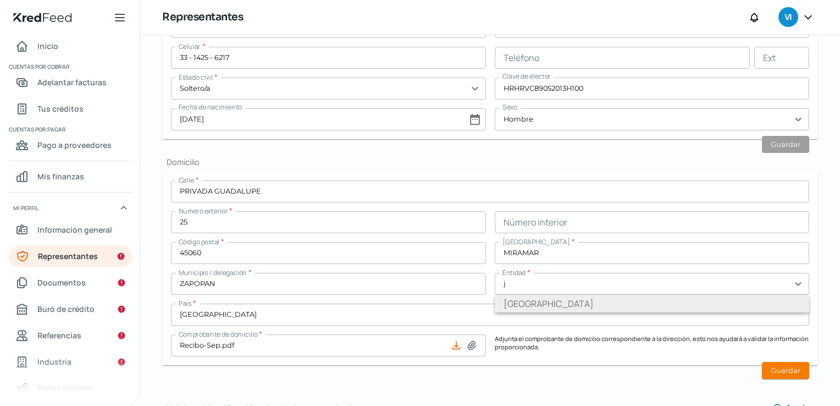
click at [528, 308] on li "[GEOGRAPHIC_DATA]" at bounding box center [652, 304] width 315 height 18
type input "[GEOGRAPHIC_DATA]"
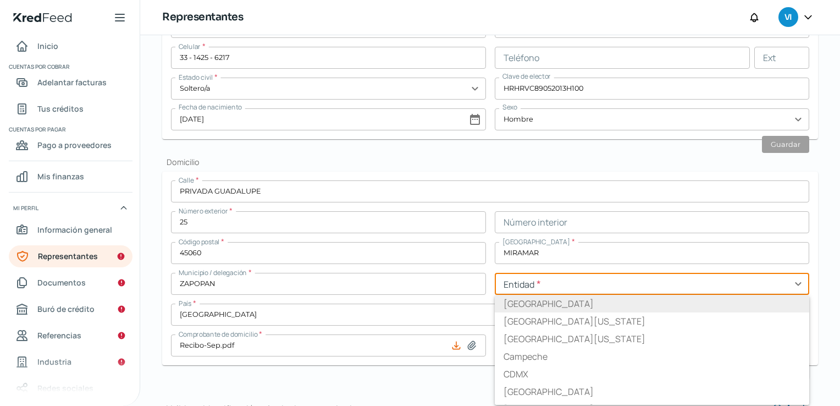
click at [531, 283] on input "text" at bounding box center [652, 284] width 315 height 22
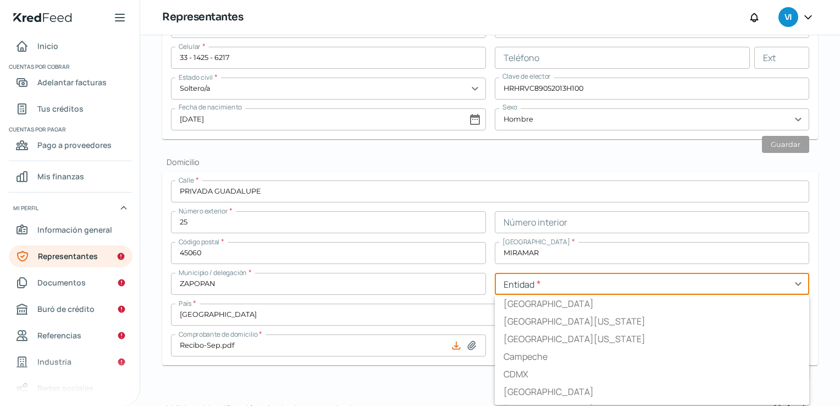
type input "h"
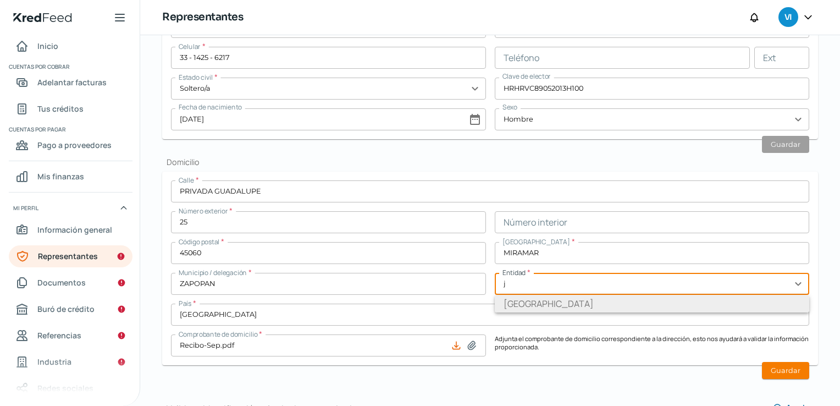
click at [504, 300] on li "[GEOGRAPHIC_DATA]" at bounding box center [652, 304] width 315 height 18
type input "[GEOGRAPHIC_DATA]"
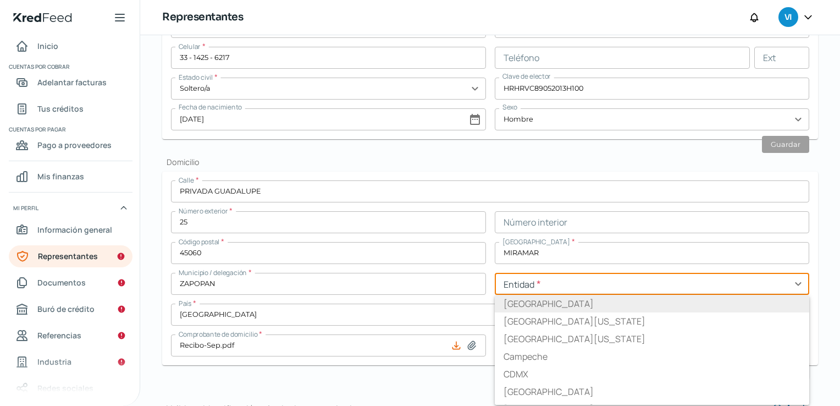
click at [539, 286] on input "text" at bounding box center [652, 284] width 315 height 22
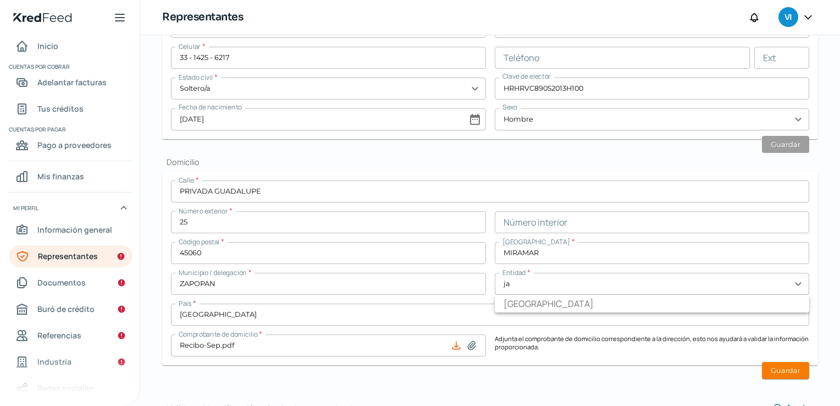
click at [526, 303] on li "[GEOGRAPHIC_DATA]" at bounding box center [652, 304] width 315 height 18
type input "[GEOGRAPHIC_DATA]"
click at [473, 307] on input "[GEOGRAPHIC_DATA]" at bounding box center [490, 314] width 638 height 22
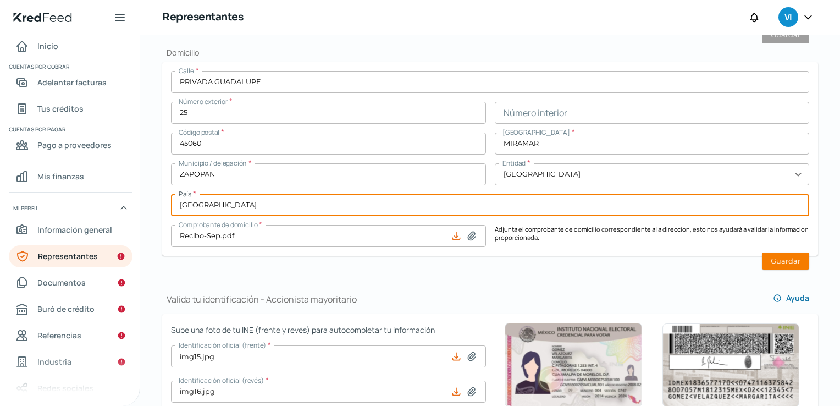
scroll to position [492, 0]
click at [794, 265] on button "Guardar" at bounding box center [785, 260] width 47 height 17
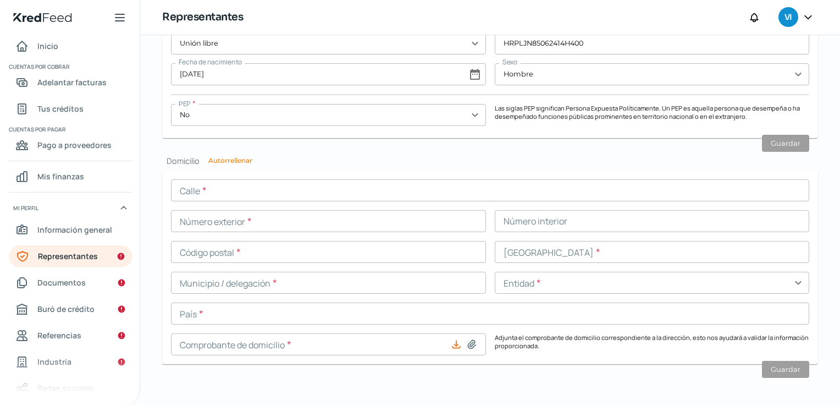
scroll to position [1046, 0]
click at [457, 339] on icon at bounding box center [456, 343] width 11 height 11
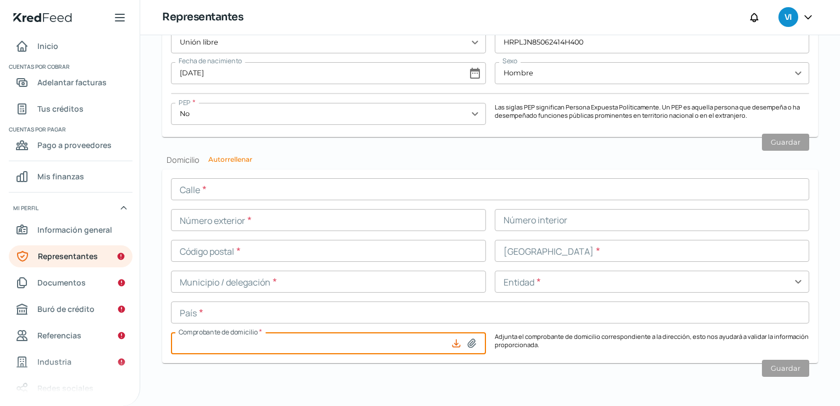
click at [466, 347] on input at bounding box center [328, 343] width 315 height 22
type input "C:\fakepath\Comprob Luz.pdf"
type input "Comprob Luz.pdf"
click at [335, 181] on input "text" at bounding box center [490, 189] width 638 height 22
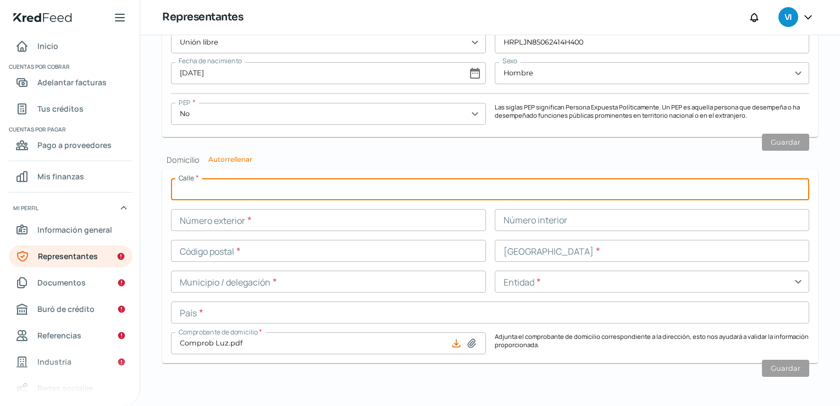
click at [218, 190] on input "text" at bounding box center [490, 189] width 638 height 22
type input "HACIENDA TETLAN"
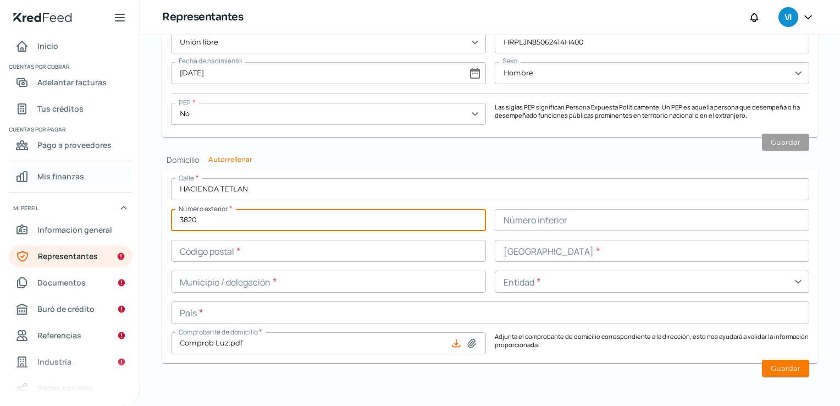
type input "3820"
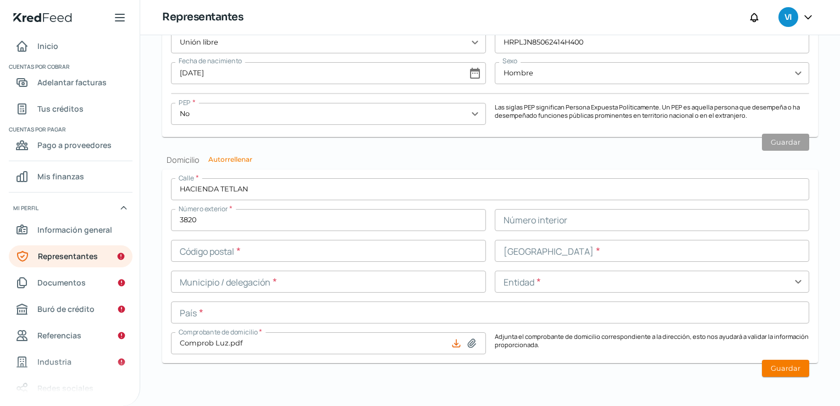
click at [600, 228] on input "text" at bounding box center [652, 220] width 315 height 22
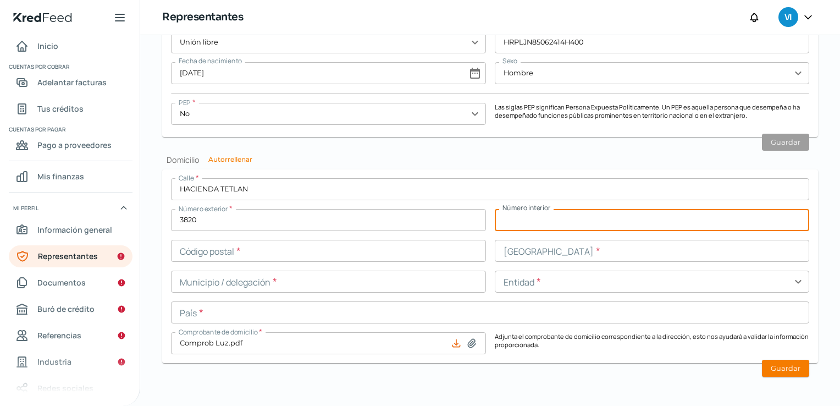
click at [311, 245] on input "text" at bounding box center [328, 251] width 315 height 22
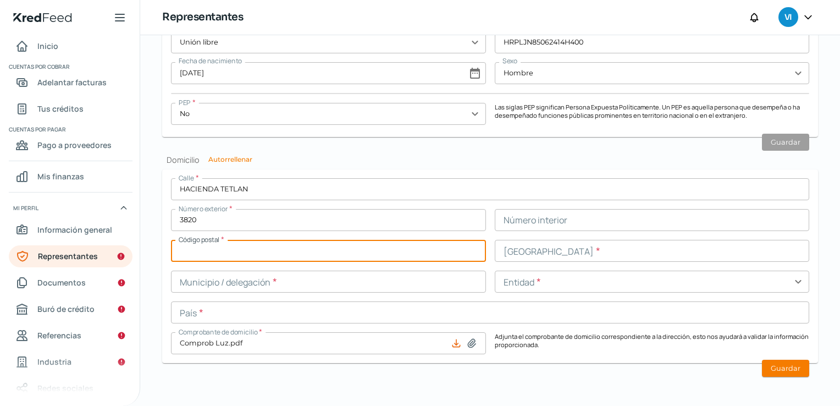
click at [311, 245] on input "text" at bounding box center [328, 251] width 315 height 22
type input "44720"
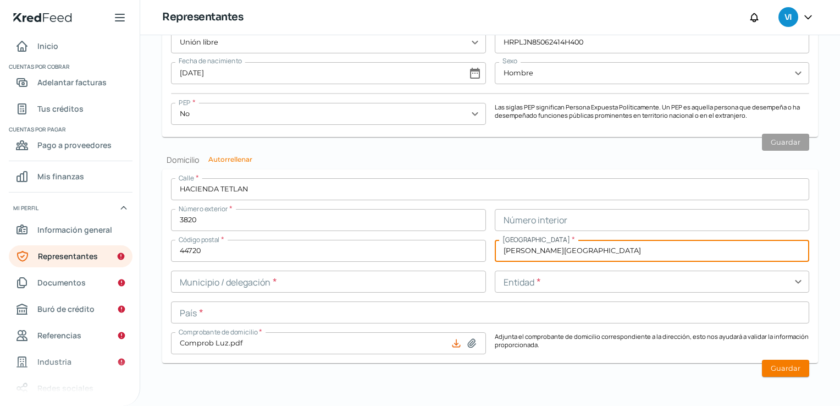
type input "[PERSON_NAME][GEOGRAPHIC_DATA]"
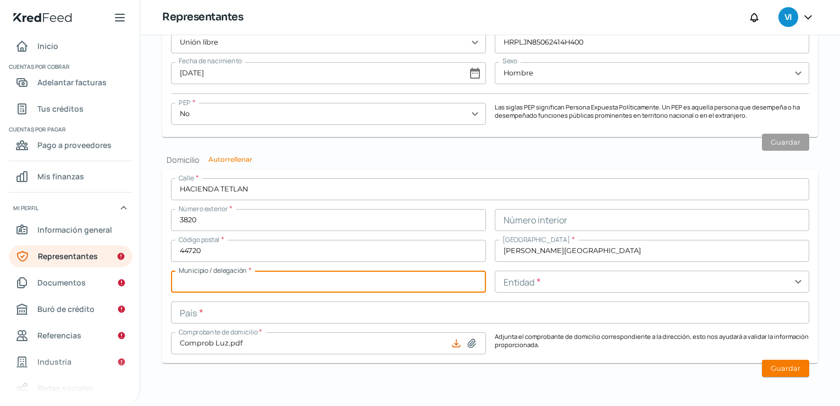
type input "F"
type input "[GEOGRAPHIC_DATA]"
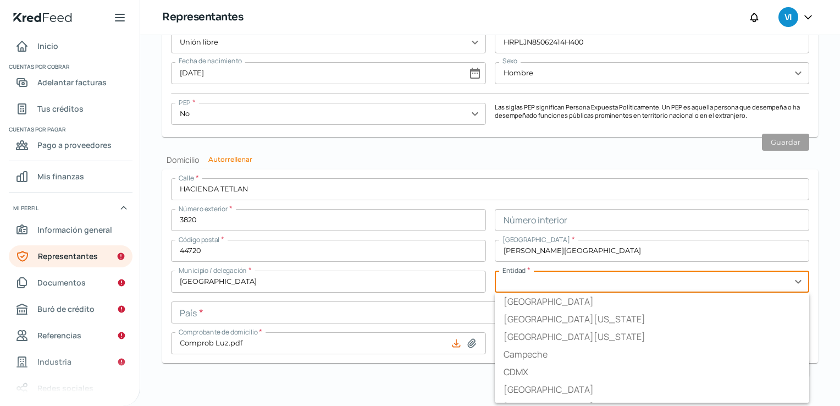
click at [568, 278] on input "text" at bounding box center [652, 281] width 315 height 22
type input "[GEOGRAPHIC_DATA]"
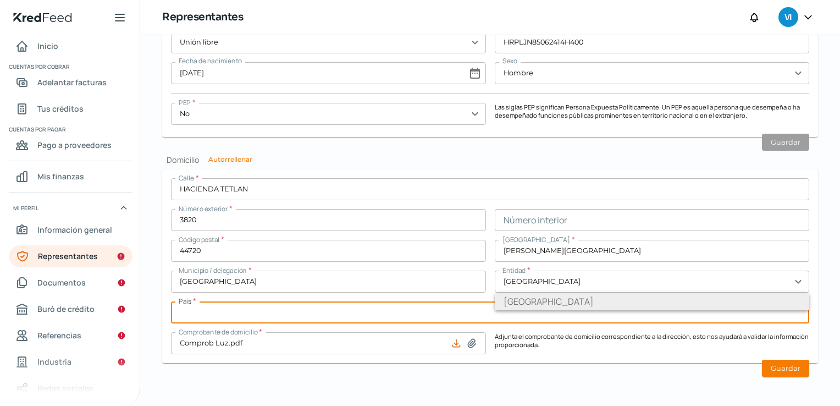
click at [565, 304] on li "[GEOGRAPHIC_DATA]" at bounding box center [652, 301] width 315 height 18
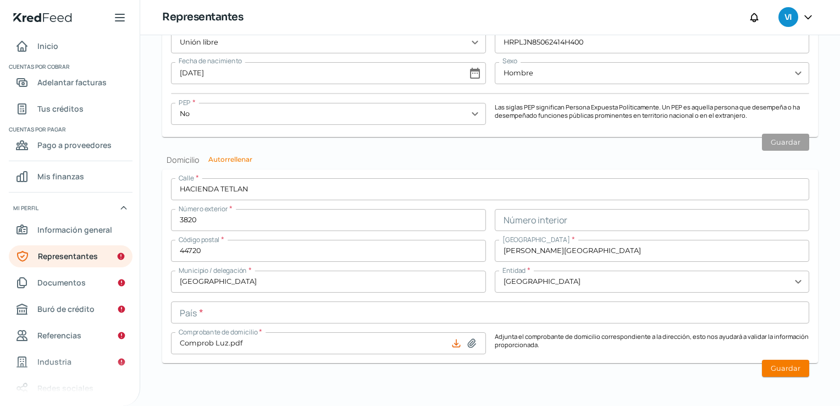
click at [424, 329] on div "Calle * HACIENDA TETLAN Número exterior * 3820 Número interior Código postal * …" at bounding box center [490, 266] width 638 height 176
click at [440, 317] on input "text" at bounding box center [490, 312] width 638 height 22
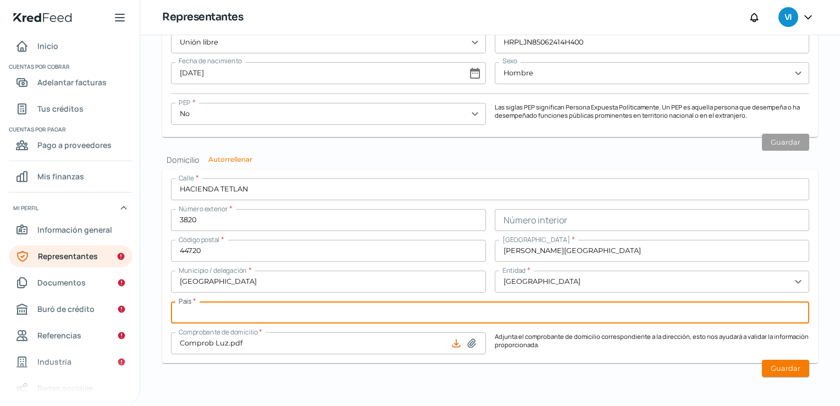
type input "[GEOGRAPHIC_DATA]"
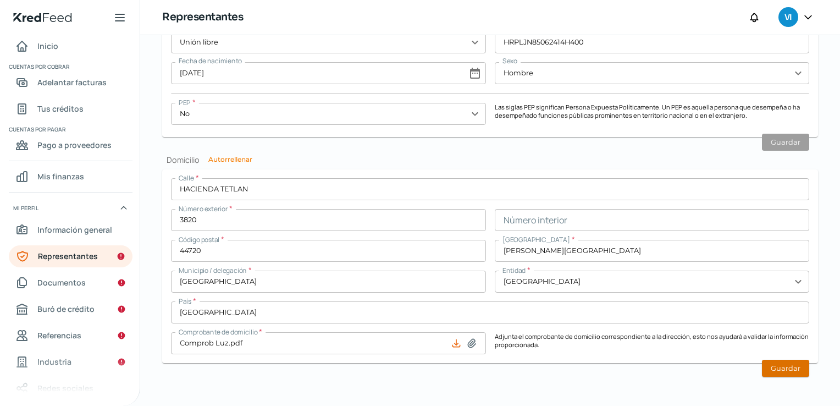
click at [770, 366] on button "Guardar" at bounding box center [785, 367] width 47 height 17
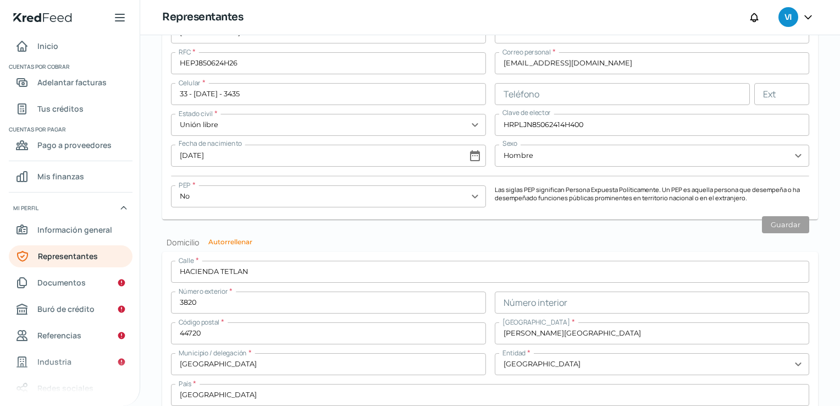
scroll to position [1014, 0]
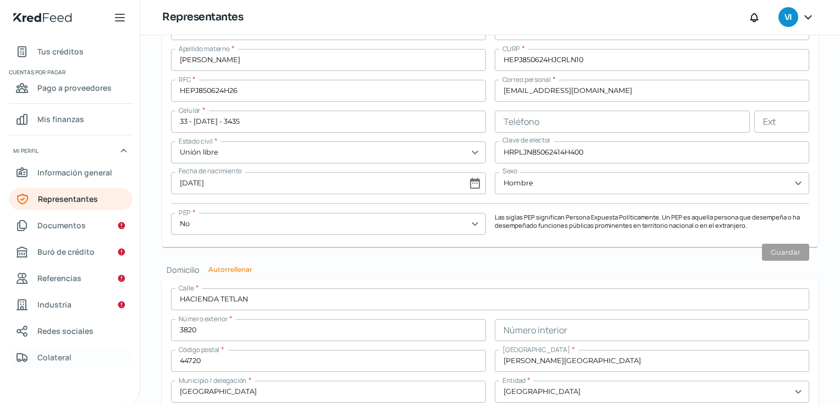
scroll to position [59, 0]
click at [63, 223] on span "Documentos" at bounding box center [61, 224] width 48 height 14
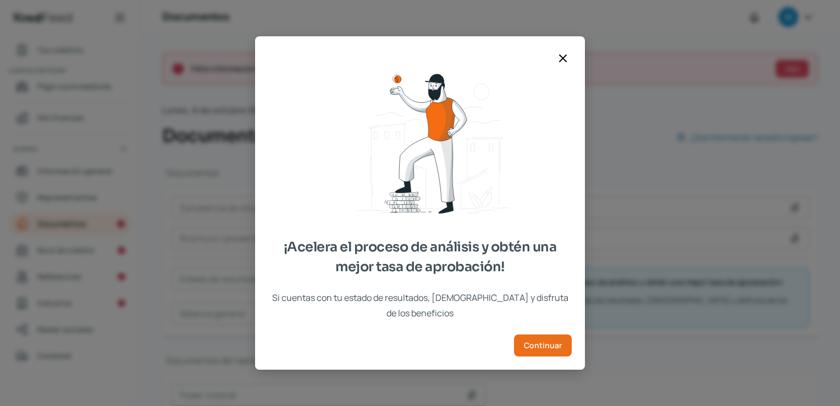
click at [562, 65] on icon at bounding box center [562, 58] width 13 height 13
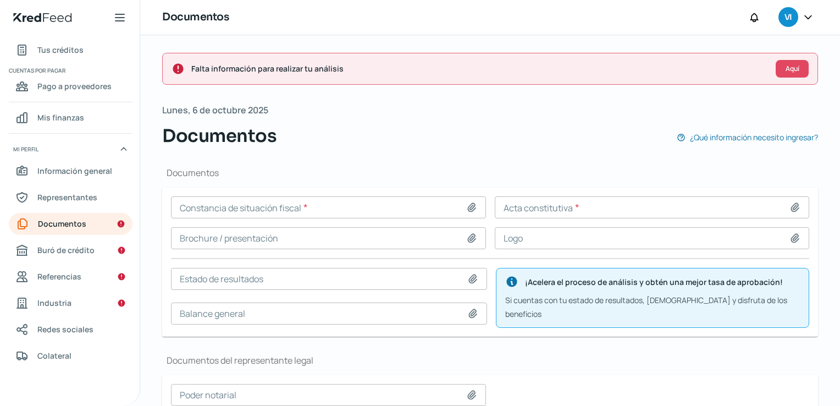
click at [461, 162] on div "Documentos Constancia de situación fiscal * Acta constitutiva * Brochure / pres…" at bounding box center [490, 349] width 656 height 401
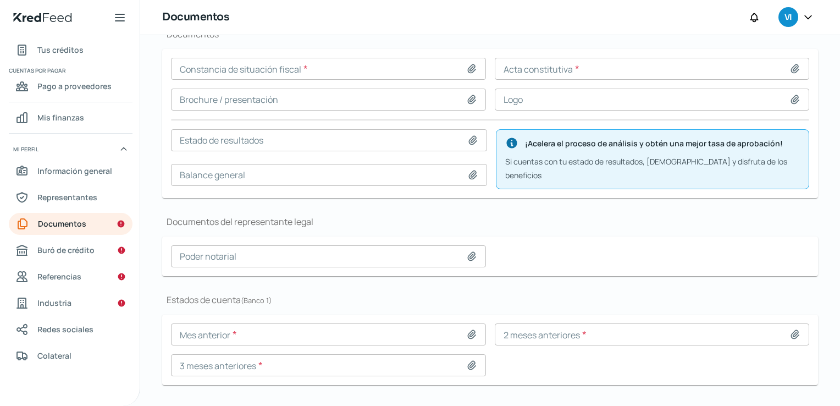
scroll to position [153, 0]
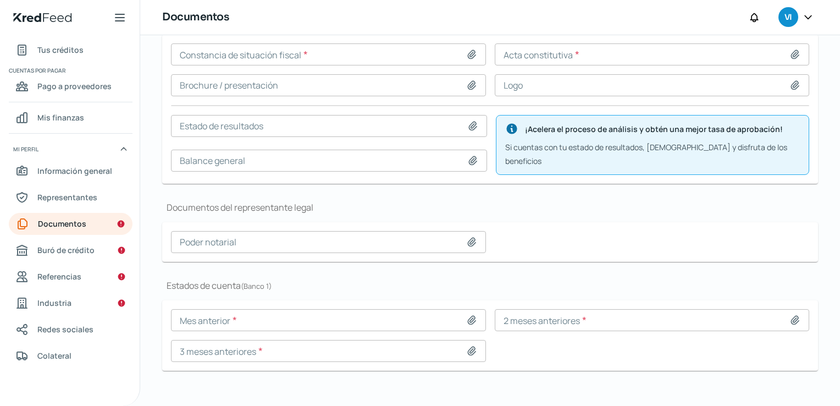
click at [473, 121] on icon at bounding box center [472, 125] width 11 height 11
click at [474, 157] on icon at bounding box center [472, 160] width 11 height 11
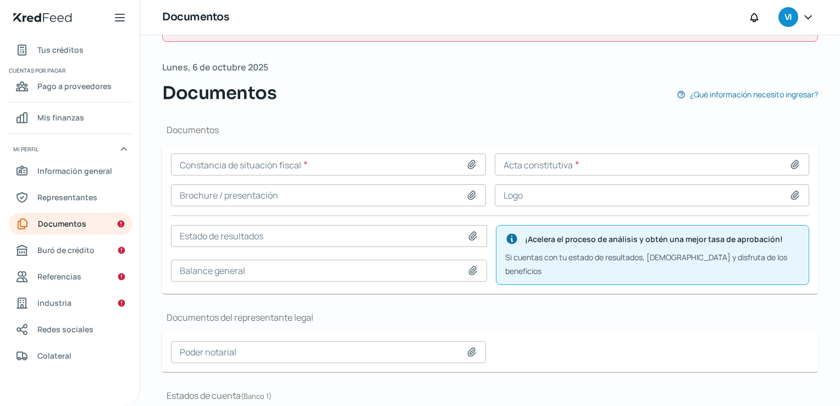
click at [330, 389] on h1 "Estados de cuenta ( Banco 1 )" at bounding box center [490, 395] width 656 height 12
click at [375, 405] on html "Estamos validando tu cuenta del SAT, esto puede demorar unos minutos. Inicio | …" at bounding box center [420, 203] width 840 height 406
click at [466, 208] on div "Constancia de situación fiscal * Acta constitutiva * Brochure / presentación Lo…" at bounding box center [490, 219] width 638 height 132
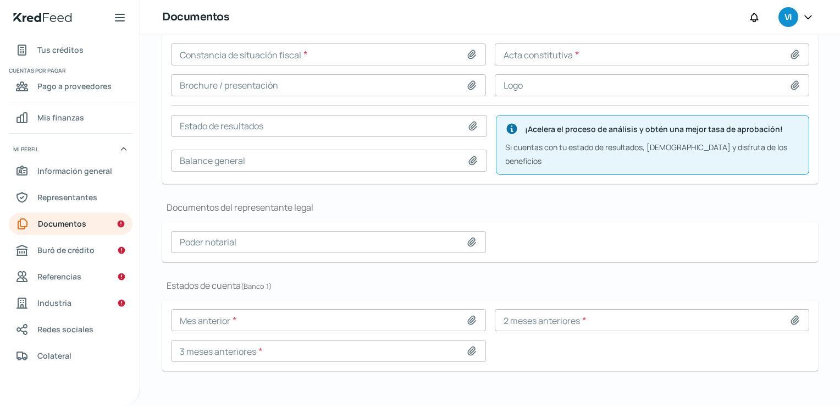
scroll to position [0, 0]
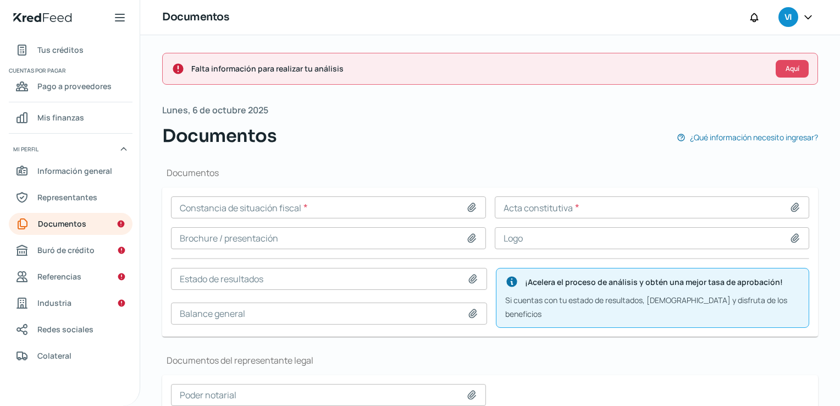
click at [545, 164] on div "Documentos Constancia de situación fiscal * Acta constitutiva * Brochure / pres…" at bounding box center [490, 349] width 656 height 401
click at [396, 137] on div "Documentos ¿Qué información necesito ingresar?" at bounding box center [490, 136] width 656 height 26
